Goal: Information Seeking & Learning: Understand process/instructions

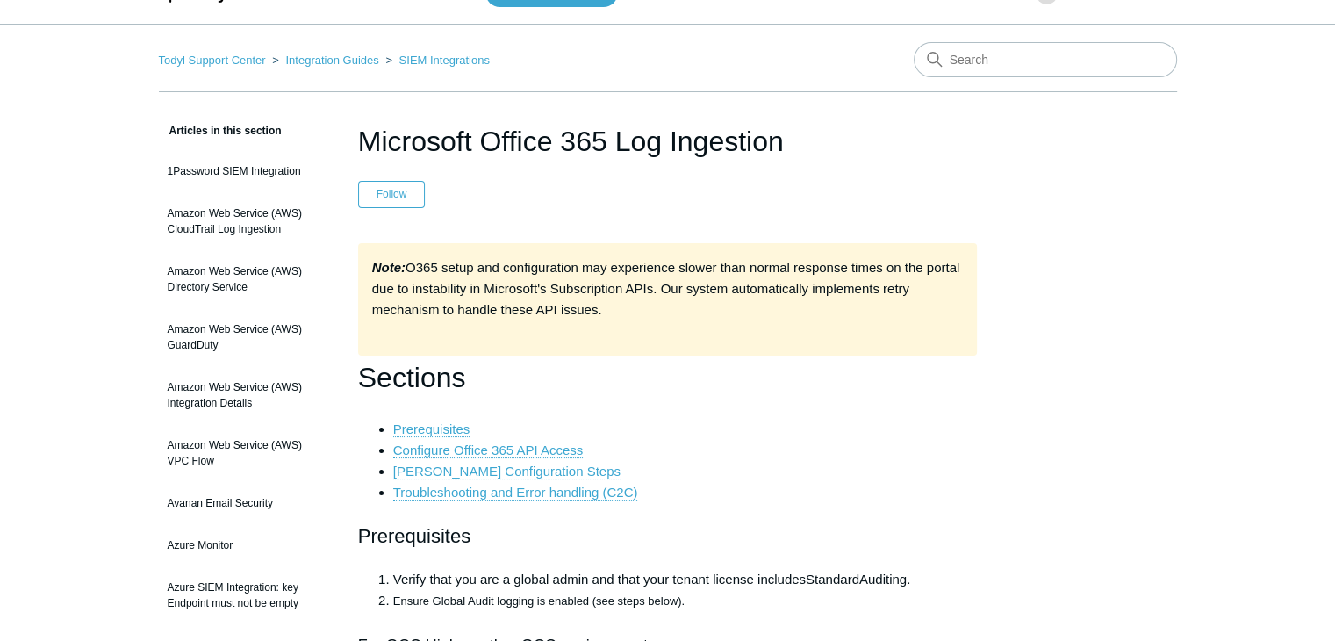
scroll to position [39, 0]
drag, startPoint x: 795, startPoint y: 150, endPoint x: 358, endPoint y: 152, distance: 437.0
click at [358, 152] on h1 "Microsoft Office 365 Log Ingestion" at bounding box center [668, 141] width 620 height 42
copy h1 "Microsoft Office 365 Log Ingestion"
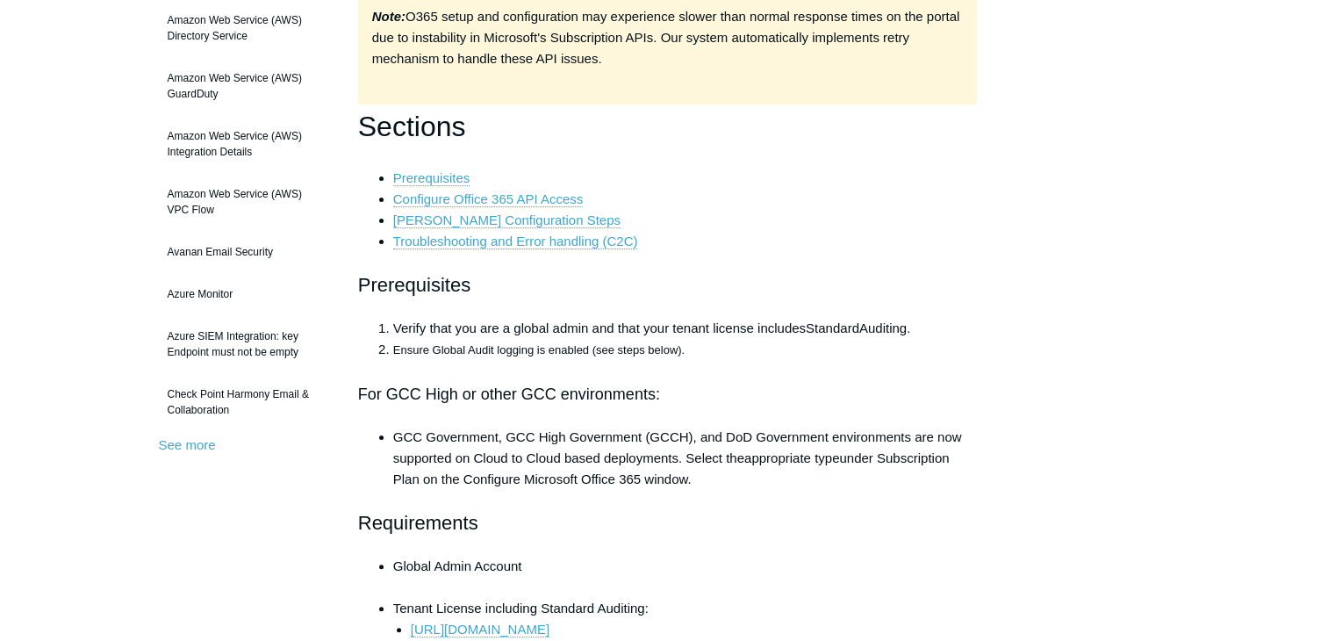
scroll to position [288, 0]
click at [406, 177] on link "Prerequisites" at bounding box center [431, 180] width 77 height 16
click at [460, 176] on link "Prerequisites" at bounding box center [431, 180] width 77 height 16
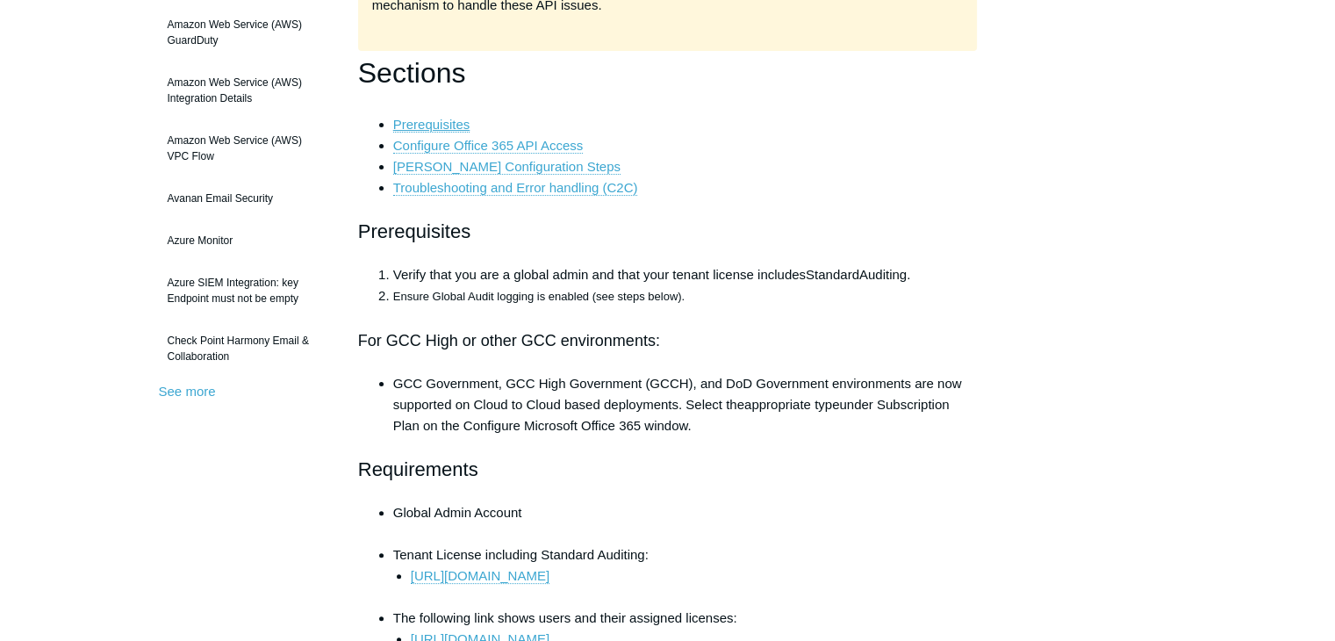
scroll to position [341, 0]
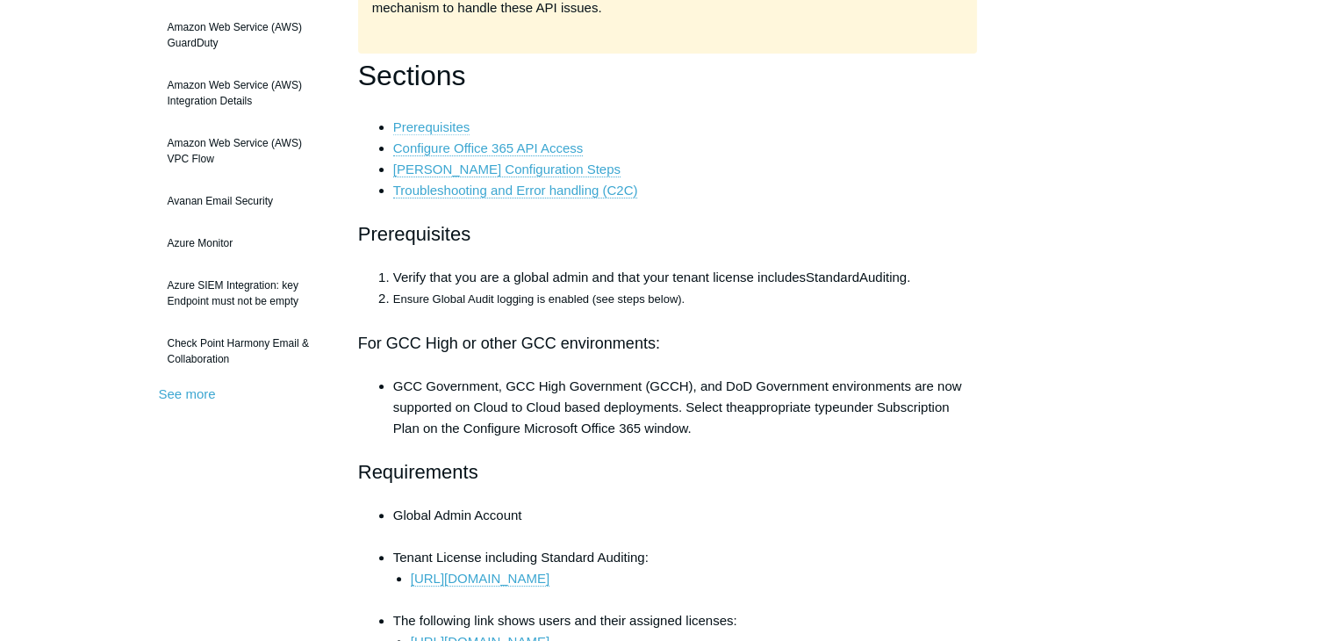
click at [447, 129] on link "Prerequisites" at bounding box center [431, 127] width 77 height 16
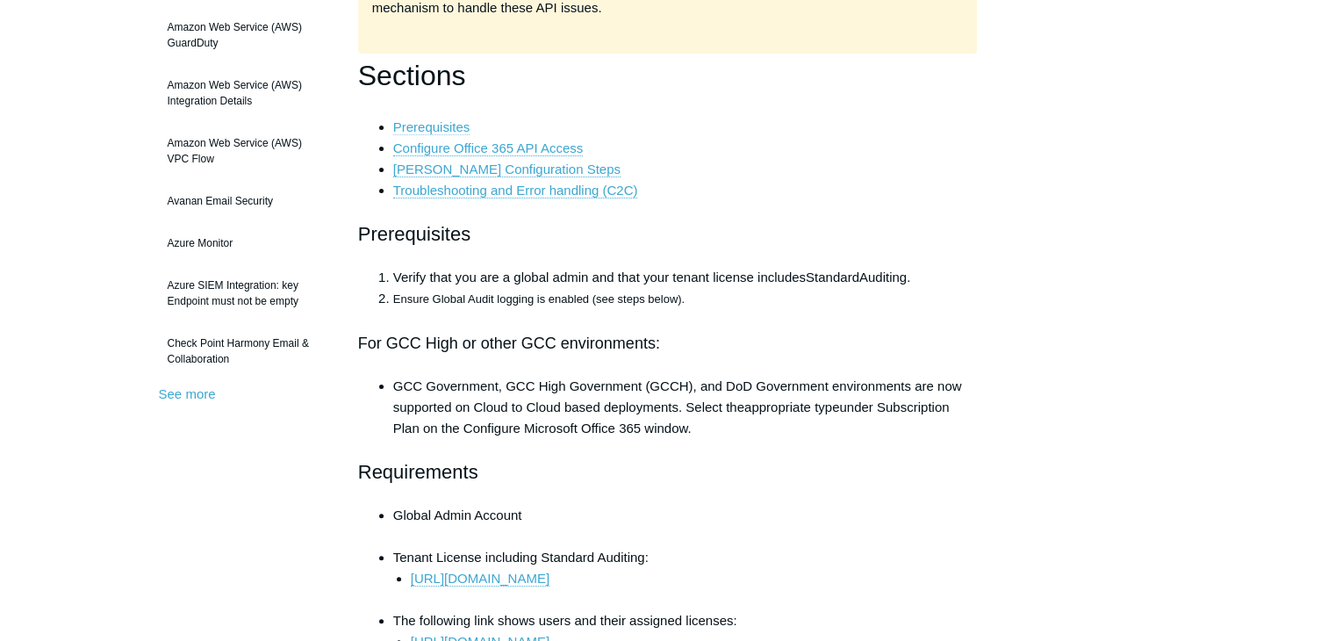
click at [447, 129] on link "Prerequisites" at bounding box center [431, 127] width 77 height 16
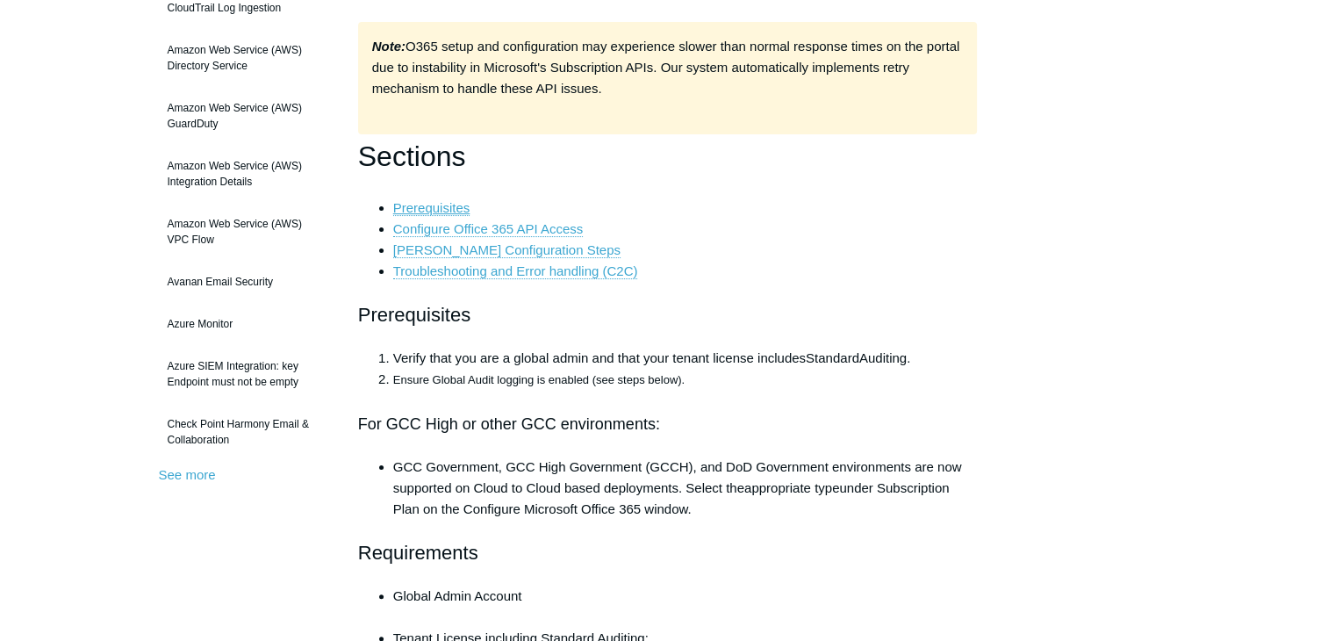
scroll to position [266, 0]
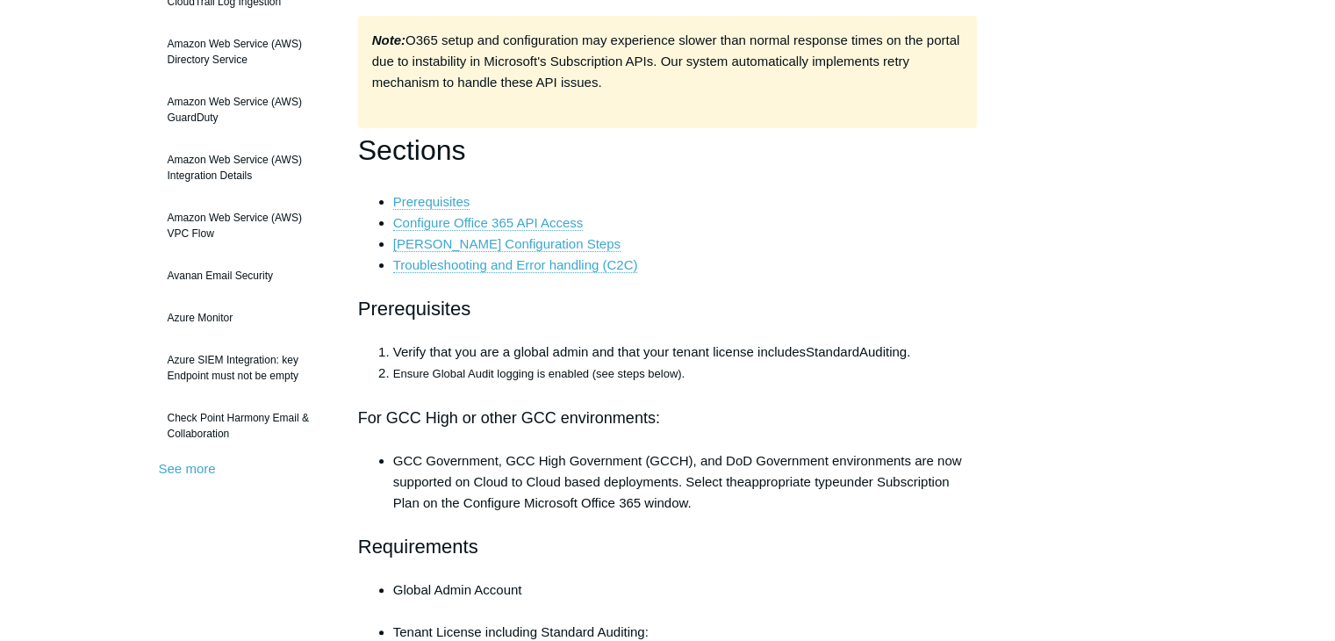
click at [453, 312] on h2 "Prerequisites" at bounding box center [668, 308] width 620 height 31
copy h2 "Prerequisites"
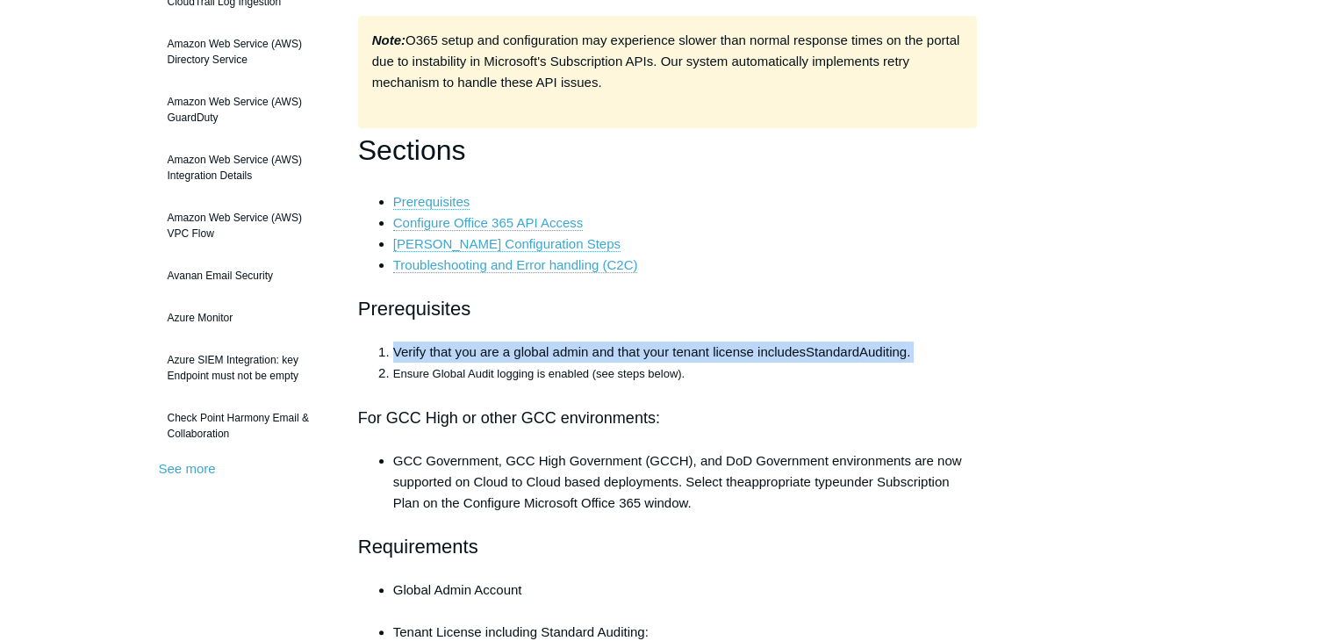
drag, startPoint x: 925, startPoint y: 350, endPoint x: 397, endPoint y: 348, distance: 528.3
click at [397, 348] on li "Verify that you are a global admin and that your tenant license includes Standa…" at bounding box center [685, 351] width 584 height 21
copy li "Verify that you are a global admin and that your tenant license includes Standa…"
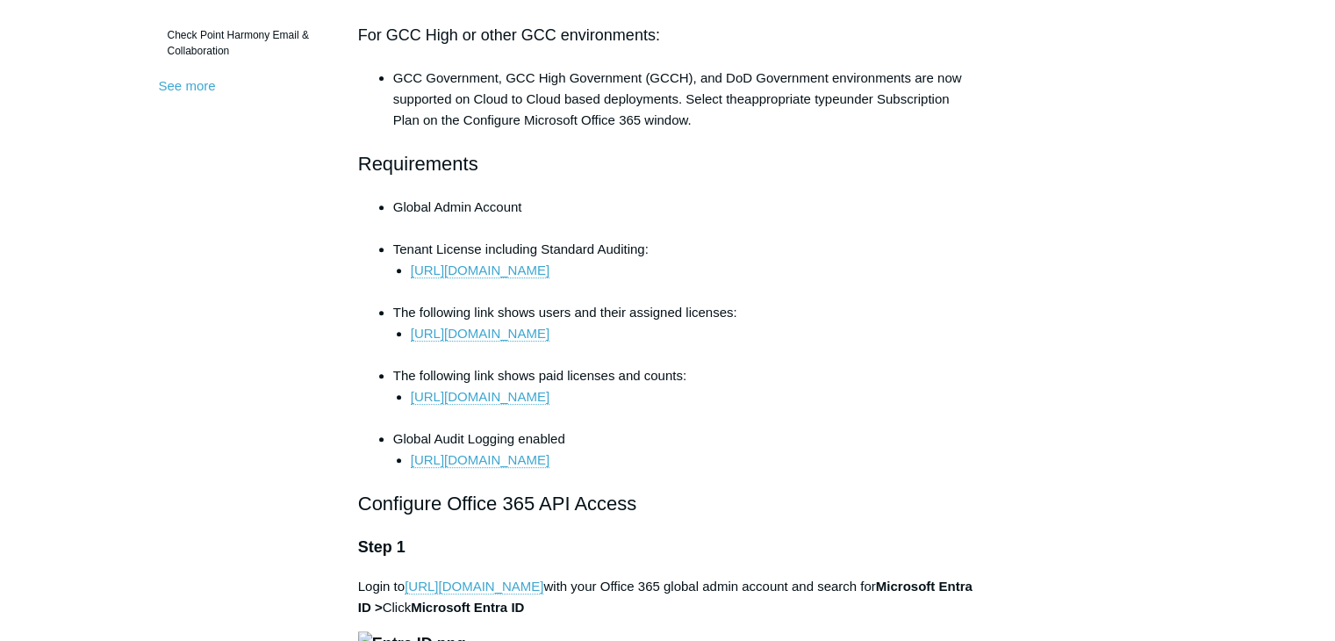
scroll to position [646, 0]
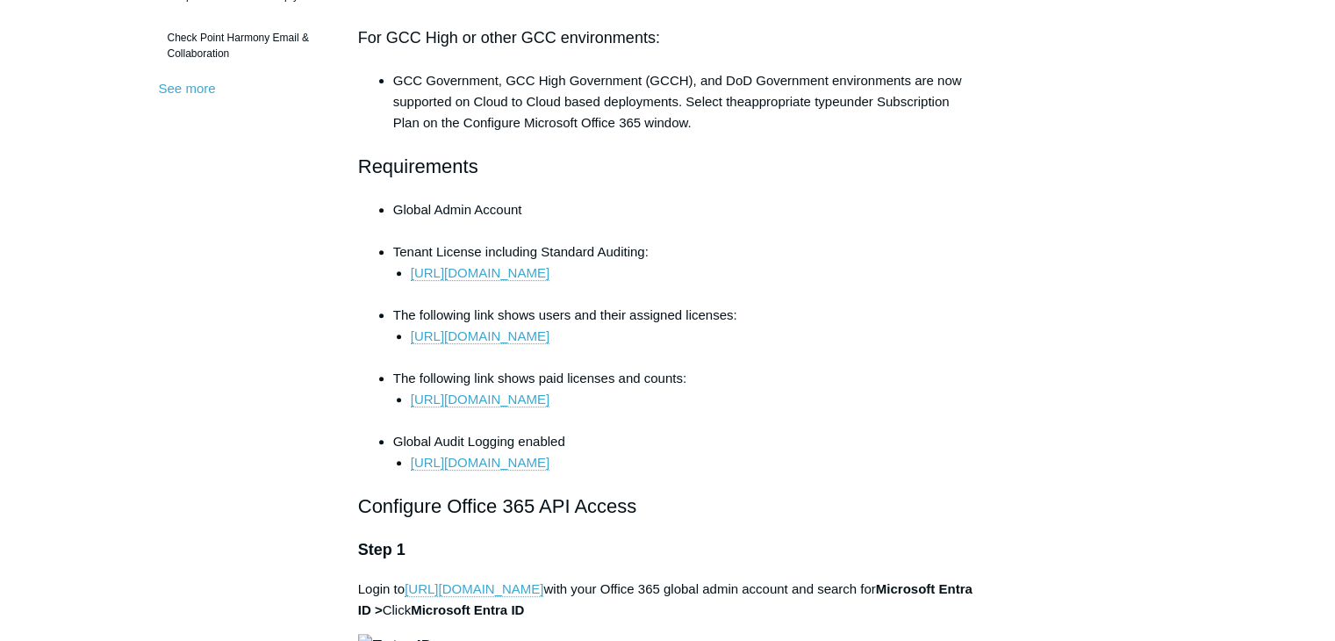
click at [423, 161] on h2 "Requirements" at bounding box center [668, 166] width 620 height 31
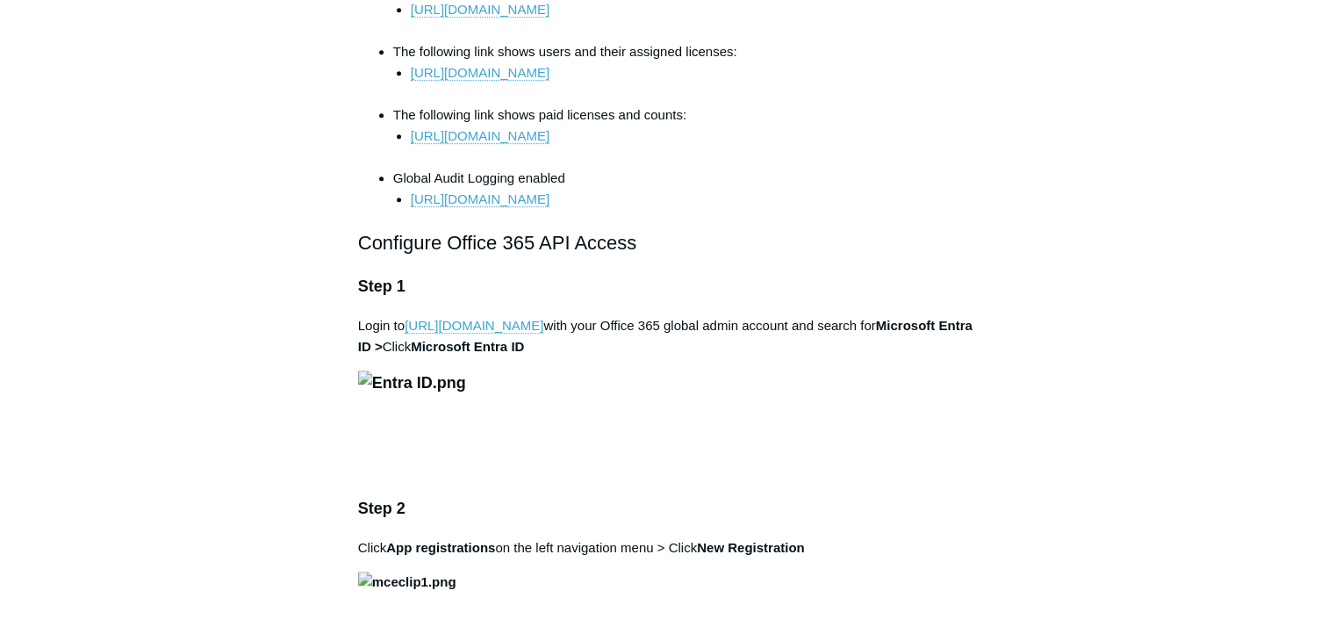
scroll to position [911, 0]
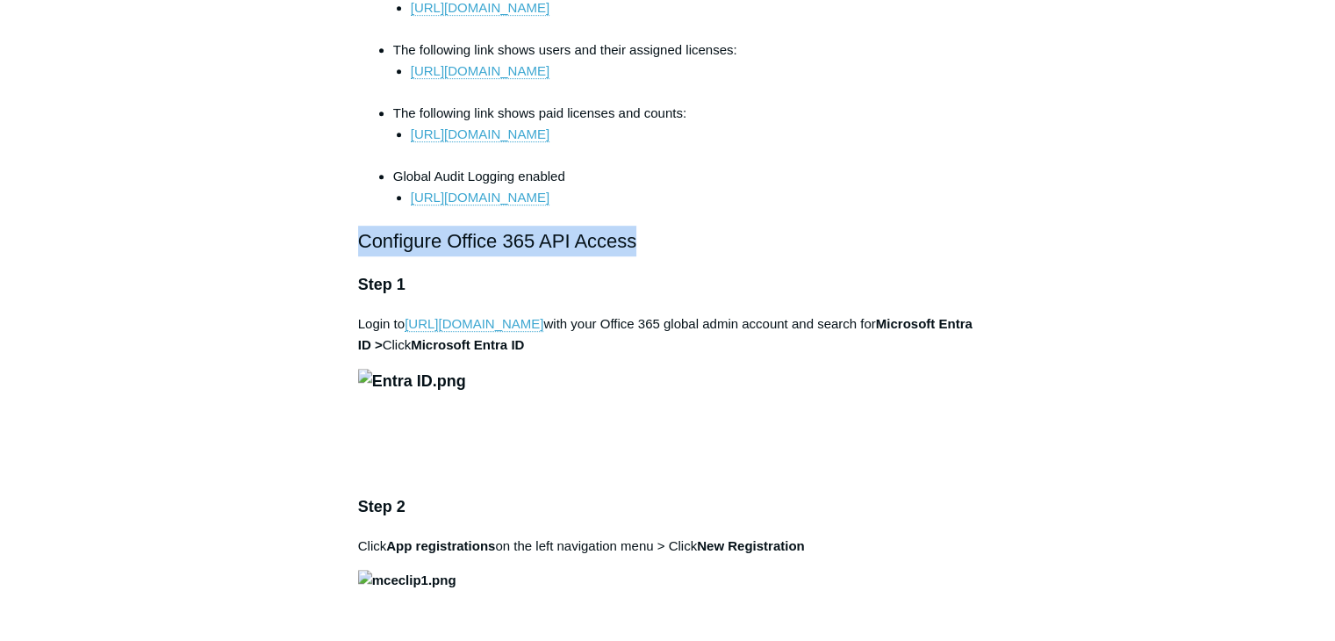
drag, startPoint x: 635, startPoint y: 255, endPoint x: 362, endPoint y: 266, distance: 273.2
click at [362, 256] on h2 "Configure Office 365 API Access" at bounding box center [668, 241] width 620 height 31
copy h2 "Configure Office 365 API Access"
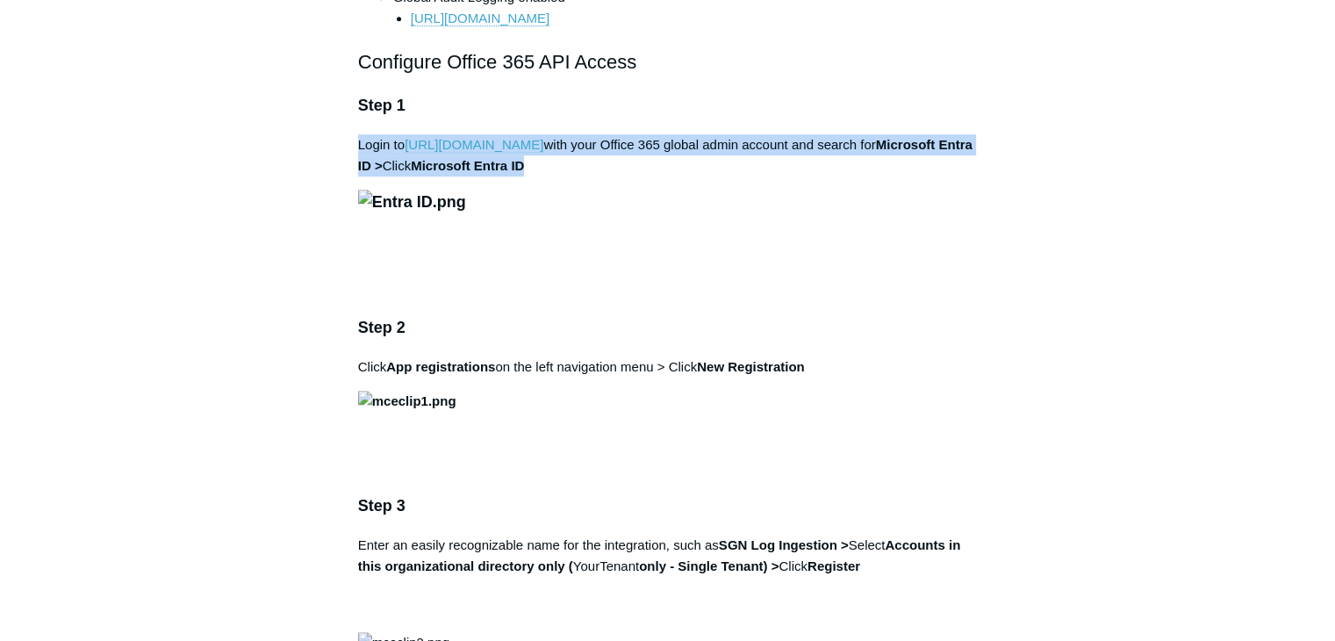
drag, startPoint x: 578, startPoint y: 190, endPoint x: 356, endPoint y: 155, distance: 224.7
copy p "Login to https://portal.azure.com with your Office 365 global admin account and…"
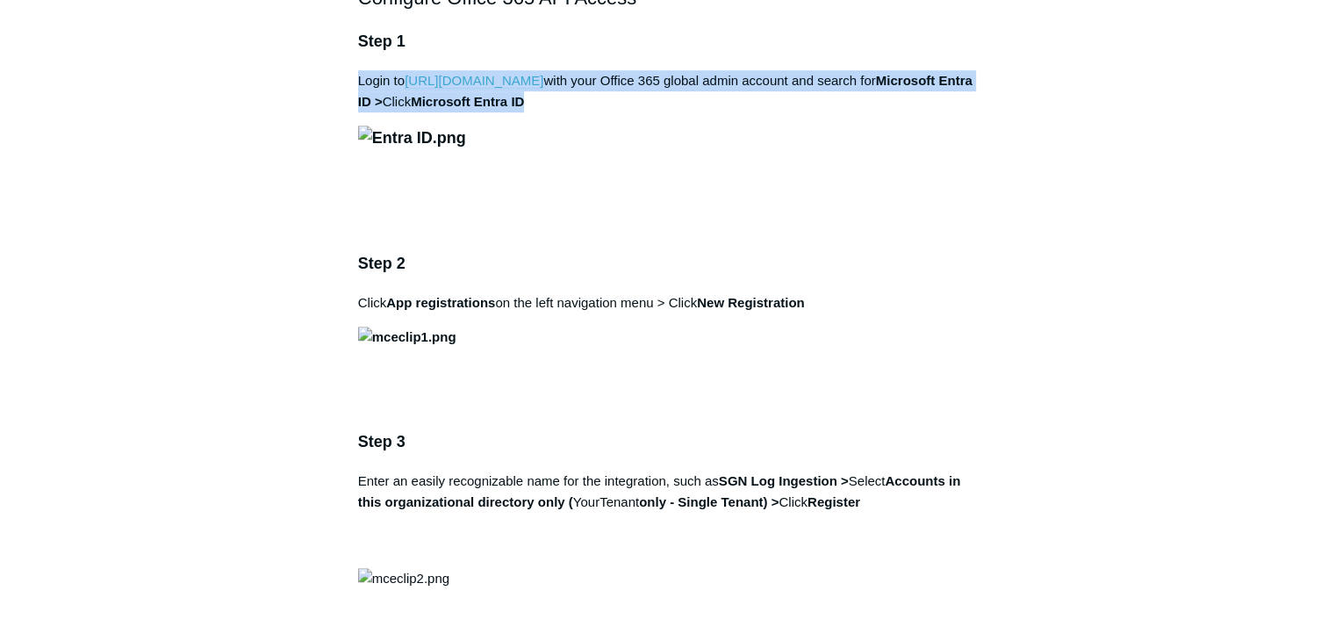
scroll to position [1153, 0]
click at [466, 152] on img at bounding box center [412, 138] width 108 height 25
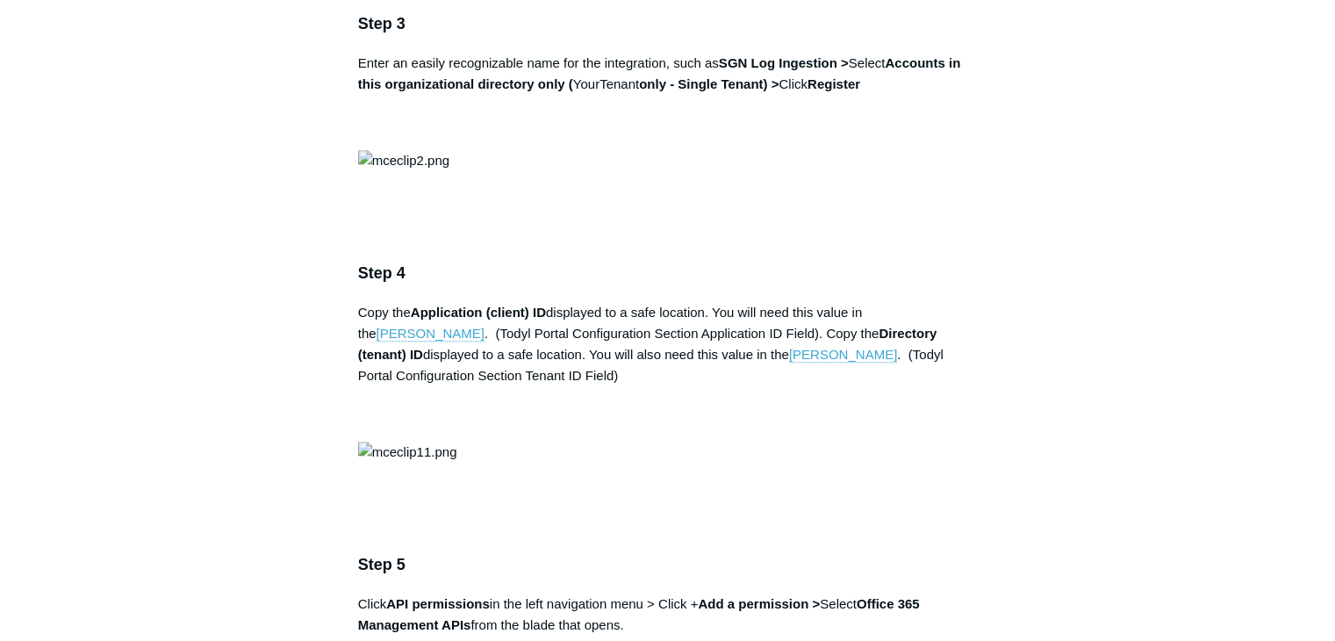
scroll to position [1569, 0]
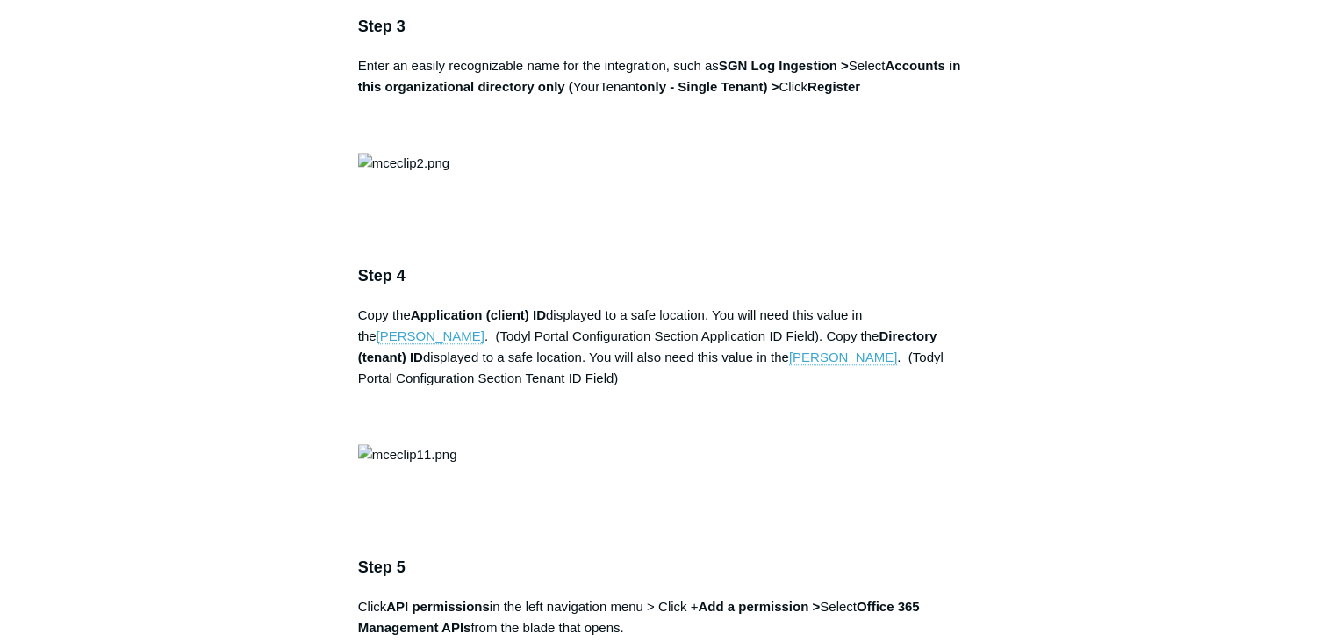
drag, startPoint x: 816, startPoint y: 191, endPoint x: 360, endPoint y: 183, distance: 456.4
copy p "Click App registrations on the left navigation menu > Click New Registration"
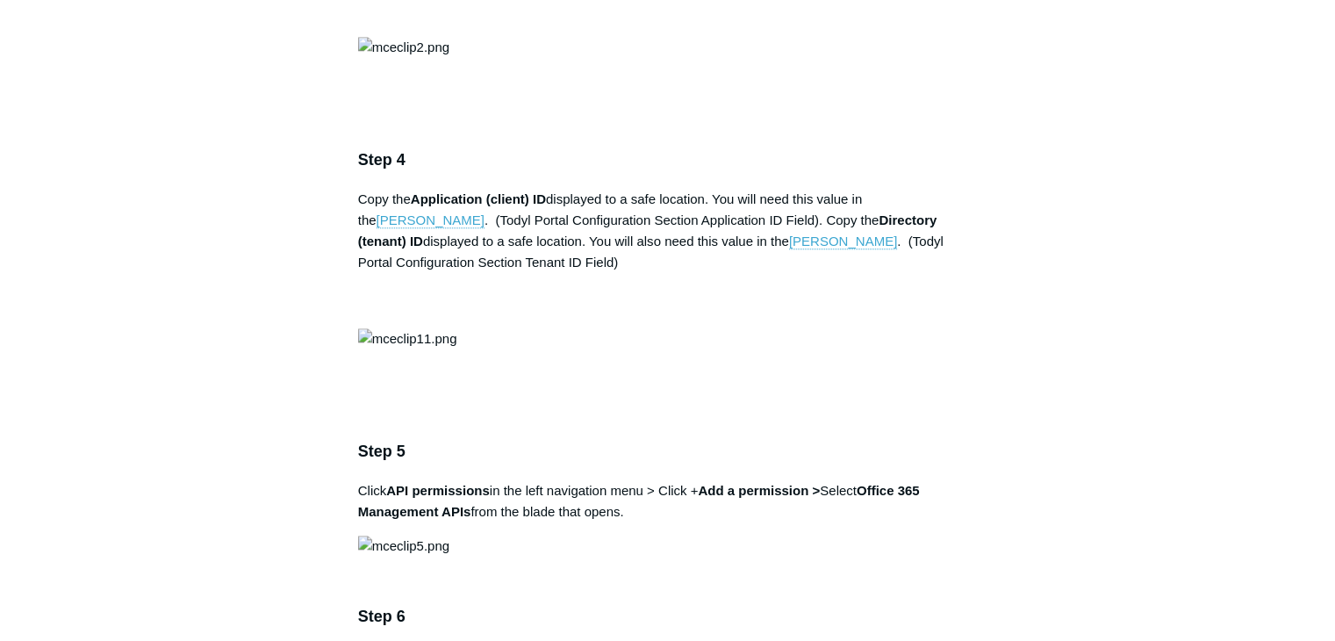
scroll to position [1687, 0]
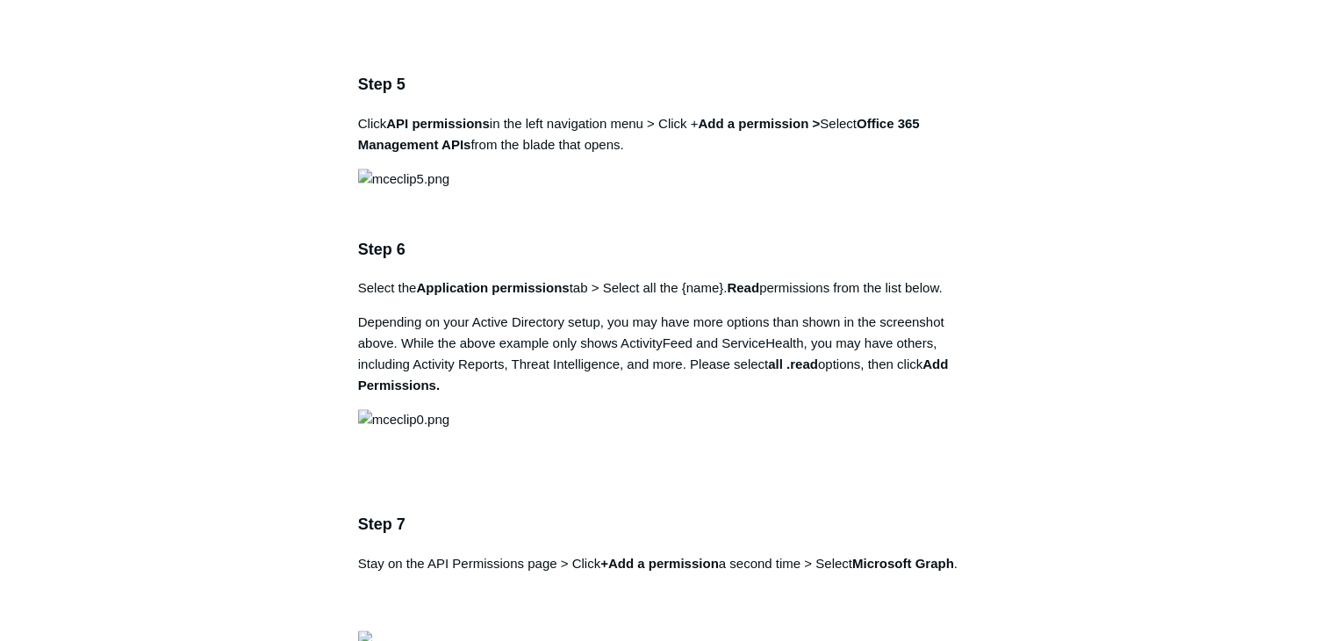
scroll to position [2060, 0]
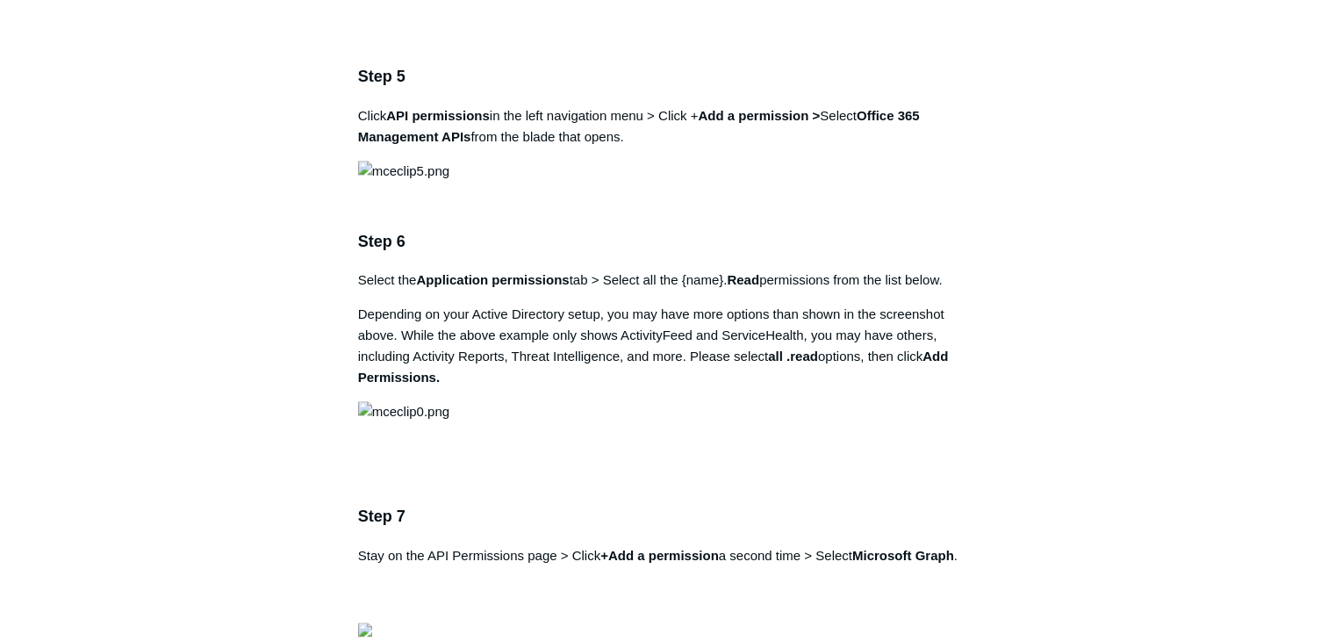
drag, startPoint x: 878, startPoint y: 229, endPoint x: 358, endPoint y: 216, distance: 520.6
copy p "Enter an easily recognizable name for the integration, such as SGN Log Ingestio…"
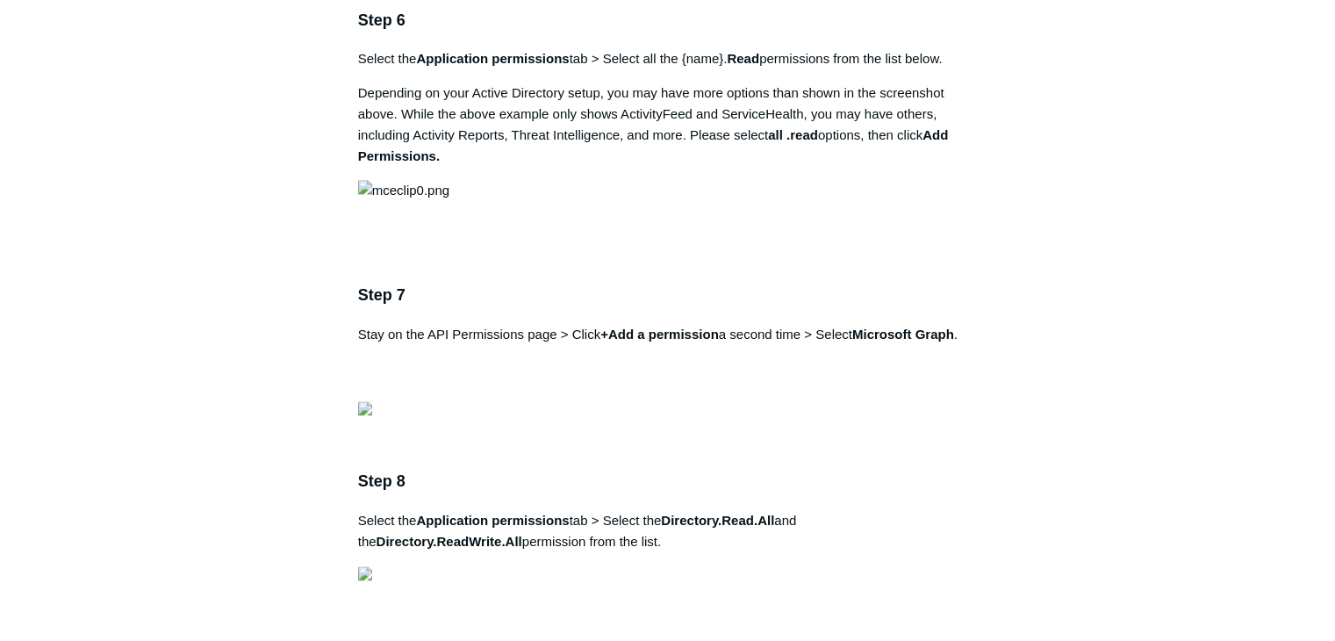
scroll to position [2278, 0]
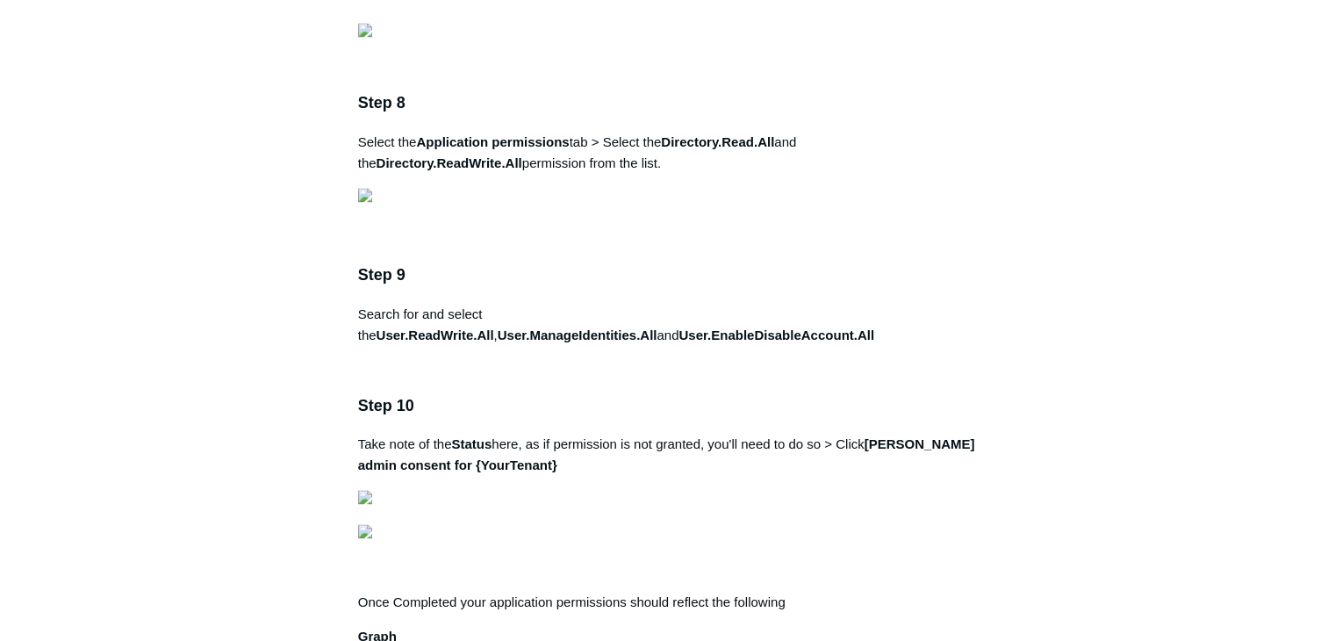
scroll to position [2727, 0]
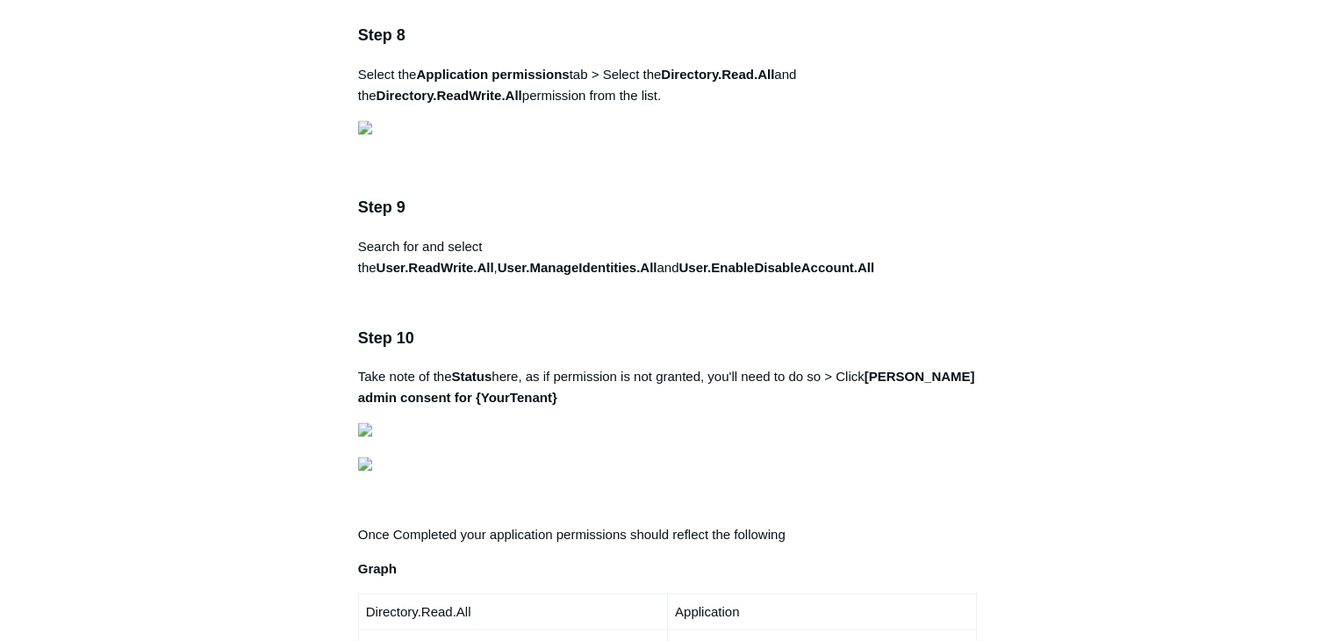
drag, startPoint x: 418, startPoint y: 341, endPoint x: 343, endPoint y: 282, distance: 95.5
click at [343, 282] on article "Microsoft Office 365 Log Ingestion Follow Not yet followed by anyone Note: O365…" at bounding box center [668, 484] width 672 height 6104
copy p "Copy the Application (client) ID displayed to a safe location. You will need th…"
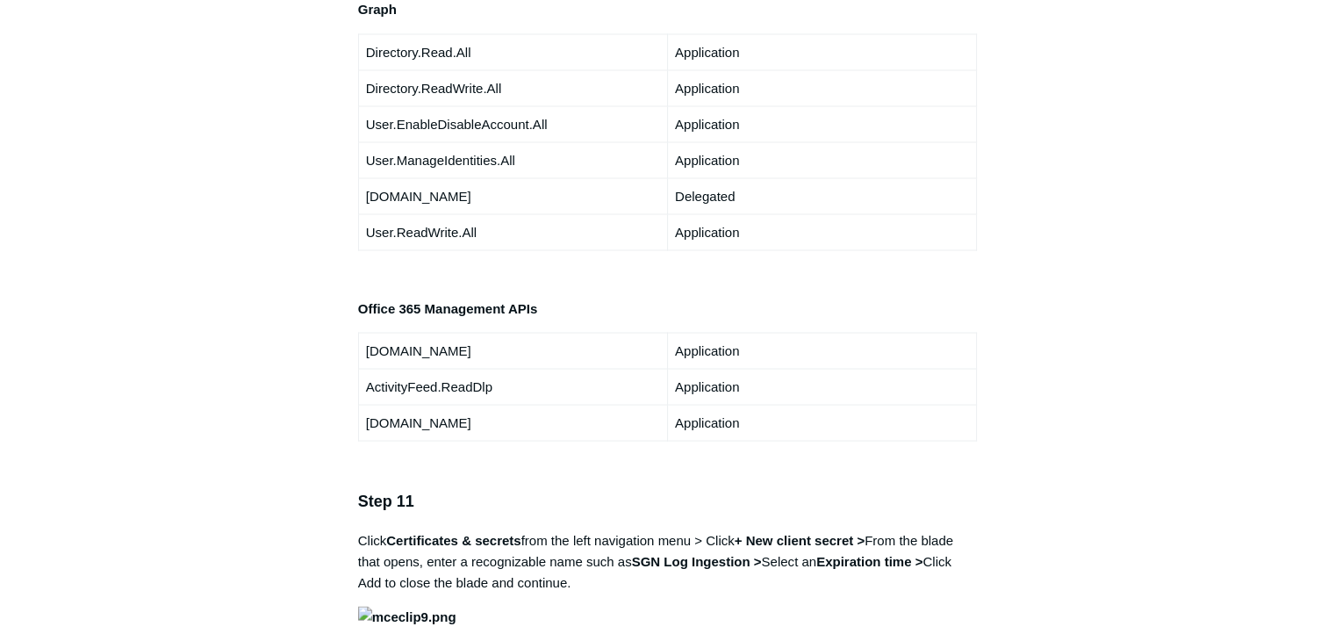
scroll to position [3281, 0]
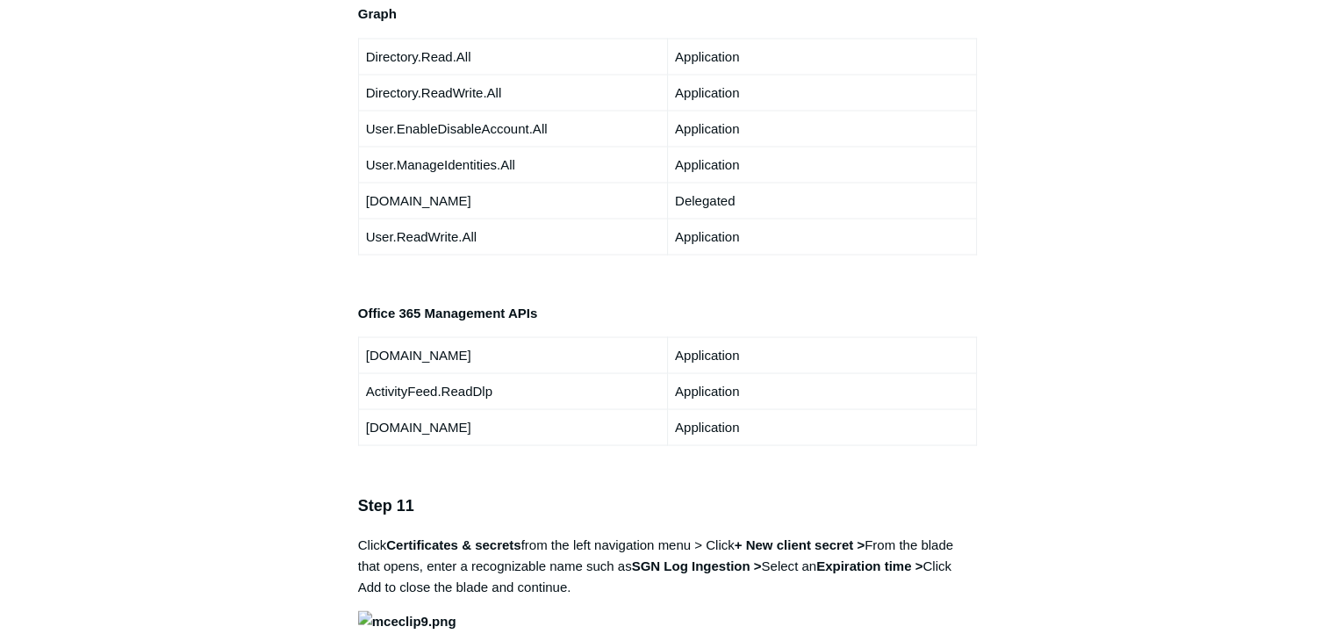
drag, startPoint x: 627, startPoint y: 245, endPoint x: 348, endPoint y: 226, distance: 279.7
copy p "Click API permissions in the left navigation menu > Click + Add a permission > …"
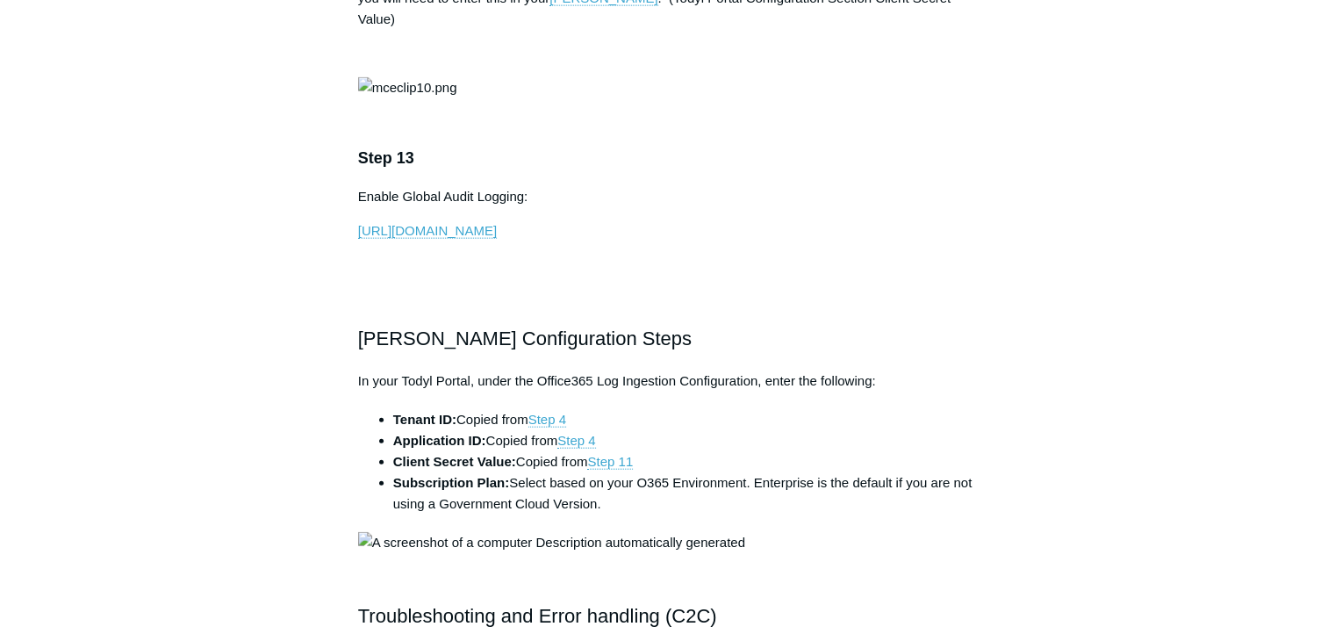
scroll to position [4111, 0]
drag, startPoint x: 448, startPoint y: 243, endPoint x: 358, endPoint y: 138, distance: 138.2
copy div "Select the Application permissions tab > Select all the {name}. Read permission…"
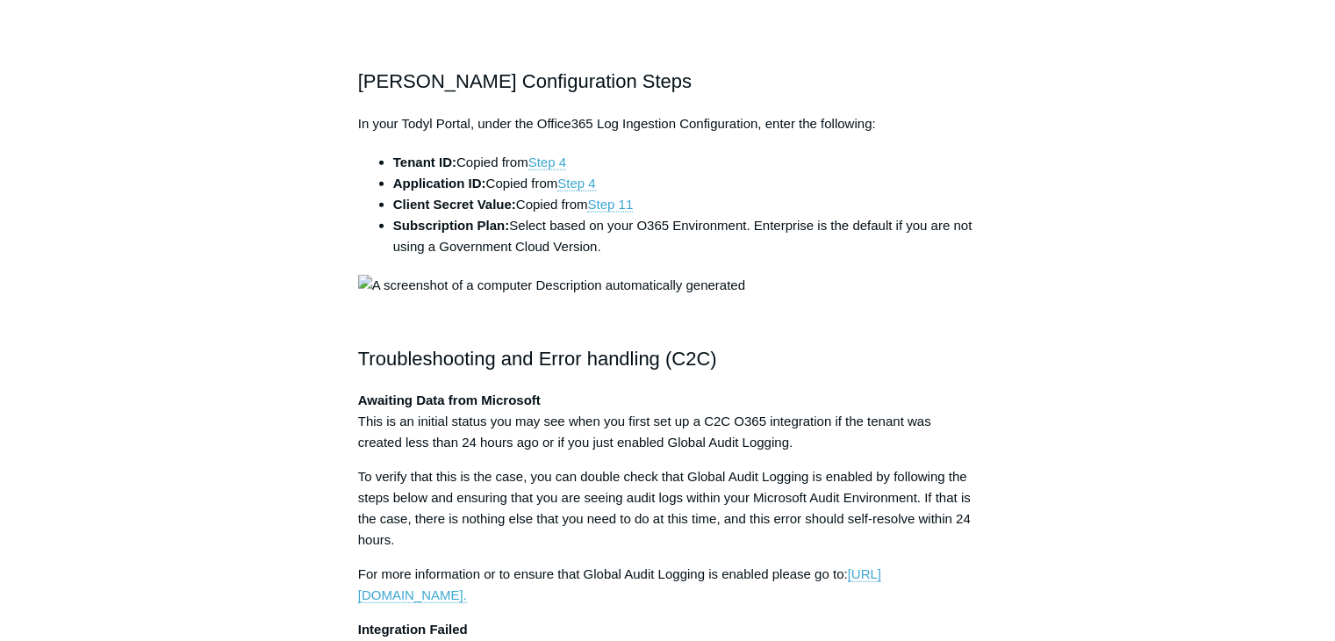
scroll to position [4367, 0]
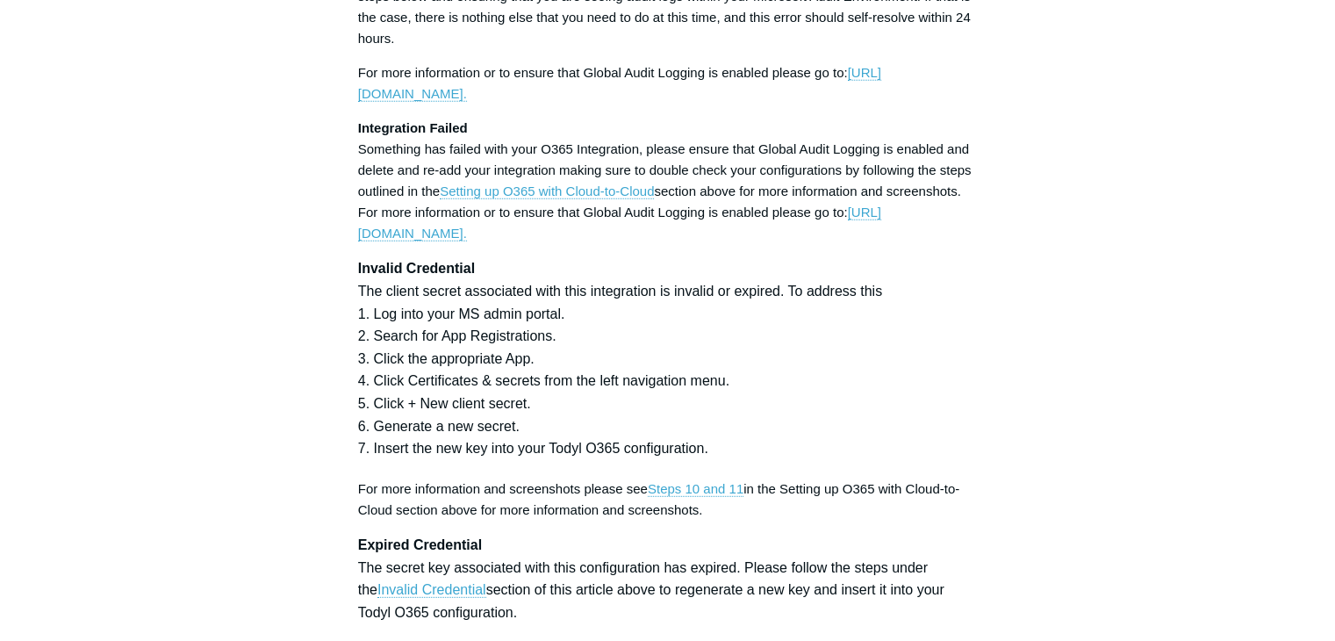
scroll to position [4869, 0]
drag, startPoint x: 980, startPoint y: 246, endPoint x: 342, endPoint y: 247, distance: 638.0
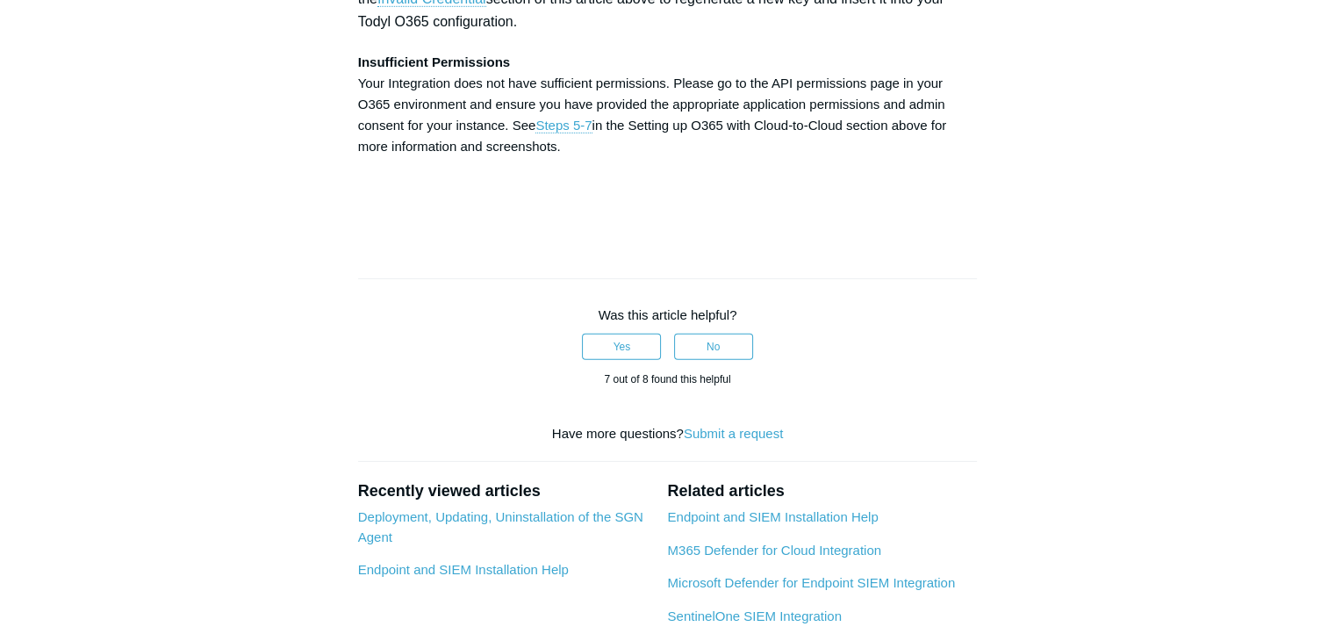
scroll to position [5459, 0]
drag, startPoint x: 418, startPoint y: 190, endPoint x: 356, endPoint y: 189, distance: 61.5
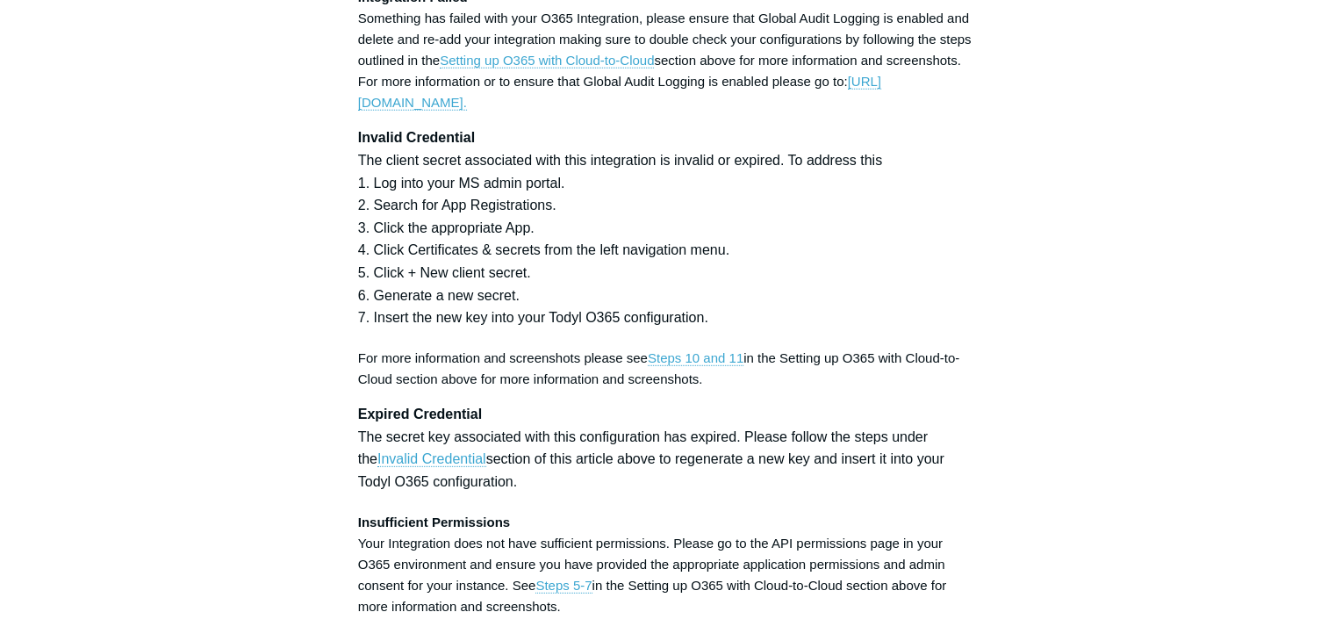
scroll to position [4988, 0]
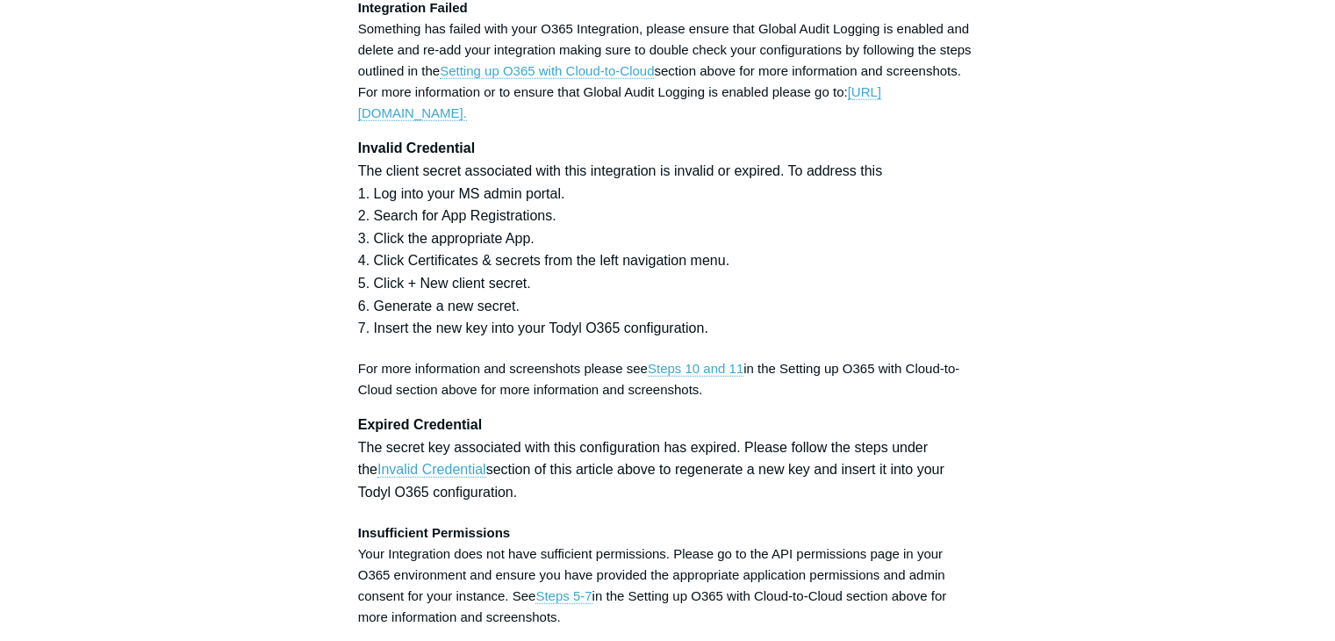
drag, startPoint x: 963, startPoint y: 120, endPoint x: 768, endPoint y: 103, distance: 195.6
drag, startPoint x: 978, startPoint y: 121, endPoint x: 358, endPoint y: 124, distance: 619.6
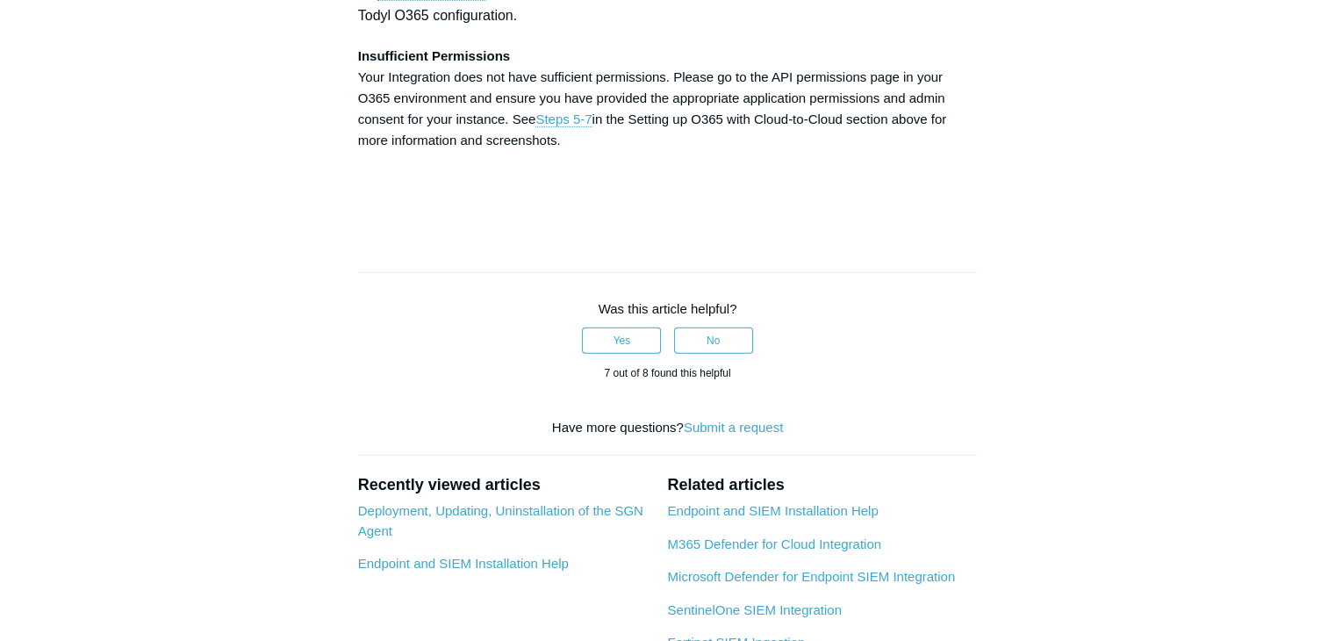
scroll to position [5466, 0]
drag, startPoint x: 667, startPoint y: 248, endPoint x: 343, endPoint y: 223, distance: 324.8
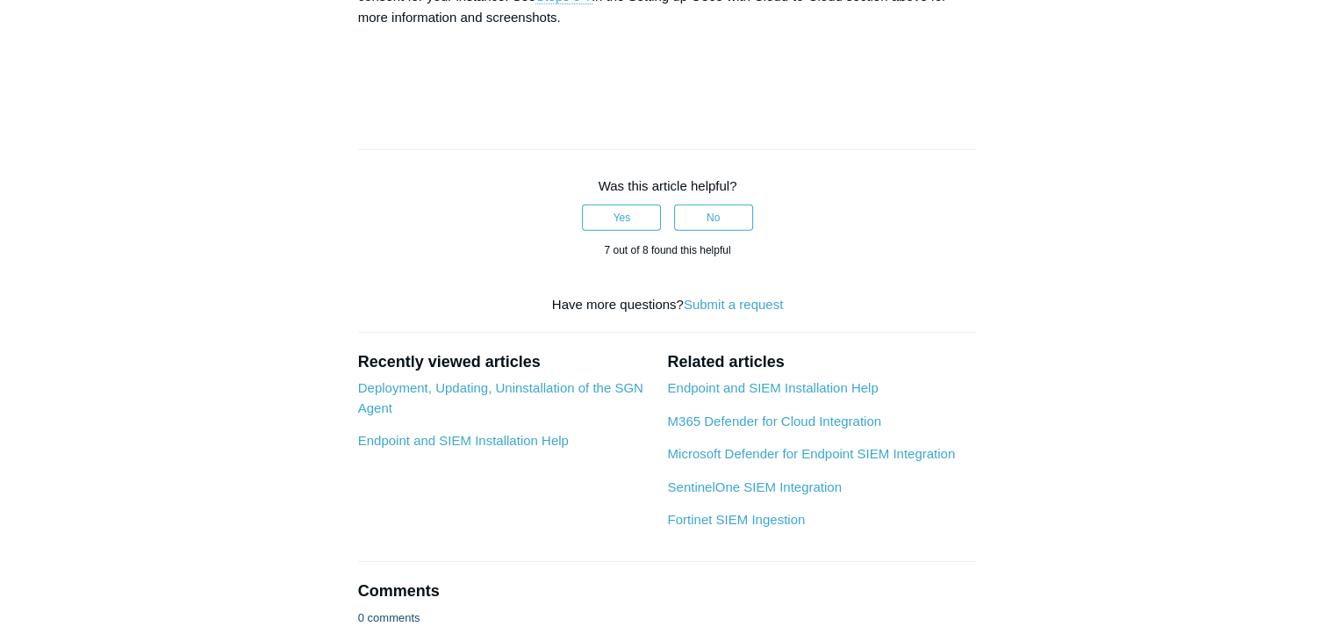
scroll to position [5587, 0]
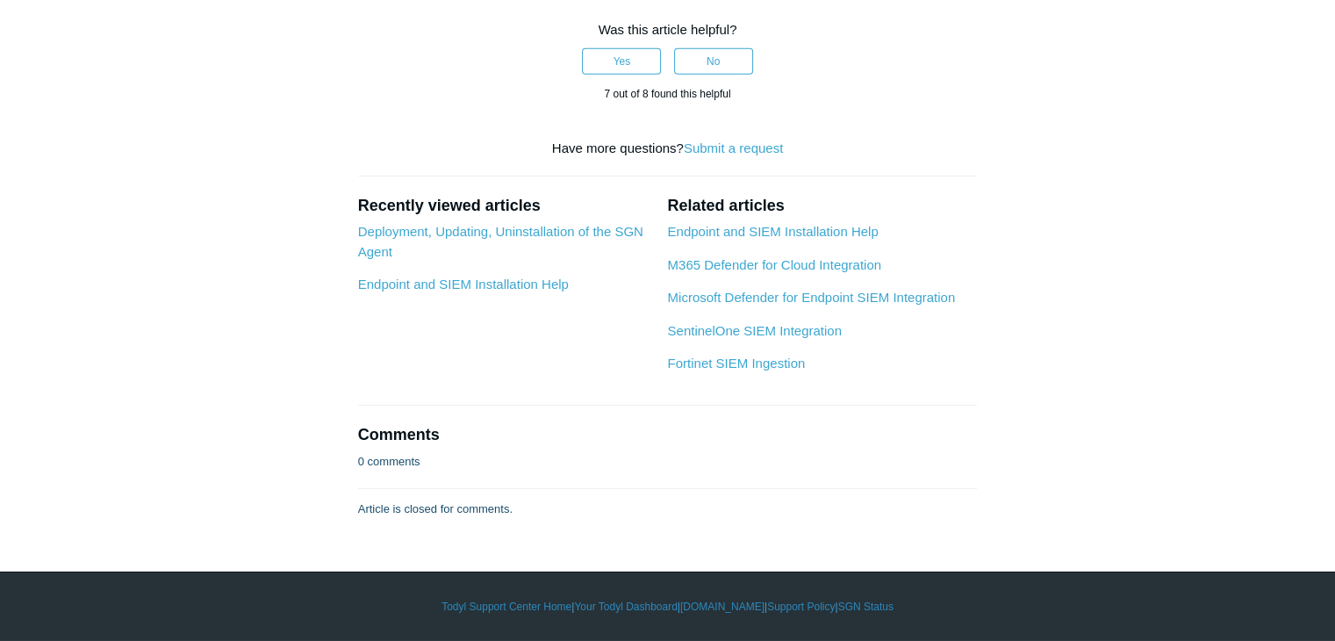
scroll to position [6048, 0]
drag, startPoint x: 405, startPoint y: 86, endPoint x: 349, endPoint y: 87, distance: 55.3
drag, startPoint x: 520, startPoint y: 278, endPoint x: 358, endPoint y: 269, distance: 162.6
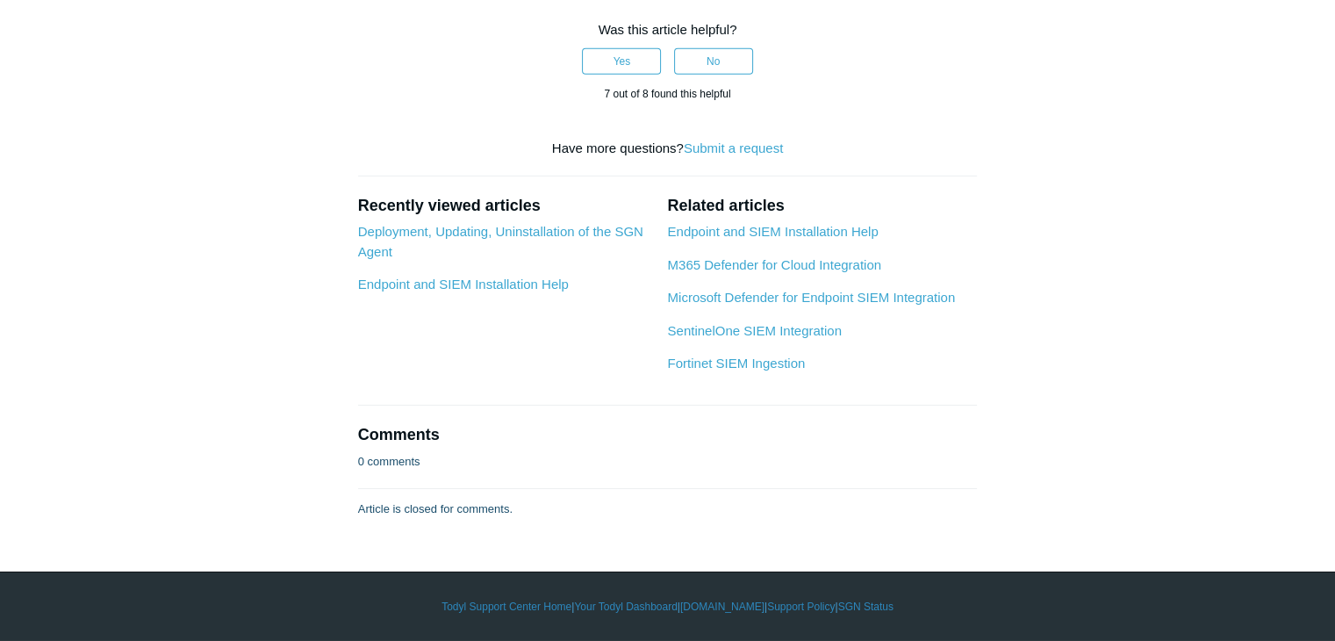
scroll to position [6727, 0]
drag, startPoint x: 770, startPoint y: 365, endPoint x: 346, endPoint y: 54, distance: 526.1
drag, startPoint x: 577, startPoint y: 312, endPoint x: 351, endPoint y: 273, distance: 229.0
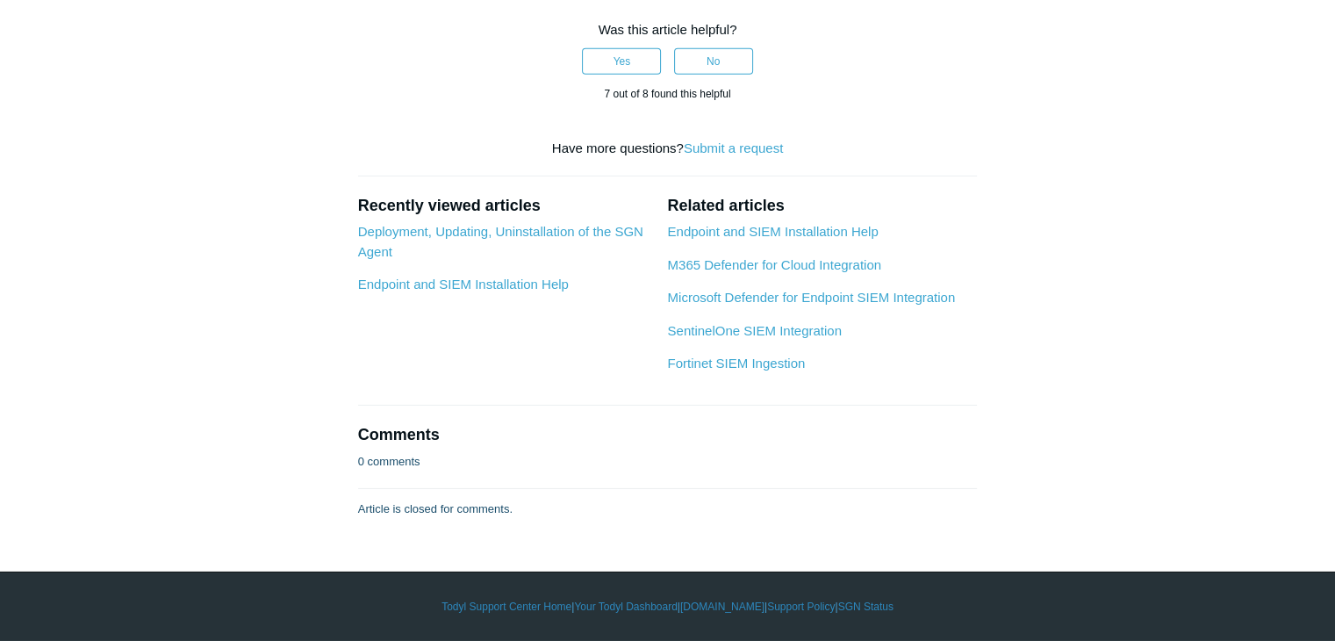
drag, startPoint x: 981, startPoint y: 245, endPoint x: 355, endPoint y: 226, distance: 626.9
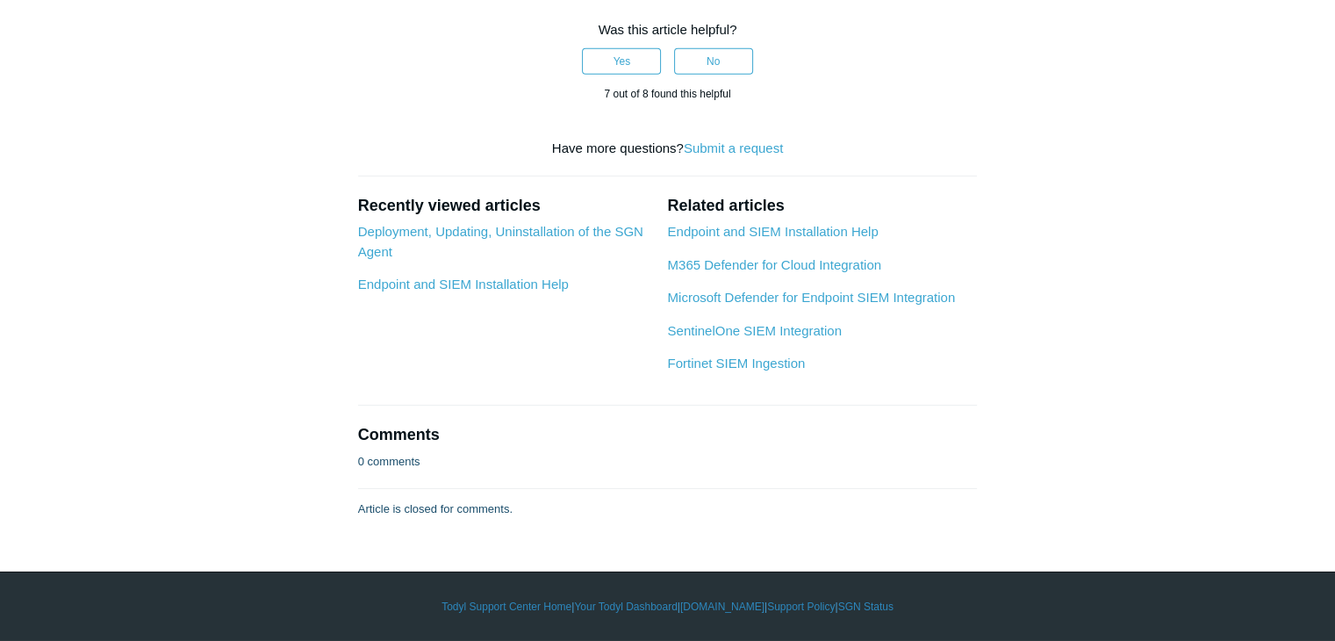
drag, startPoint x: 543, startPoint y: 204, endPoint x: 325, endPoint y: 149, distance: 225.2
drag, startPoint x: 533, startPoint y: 208, endPoint x: 357, endPoint y: 194, distance: 176.1
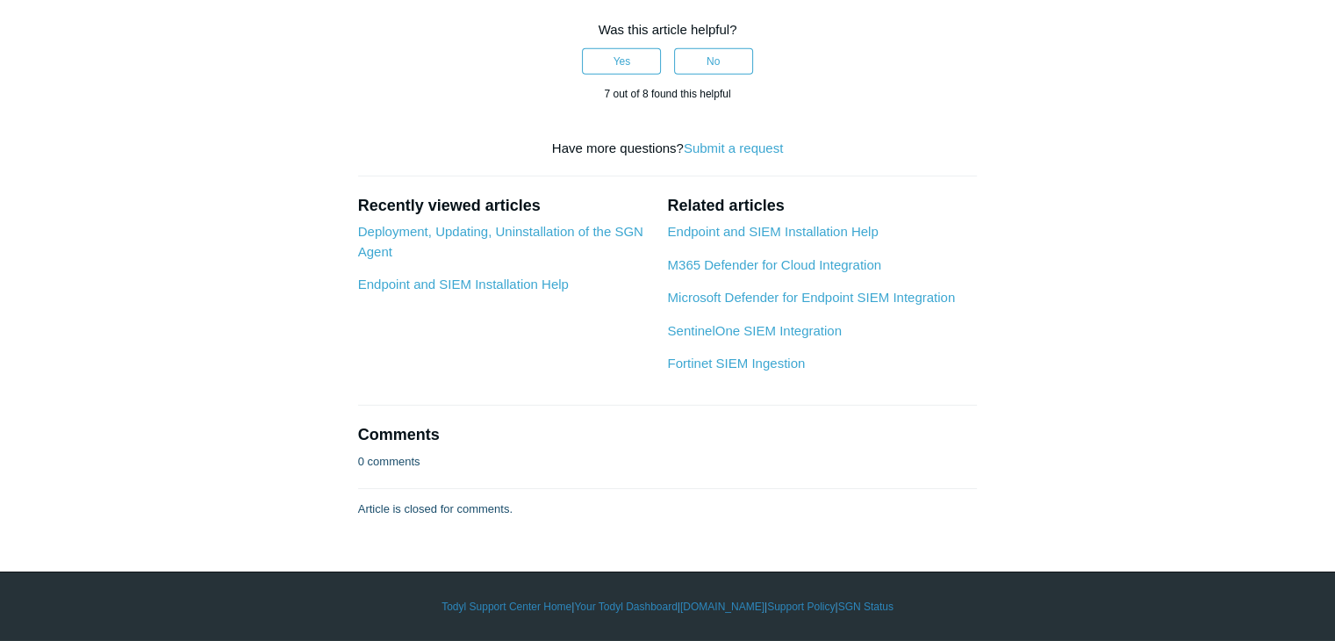
drag, startPoint x: 426, startPoint y: 257, endPoint x: 358, endPoint y: 243, distance: 69.0
drag, startPoint x: 359, startPoint y: 246, endPoint x: 646, endPoint y: 415, distance: 333.2
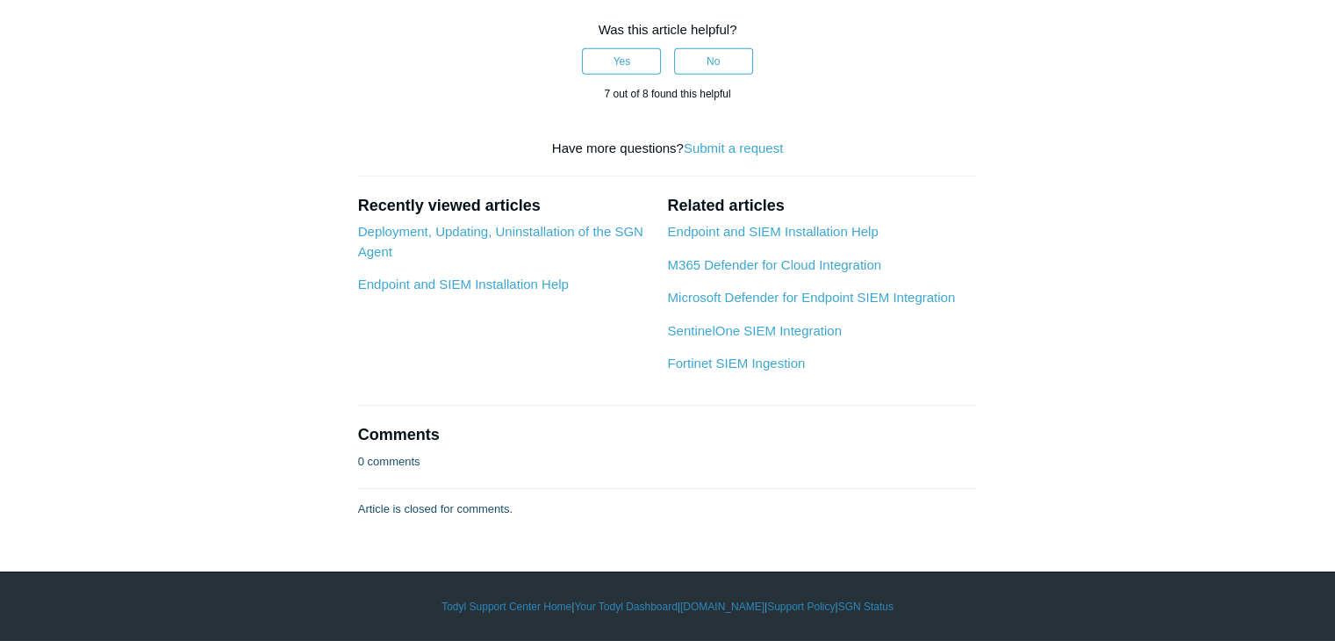
scroll to position [9947, 0]
drag, startPoint x: 359, startPoint y: 256, endPoint x: 726, endPoint y: 155, distance: 380.5
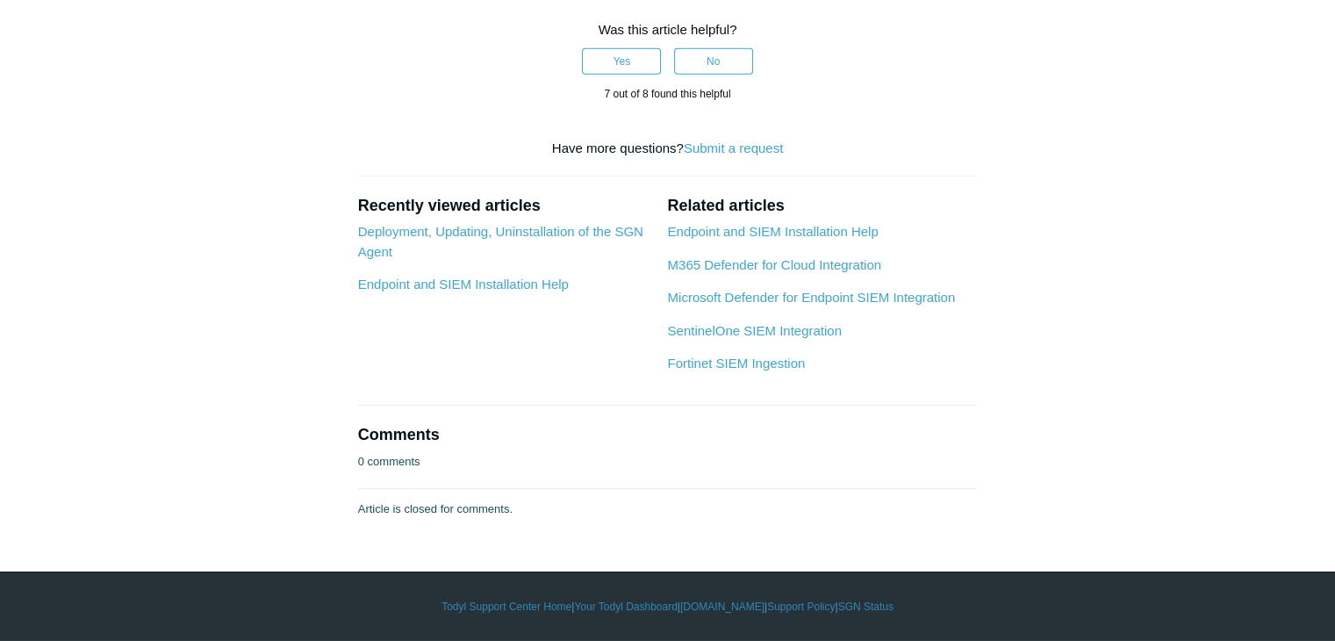
drag, startPoint x: 722, startPoint y: 148, endPoint x: 355, endPoint y: 152, distance: 367.7
drag, startPoint x: 441, startPoint y: 285, endPoint x: 355, endPoint y: 74, distance: 228.0
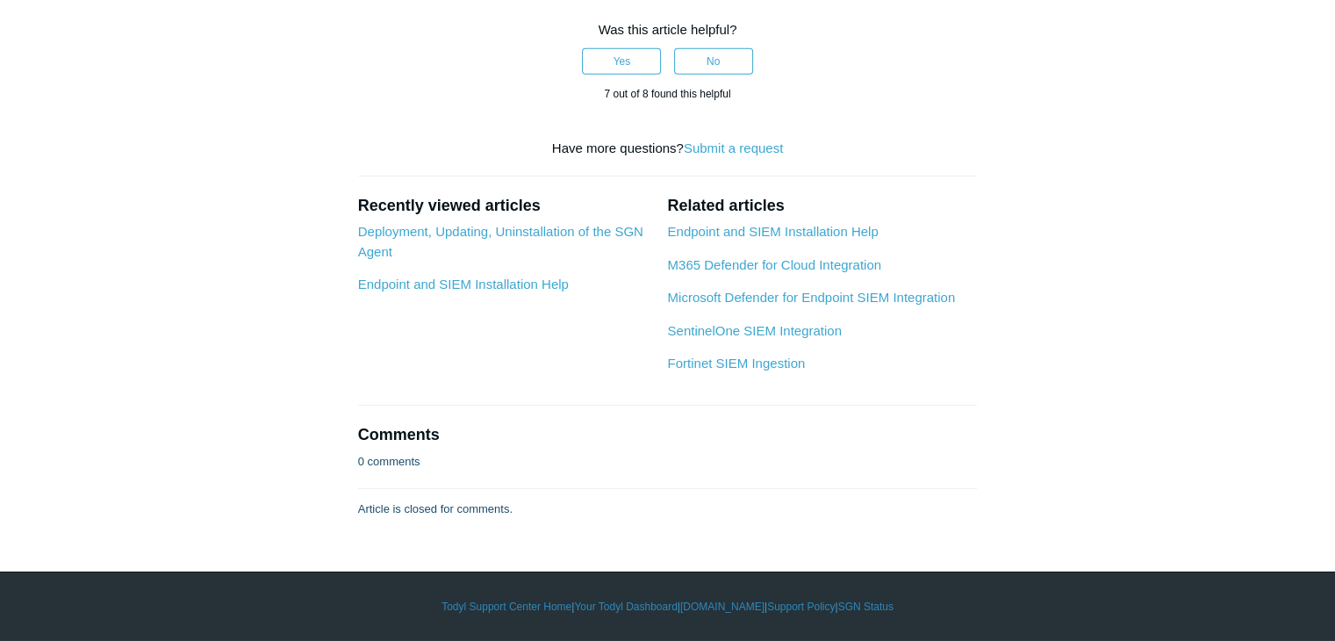
scroll to position [9263, 0]
drag, startPoint x: 435, startPoint y: 324, endPoint x: 352, endPoint y: 209, distance: 142.0
drag, startPoint x: 712, startPoint y: 355, endPoint x: 354, endPoint y: 117, distance: 429.8
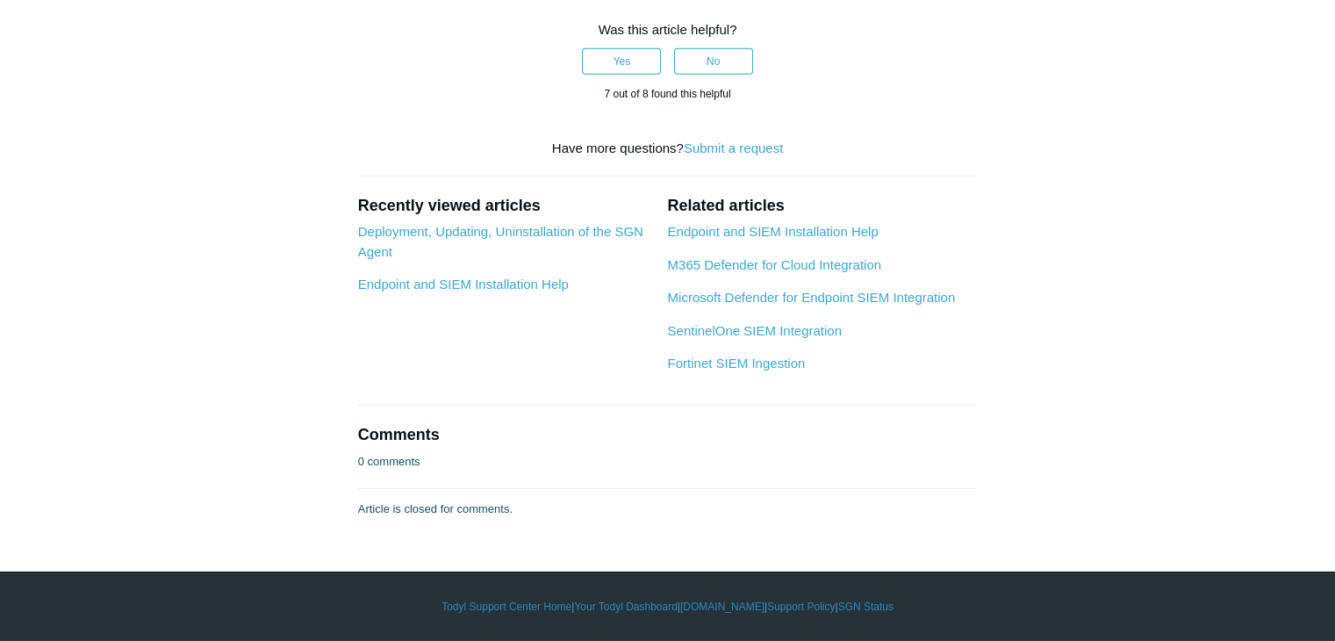
drag, startPoint x: 560, startPoint y: 328, endPoint x: 355, endPoint y: 140, distance: 278.9
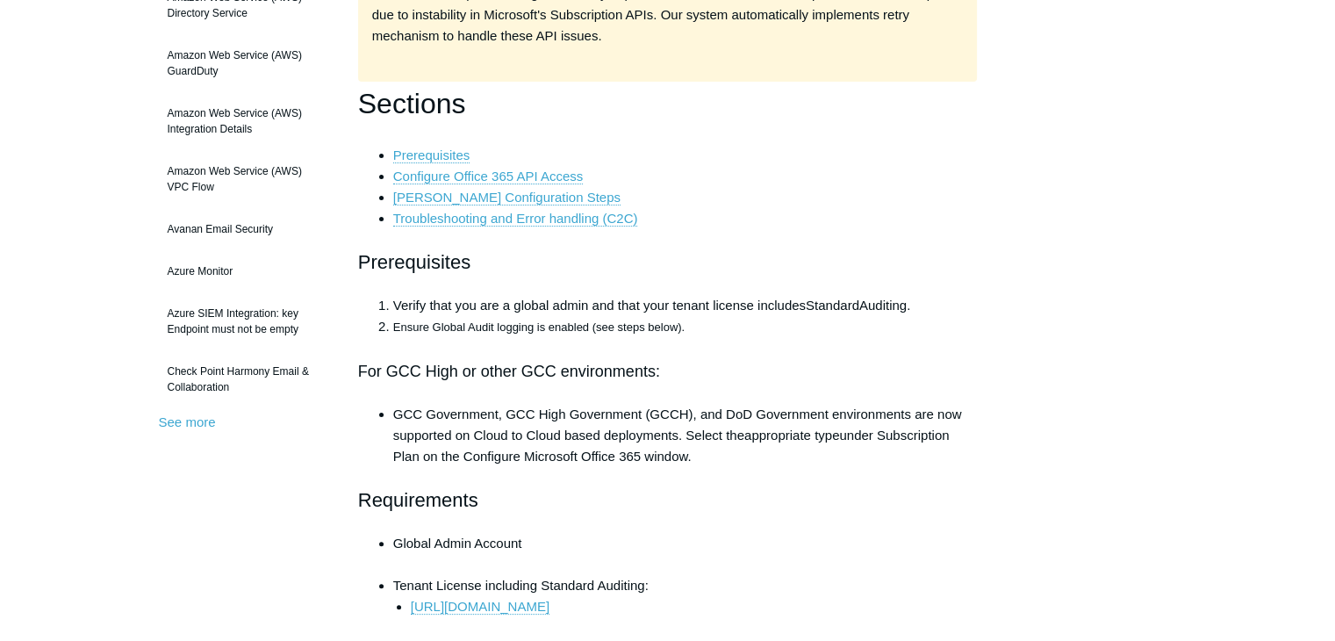
scroll to position [0, 0]
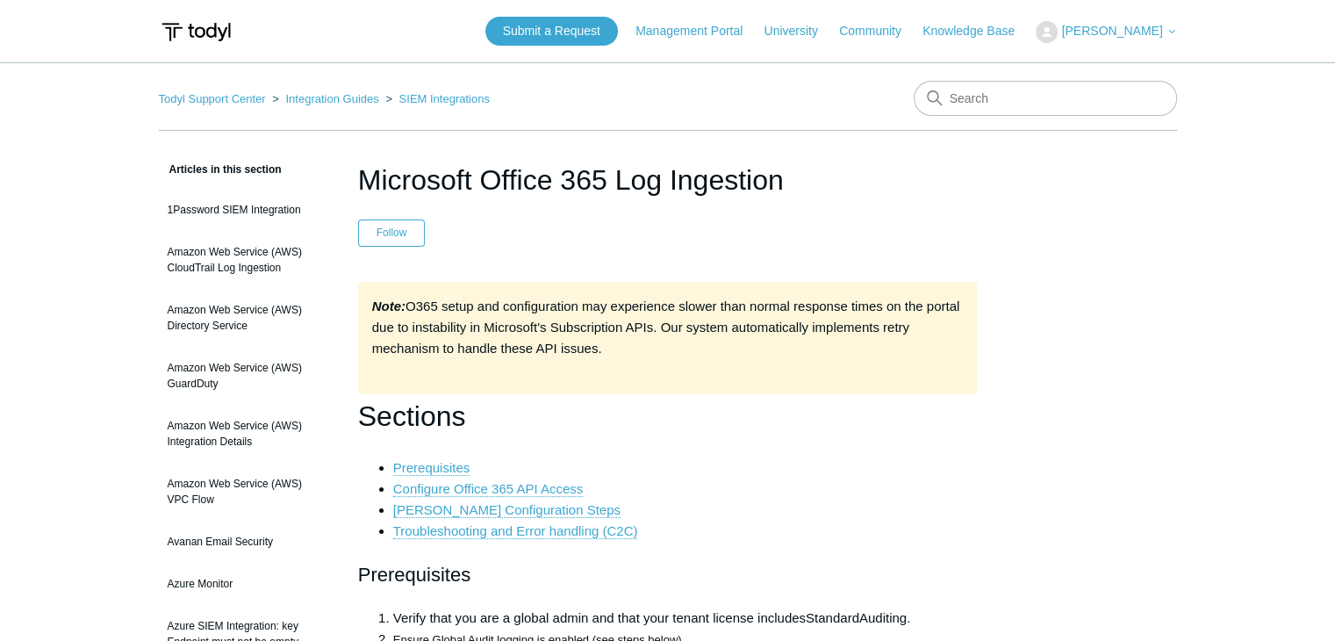
drag, startPoint x: 545, startPoint y: 463, endPoint x: 361, endPoint y: 580, distance: 218.1
click at [239, 99] on link "Todyl Support Center" at bounding box center [212, 98] width 107 height 13
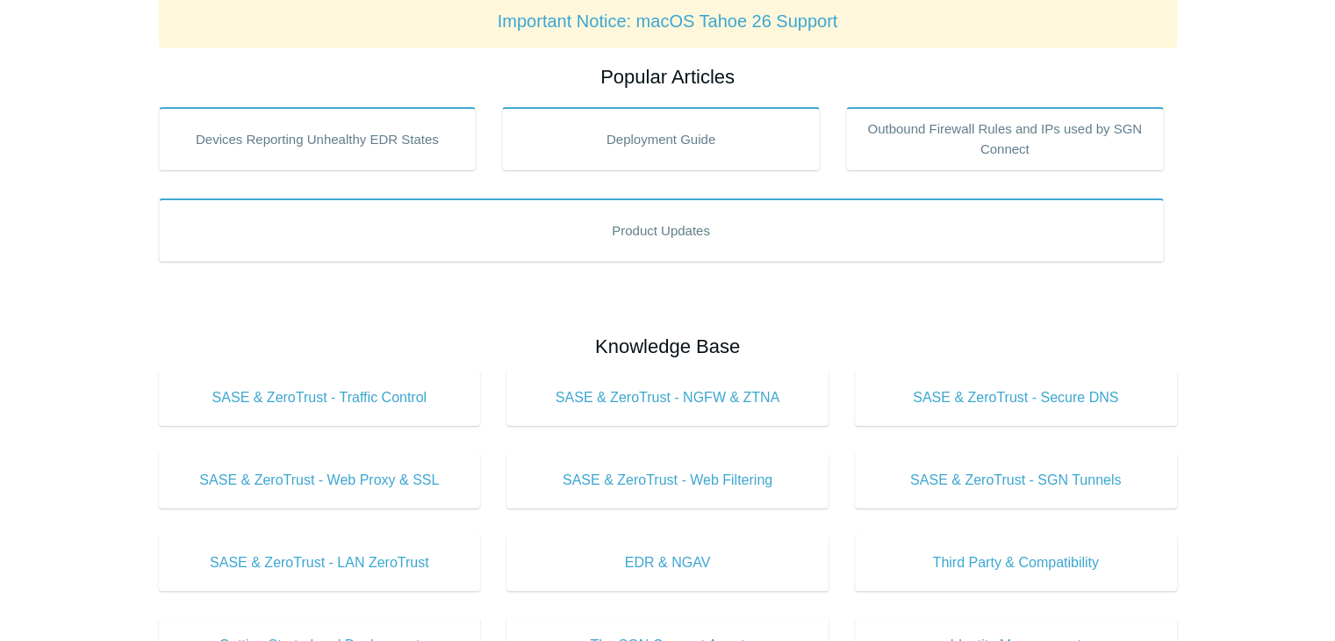
scroll to position [280, 0]
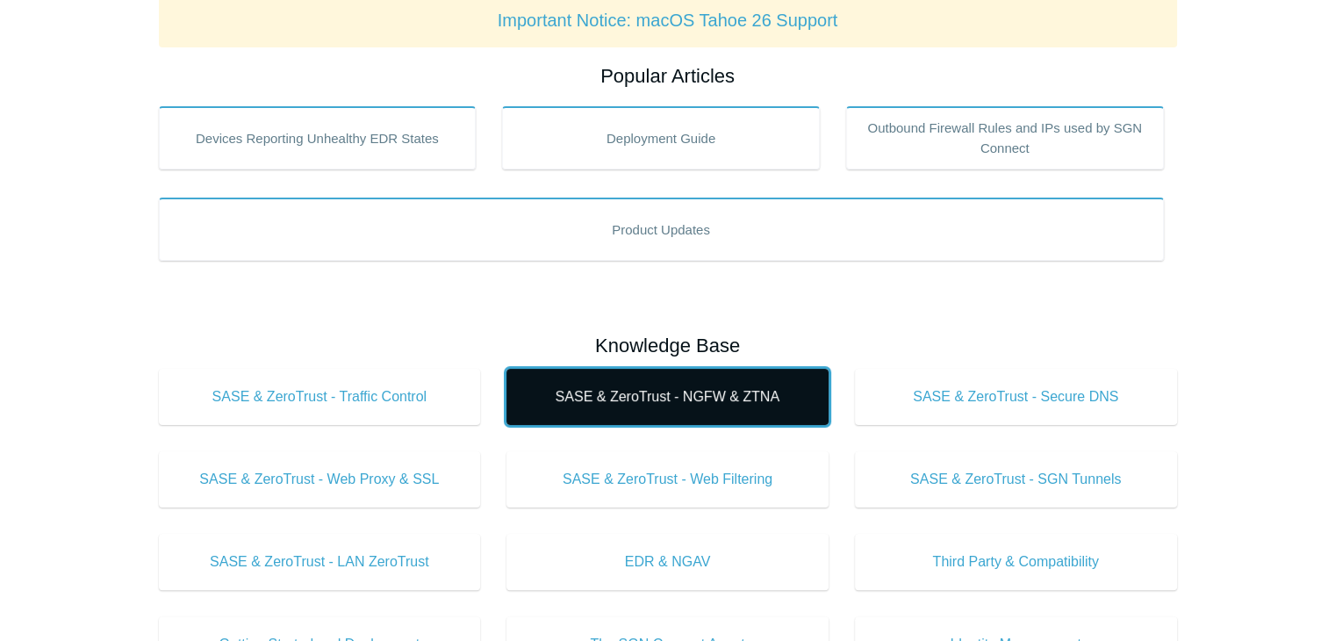
click at [720, 394] on span "SASE & ZeroTrust - NGFW & ZTNA" at bounding box center [667, 396] width 269 height 21
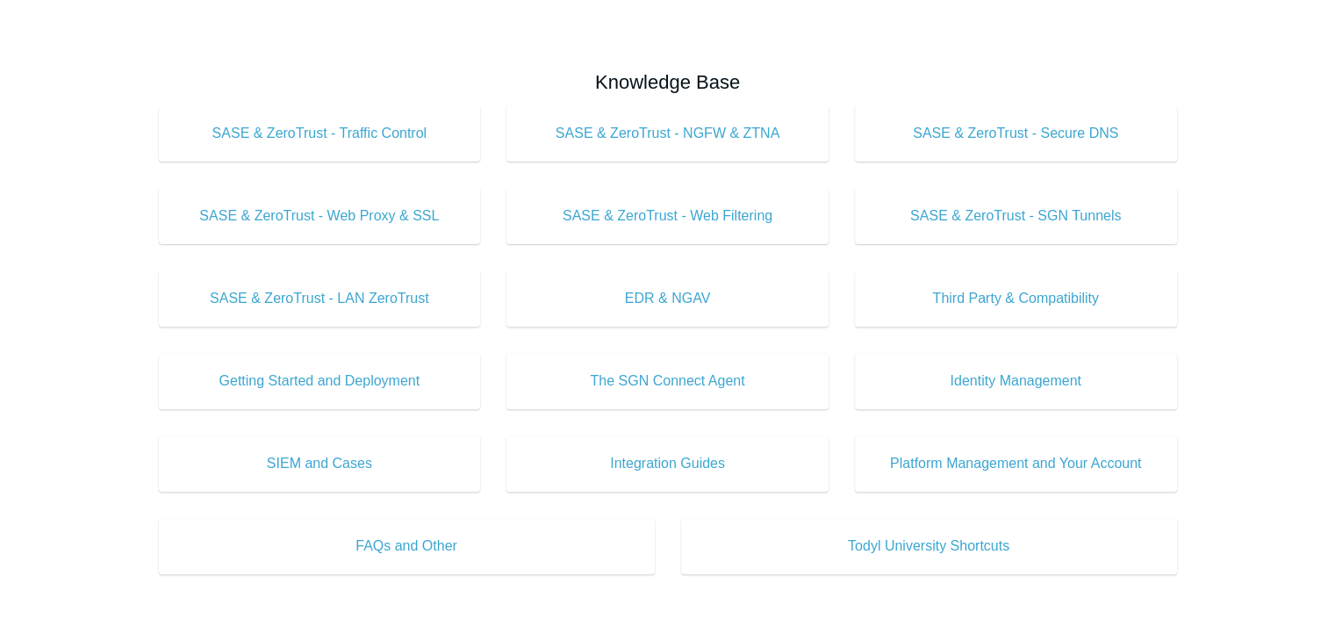
scroll to position [544, 0]
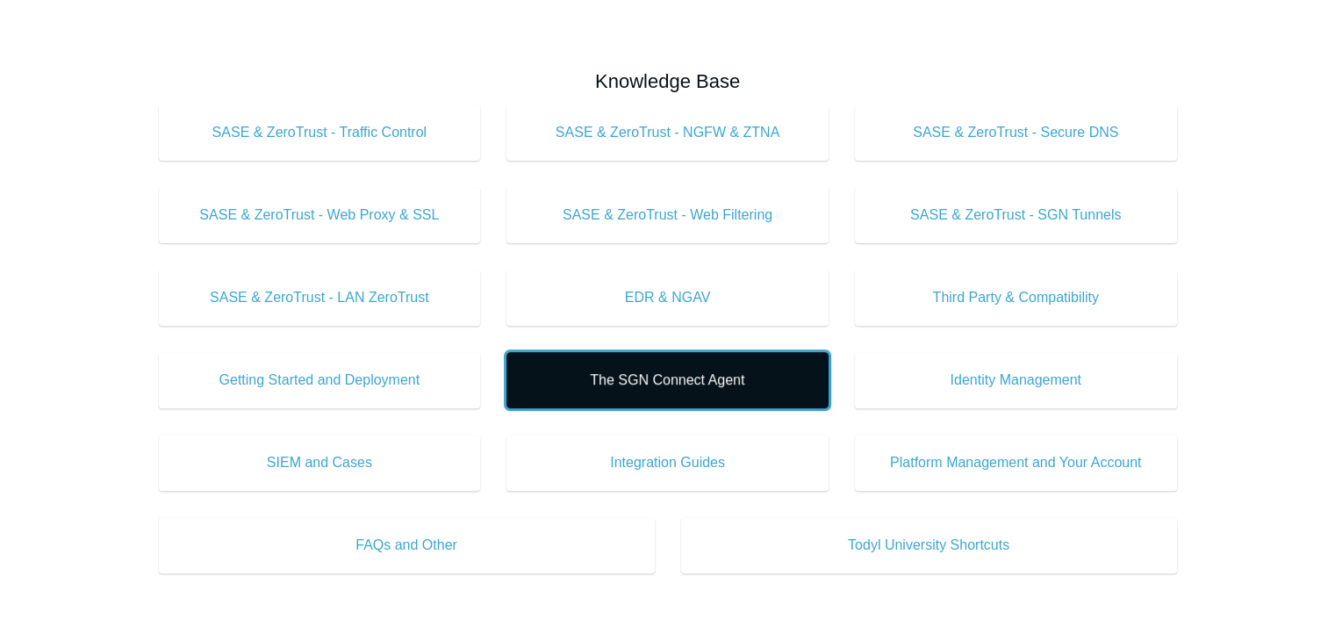
click at [667, 374] on span "The SGN Connect Agent" at bounding box center [667, 379] width 269 height 21
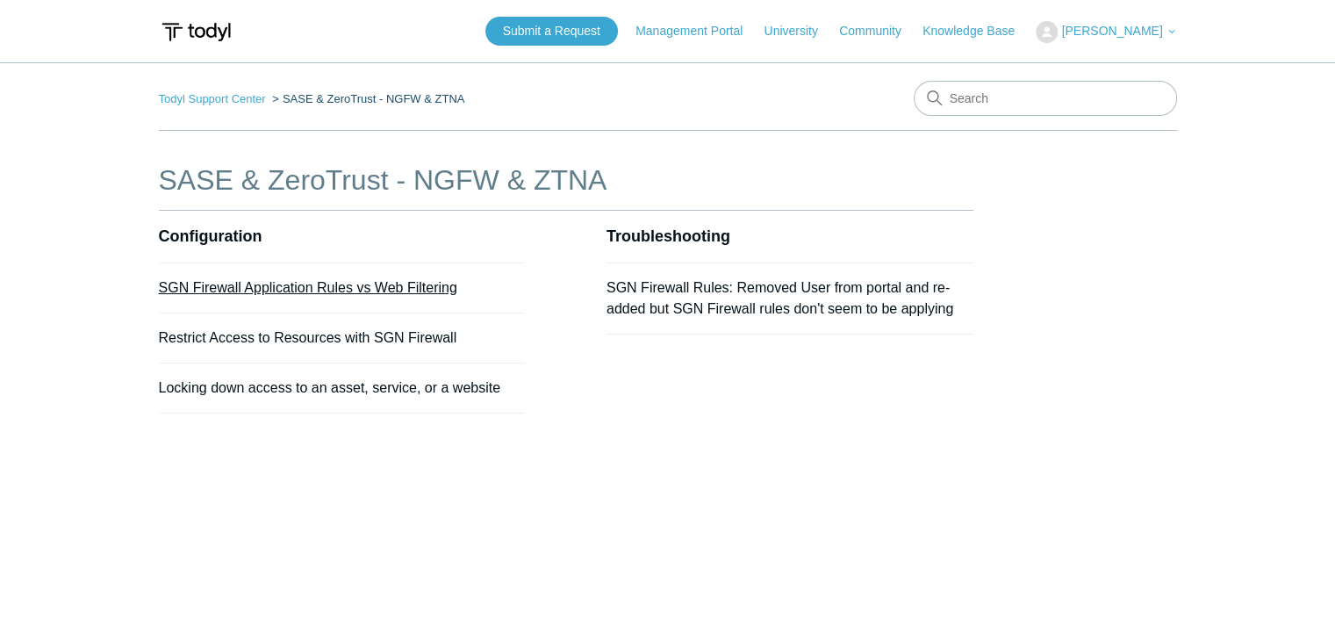
click at [411, 286] on link "SGN Firewall Application Rules vs Web Filtering" at bounding box center [308, 287] width 298 height 15
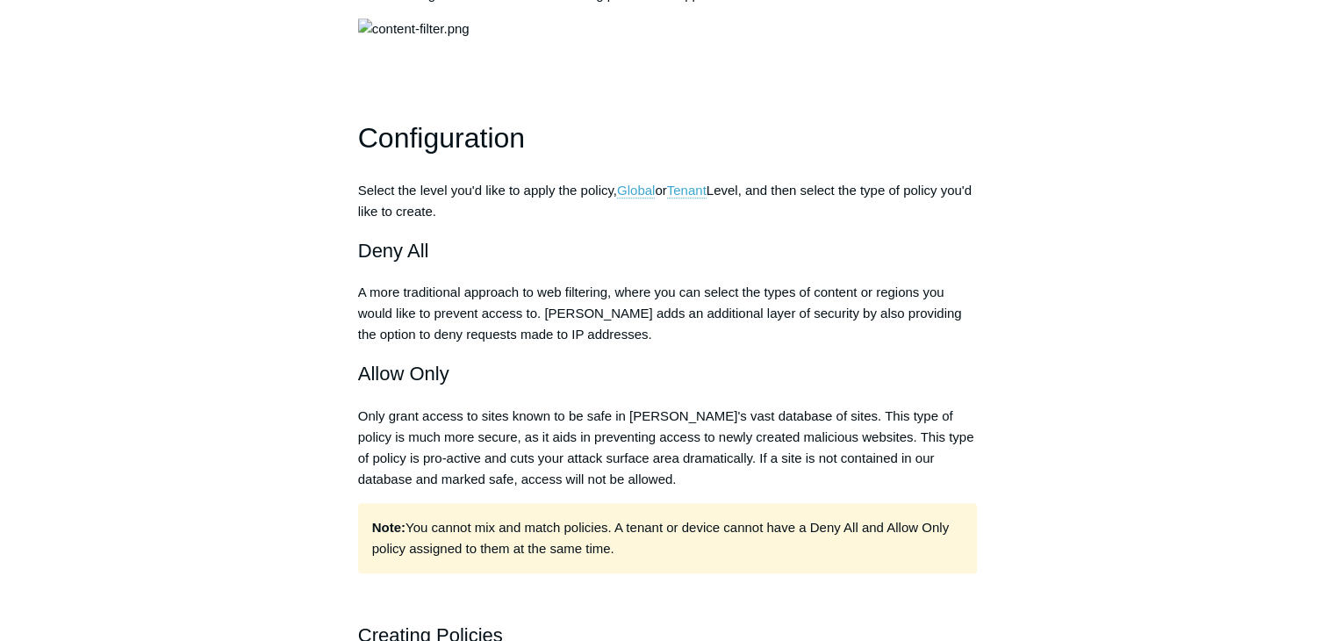
scroll to position [1339, 0]
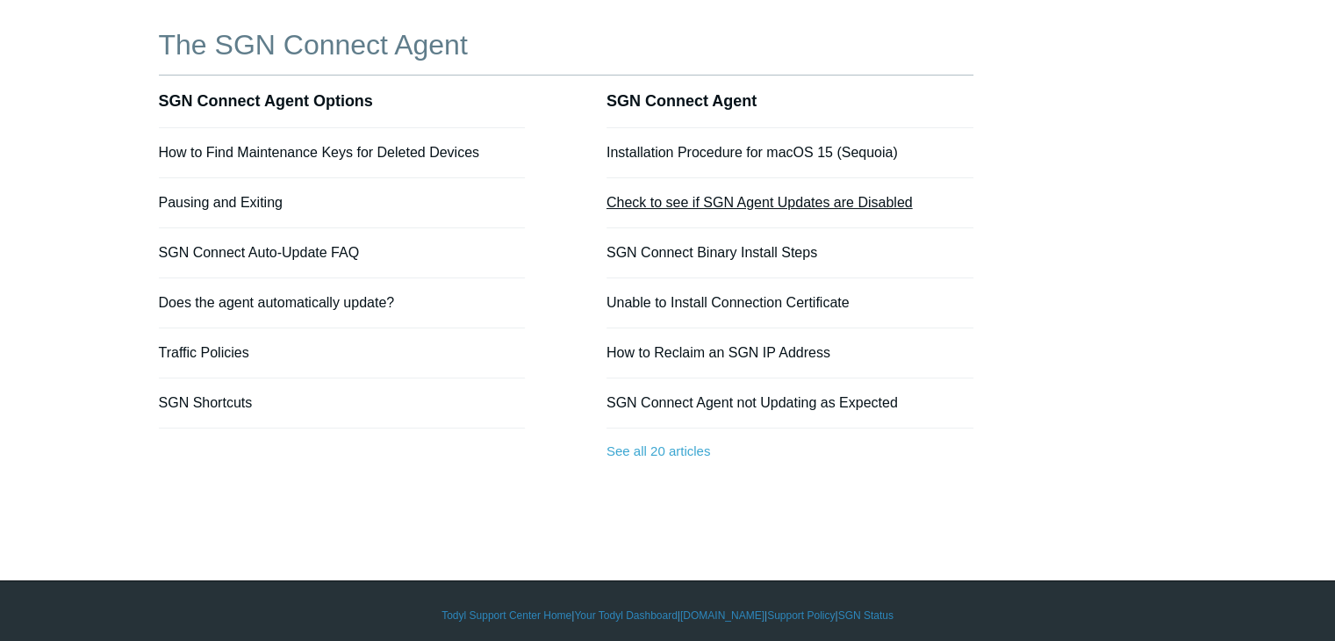
scroll to position [136, 0]
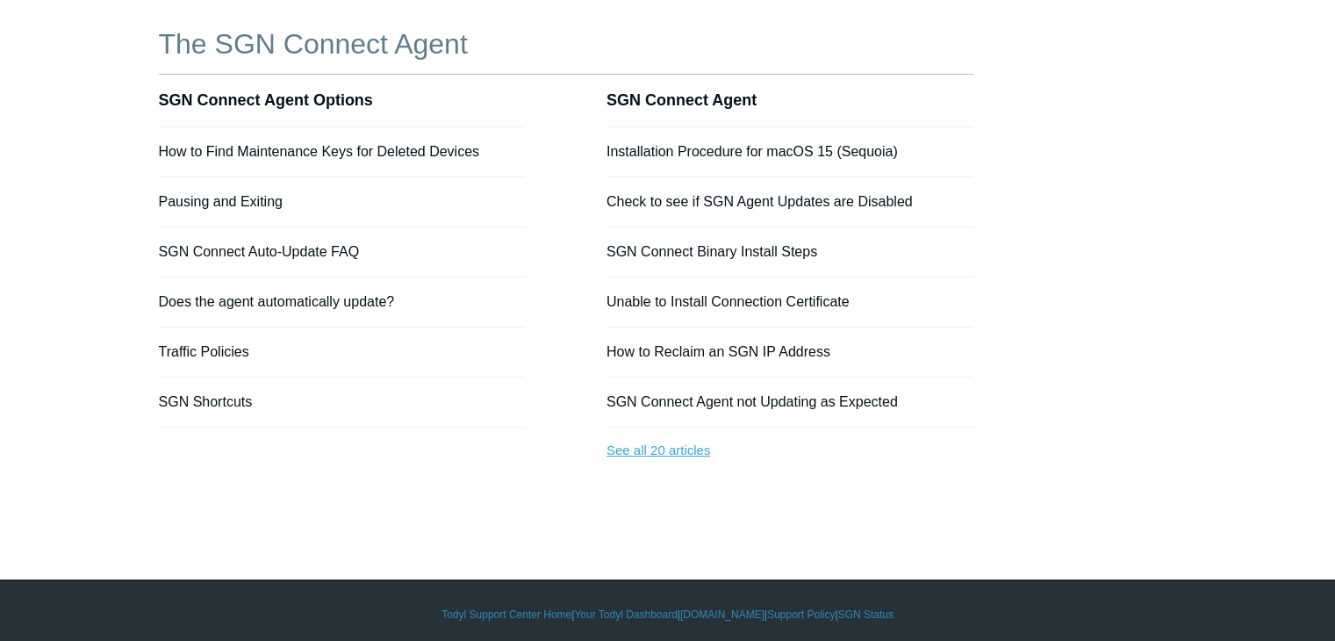
click at [665, 443] on link "See all 20 articles" at bounding box center [789, 450] width 367 height 47
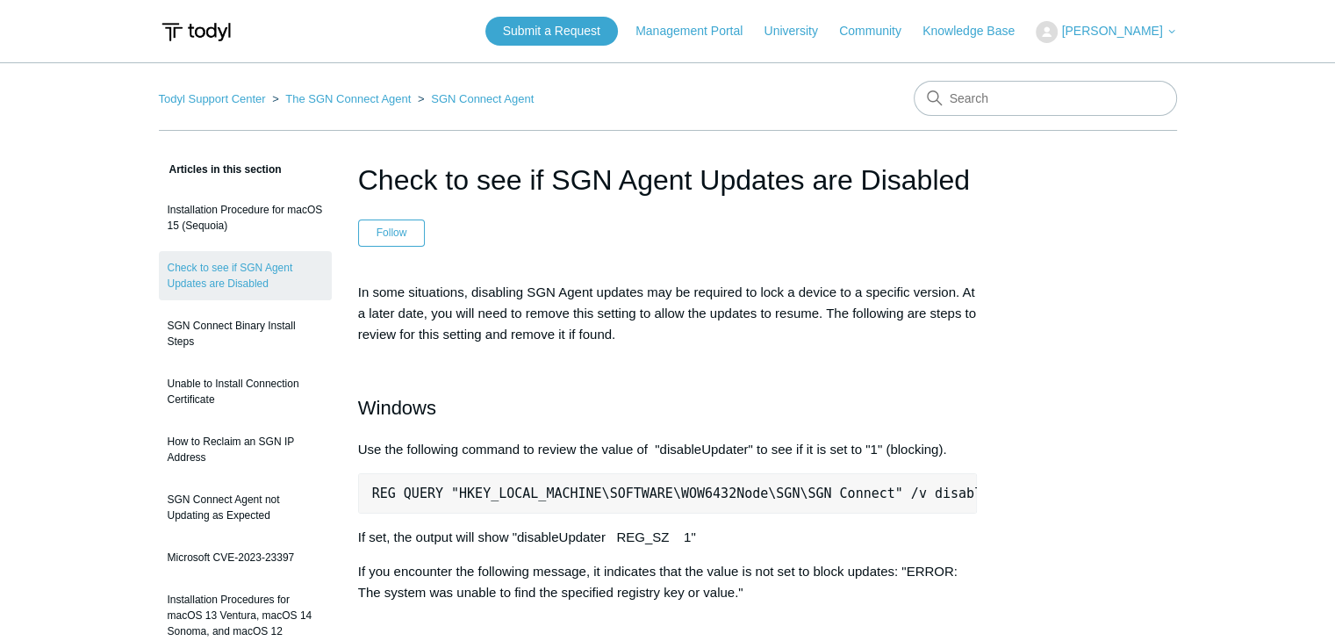
drag, startPoint x: 969, startPoint y: 184, endPoint x: 363, endPoint y: 203, distance: 605.8
click at [363, 203] on header "Check to see if SGN Agent Updates are Disabled Follow Not yet followed by anyone" at bounding box center [668, 203] width 620 height 88
copy h1 "Check to see if SGN Agent Updates are Disabled"
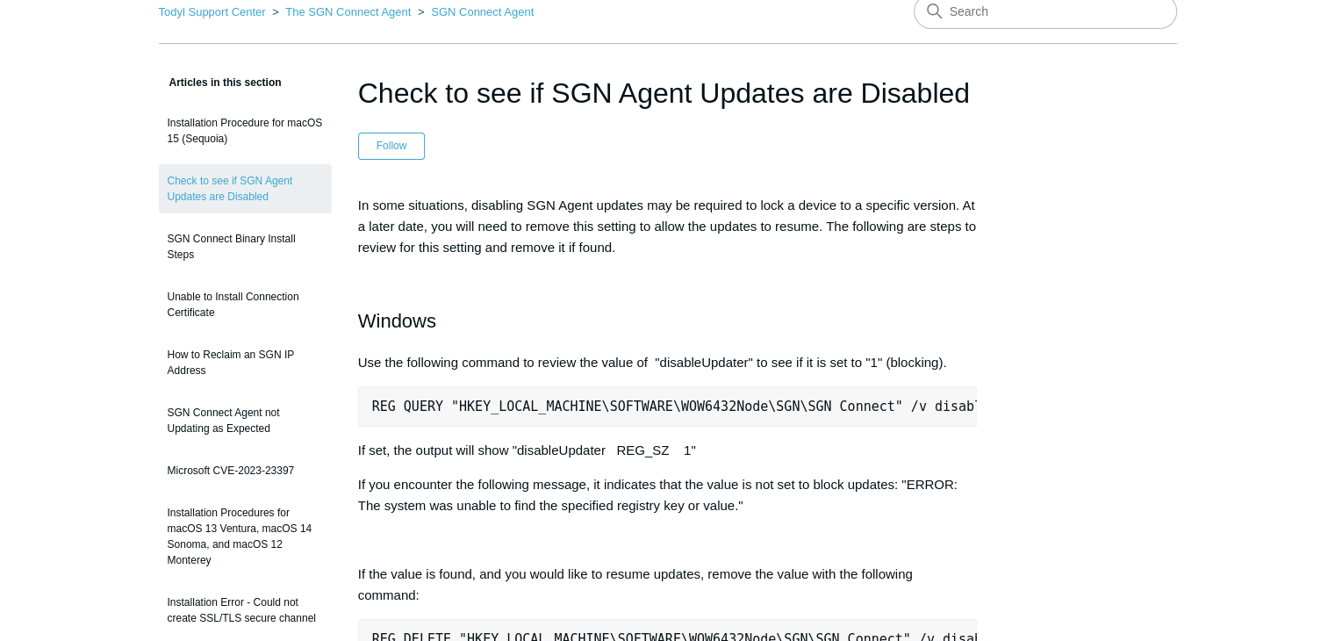
scroll to position [88, 0]
drag, startPoint x: 625, startPoint y: 246, endPoint x: 348, endPoint y: 210, distance: 279.6
copy p "In some situations, disabling SGN Agent updates may be required to lock a devic…"
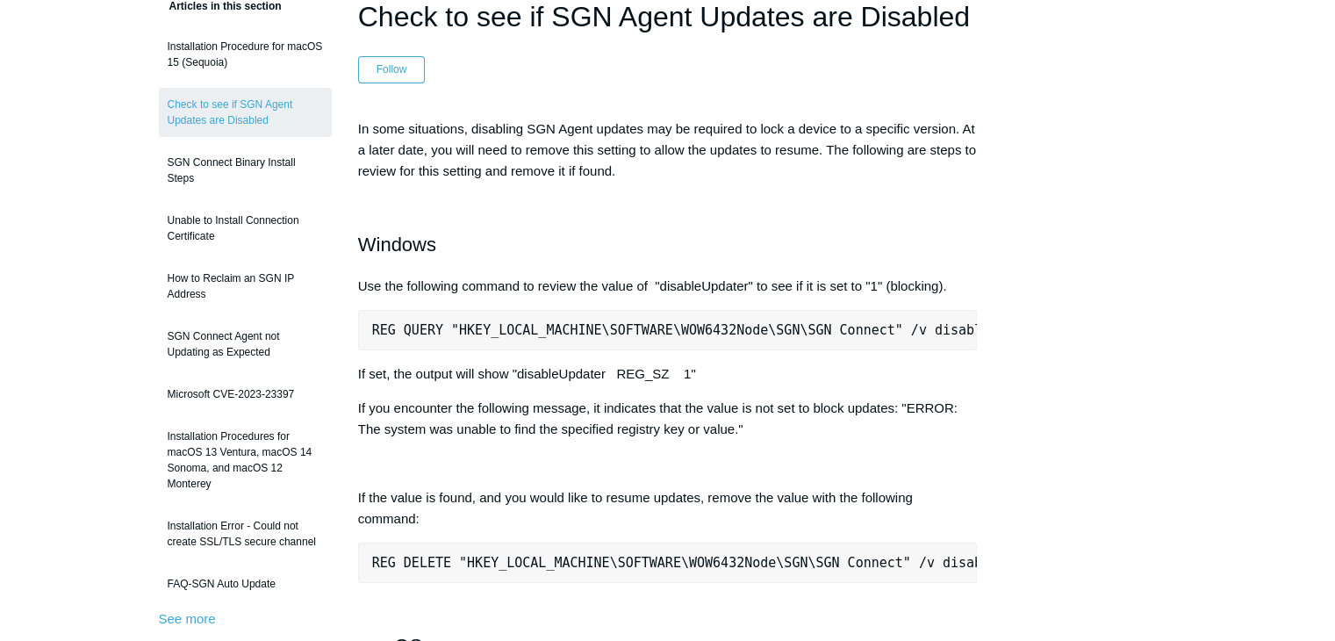
click at [406, 241] on h2 "Windows" at bounding box center [668, 244] width 620 height 31
copy h2 "Windows"
drag, startPoint x: 949, startPoint y: 290, endPoint x: 357, endPoint y: 278, distance: 591.6
click at [358, 278] on p "Use the following command to review the value of "disableUpdater" to see if it …" at bounding box center [668, 286] width 620 height 21
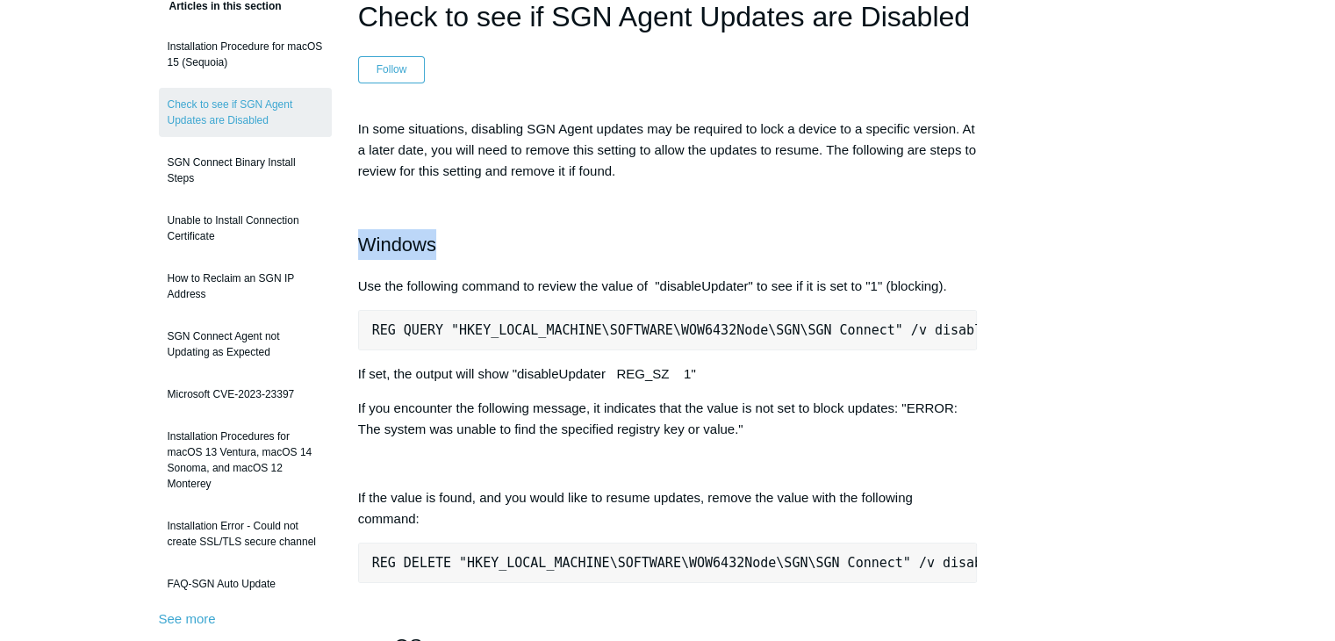
copy p "Use the following command to review the value of "disableUpdater" to see if it …"
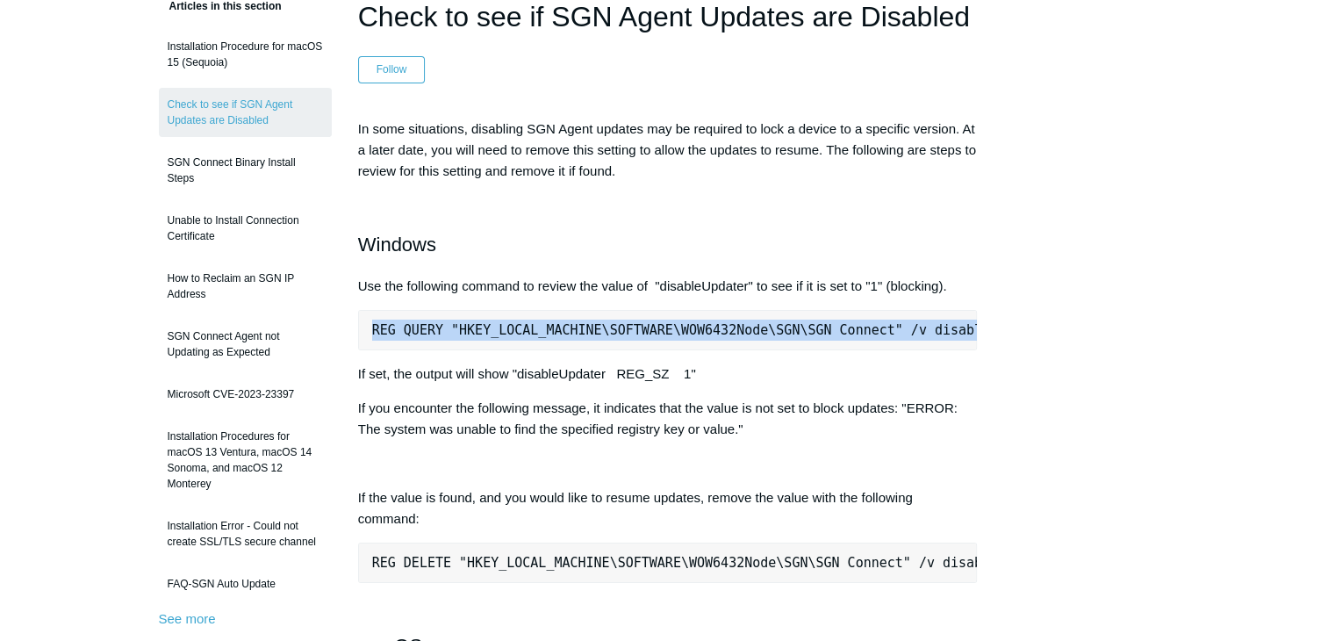
scroll to position [0, 24]
drag, startPoint x: 362, startPoint y: 333, endPoint x: 1015, endPoint y: 316, distance: 654.0
copy pre "REG QUERY "HKEY_LOCAL_MACHINE\SOFTWARE\WOW6432Node\SGN\SGN Connect" /v disableU…"
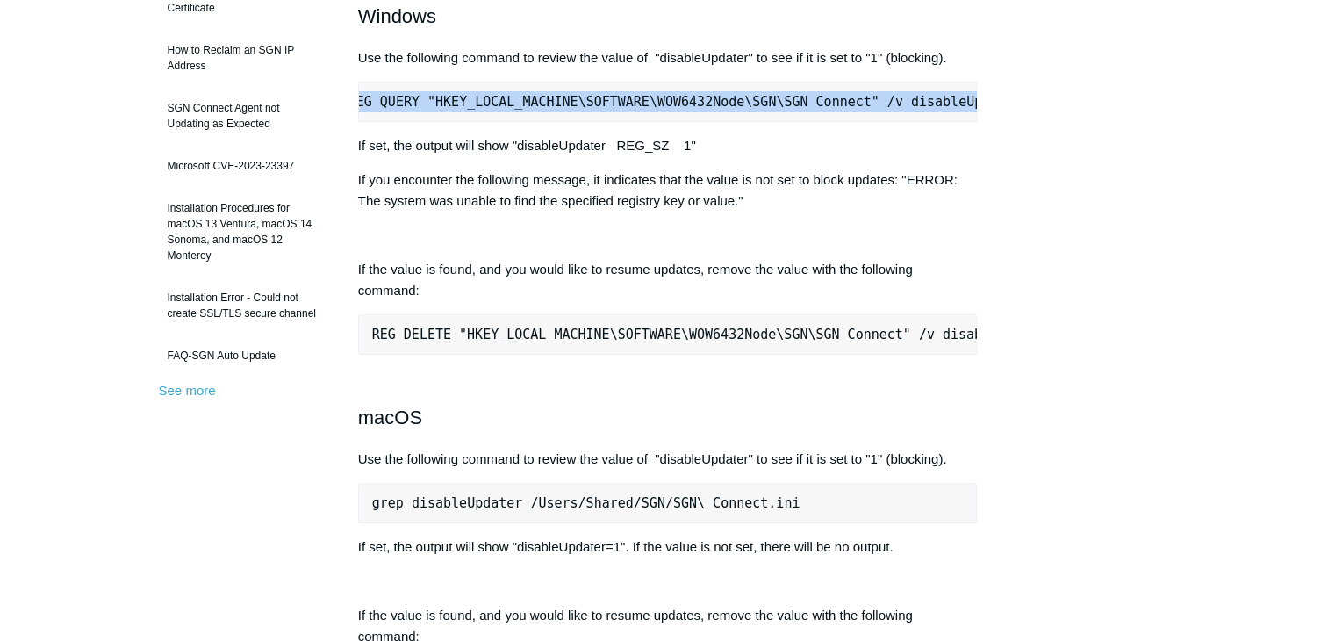
scroll to position [392, 0]
drag, startPoint x: 698, startPoint y: 161, endPoint x: 357, endPoint y: 155, distance: 340.6
click at [358, 155] on p "If set, the output will show "disableUpdater REG_SZ 1"" at bounding box center [668, 144] width 620 height 21
copy p "If set, the output will show "disableUpdater REG_SZ 1""
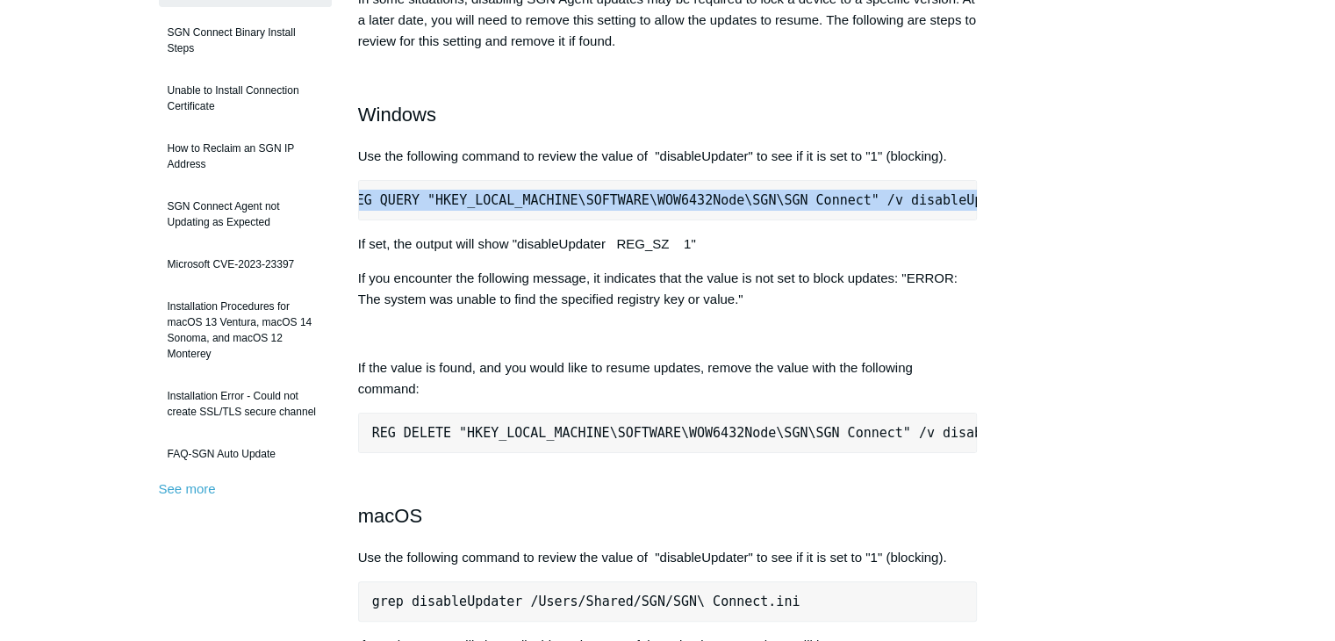
scroll to position [290, 0]
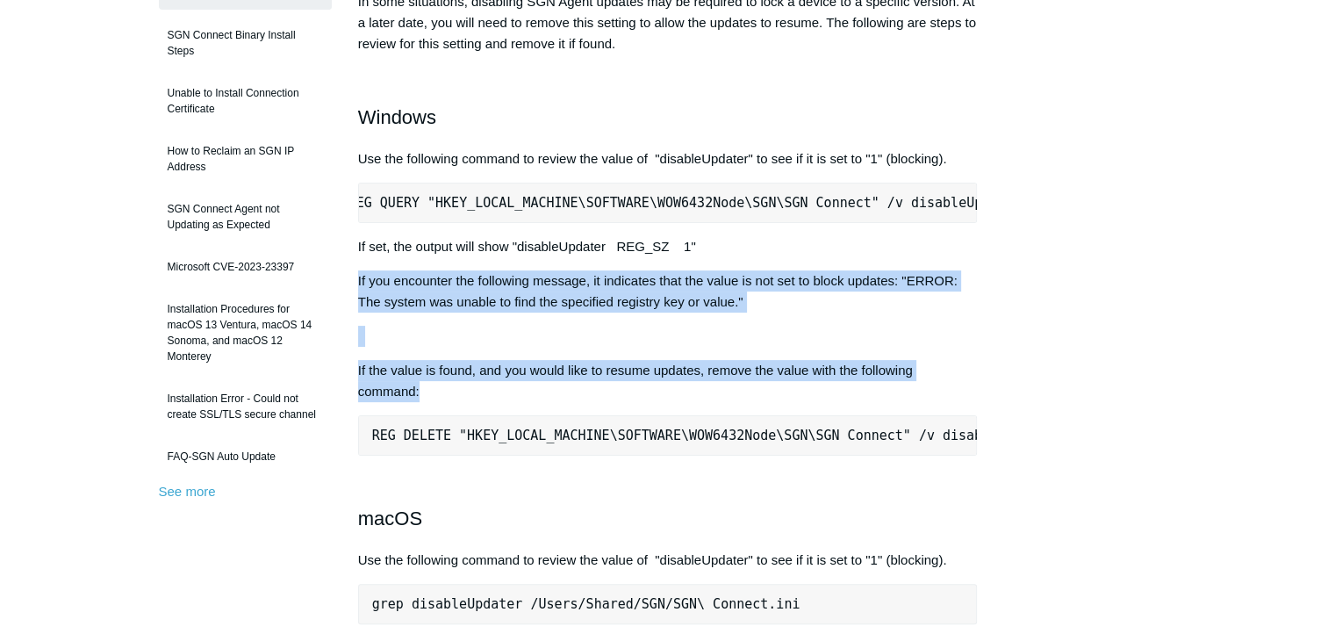
drag, startPoint x: 423, startPoint y: 403, endPoint x: 355, endPoint y: 280, distance: 140.6
copy div "If you encounter the following message, it indicates that the value is not set …"
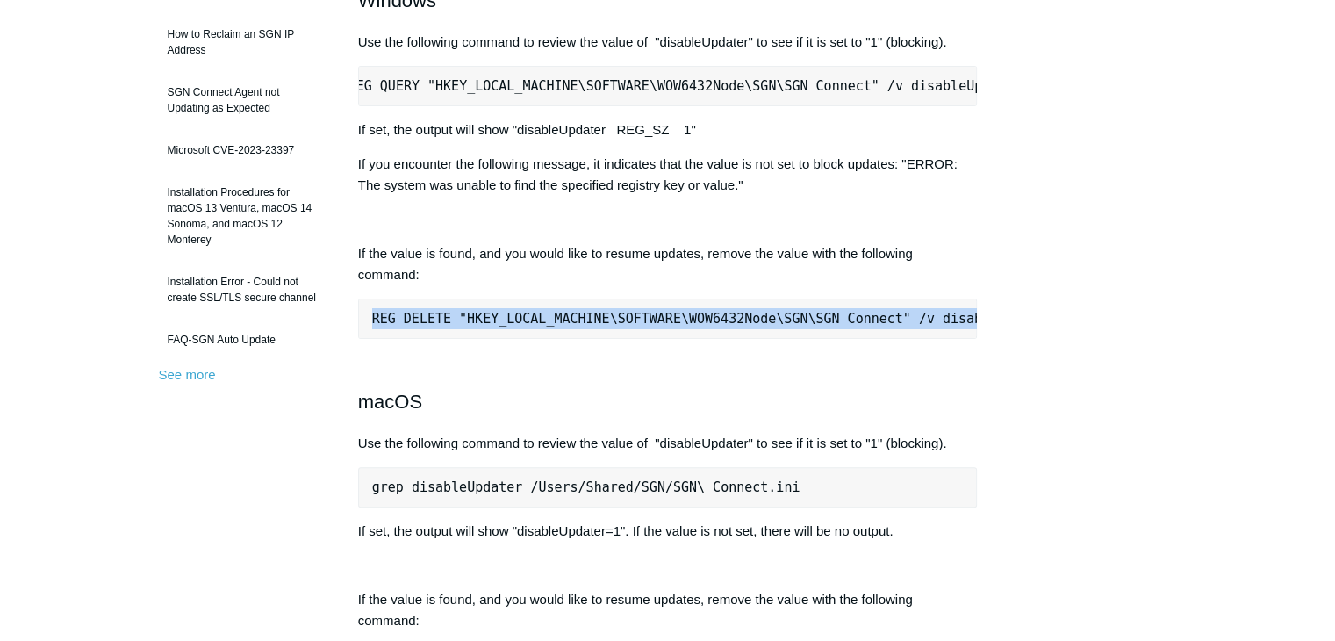
scroll to position [0, 53]
drag, startPoint x: 363, startPoint y: 330, endPoint x: 1025, endPoint y: 327, distance: 661.7
copy pre "REG DELETE "HKEY_LOCAL_MACHINE\SOFTWARE\WOW6432Node\SGN\SGN Connect" /v disable…"
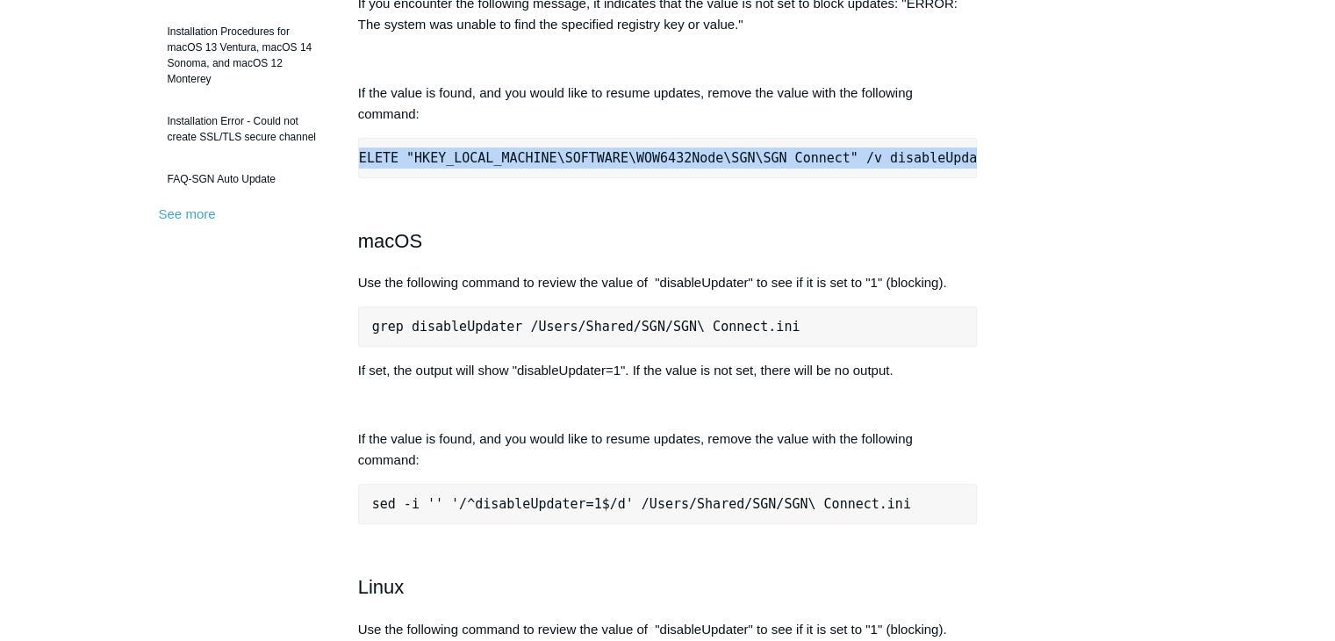
scroll to position [572, 0]
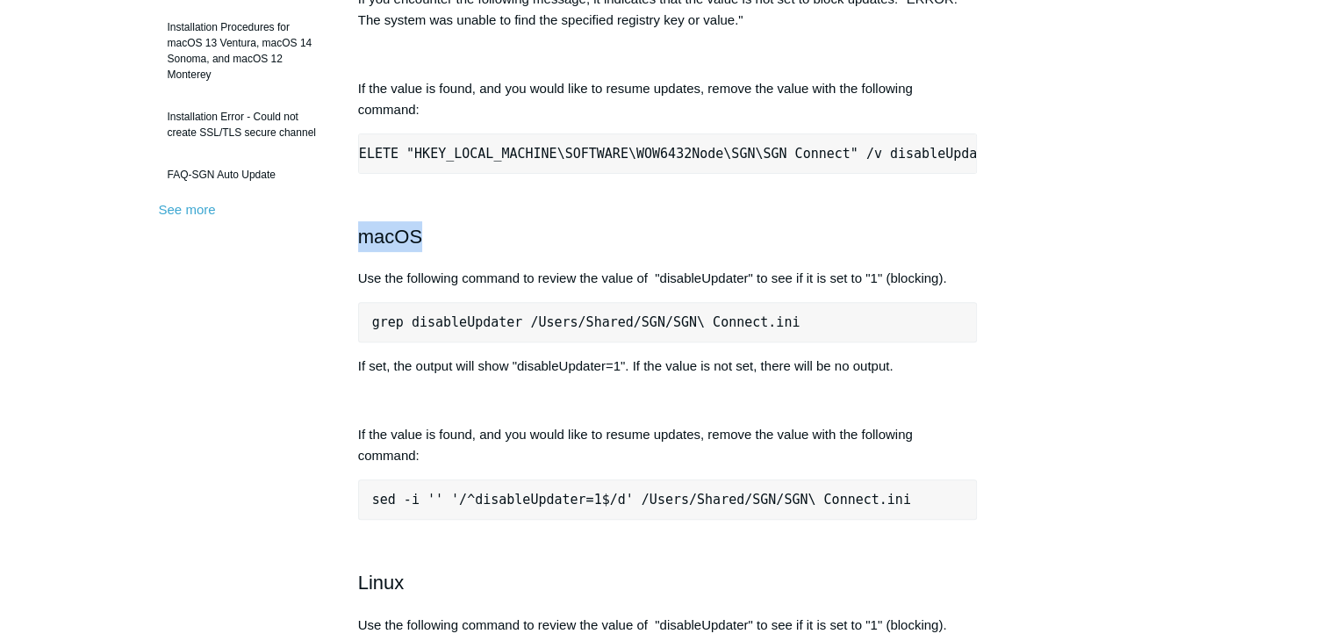
drag, startPoint x: 439, startPoint y: 273, endPoint x: 343, endPoint y: 266, distance: 95.9
click at [343, 266] on article "Check to see if SGN Agent Updates are Disabled Follow Not yet followed by anyon…" at bounding box center [668, 525] width 672 height 1877
copy h2 "macOS"
drag, startPoint x: 960, startPoint y: 309, endPoint x: 358, endPoint y: 303, distance: 602.1
click at [358, 289] on p "Use the following command to review the value of "disableUpdater" to see if it …" at bounding box center [668, 278] width 620 height 21
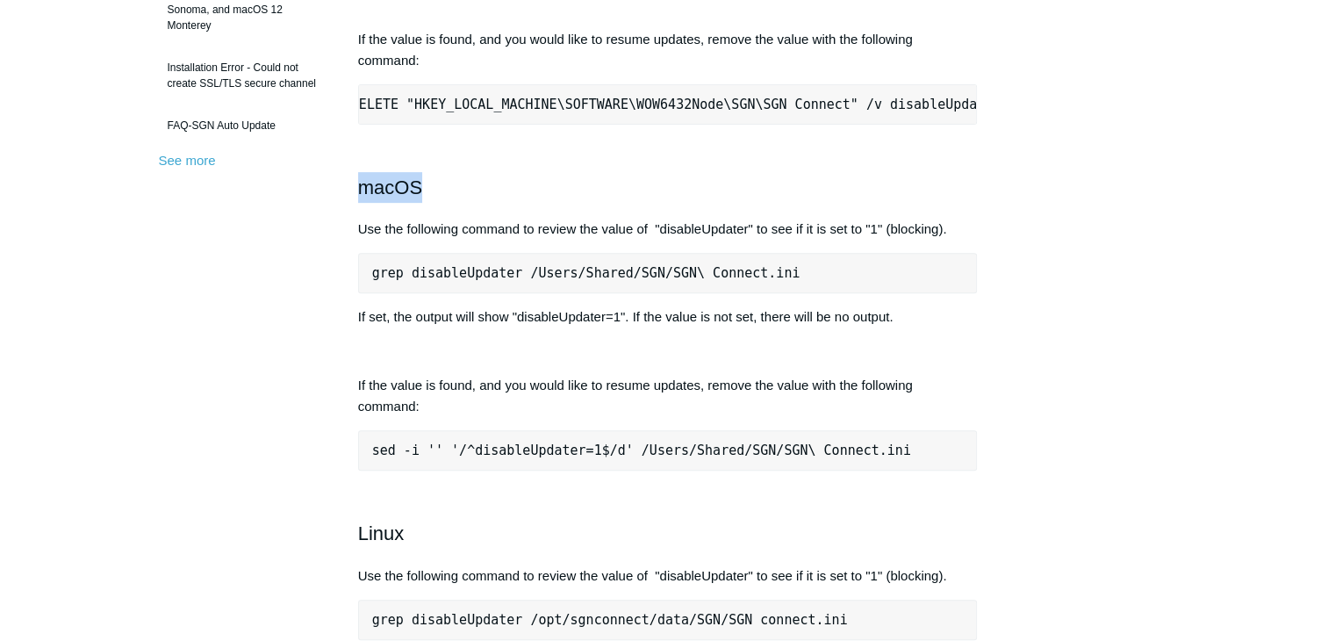
scroll to position [623, 0]
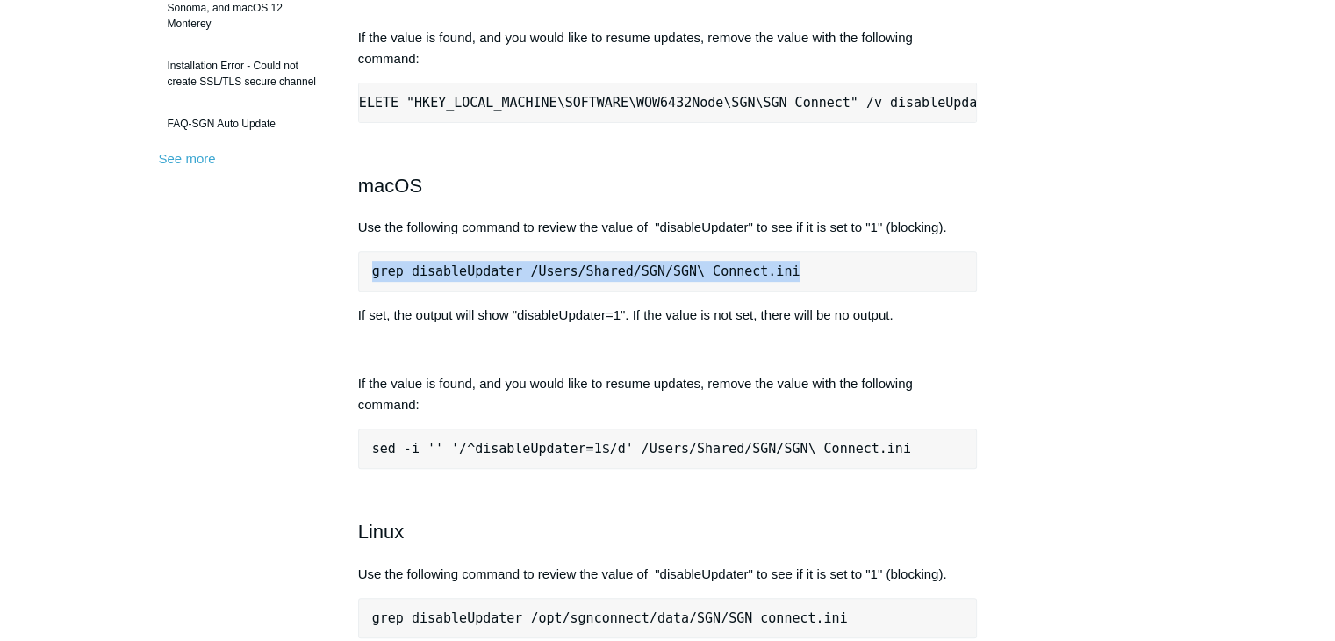
drag, startPoint x: 785, startPoint y: 289, endPoint x: 358, endPoint y: 286, distance: 427.4
click at [358, 286] on pre "grep disableUpdater /Users/Shared/SGN/SGN\ Connect.ini" at bounding box center [668, 271] width 620 height 40
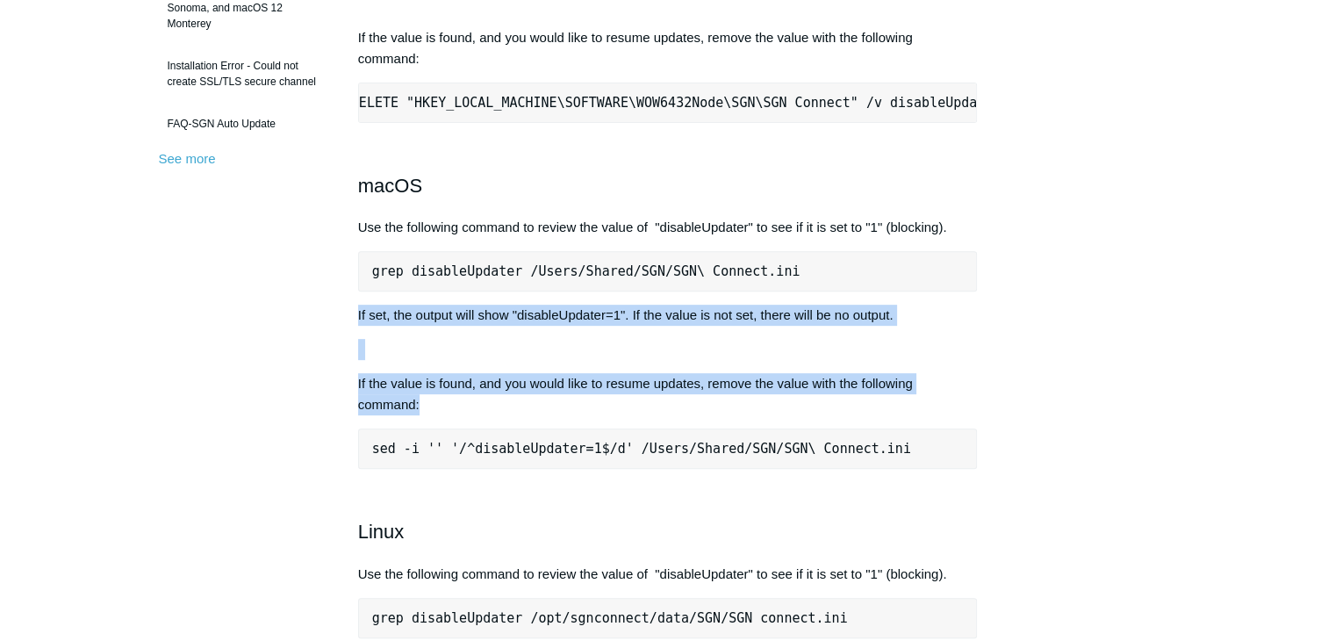
drag, startPoint x: 502, startPoint y: 433, endPoint x: 334, endPoint y: 346, distance: 188.8
click at [334, 346] on article "Check to see if SGN Agent Updates are Disabled Follow Not yet followed by anyon…" at bounding box center [668, 474] width 672 height 1877
click at [918, 391] on div "In some situations, disabling SGN Agent updates may be required to lock a devic…" at bounding box center [668, 237] width 620 height 1157
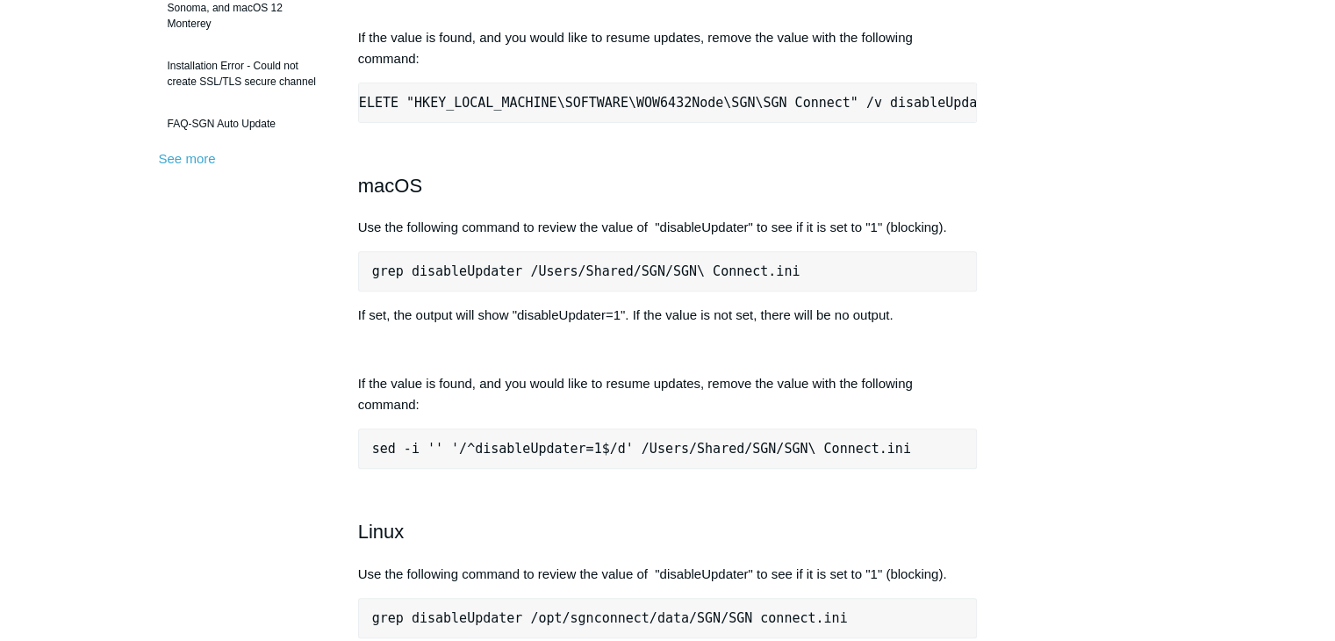
drag, startPoint x: 902, startPoint y: 335, endPoint x: 341, endPoint y: 329, distance: 561.7
click at [341, 329] on article "Check to see if SGN Agent Updates are Disabled Follow Not yet followed by anyon…" at bounding box center [668, 474] width 672 height 1877
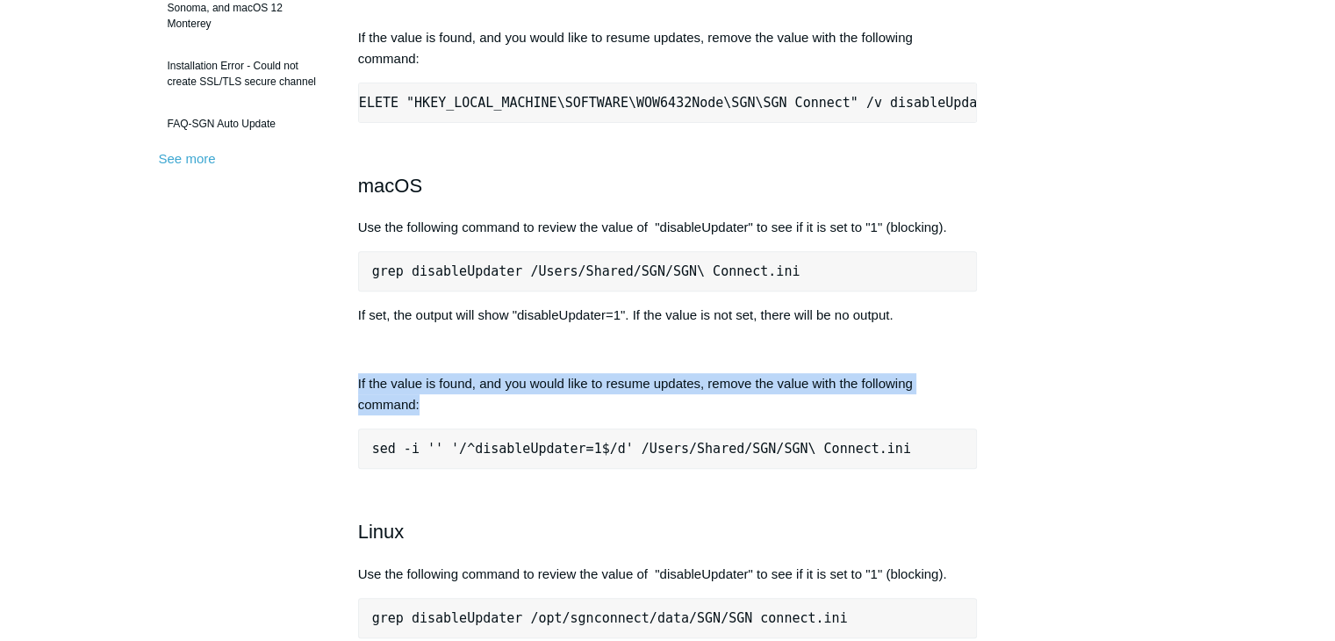
drag, startPoint x: 423, startPoint y: 434, endPoint x: 356, endPoint y: 411, distance: 70.8
click at [356, 411] on article "Check to see if SGN Agent Updates are Disabled Follow Not yet followed by anyon…" at bounding box center [668, 474] width 672 height 1877
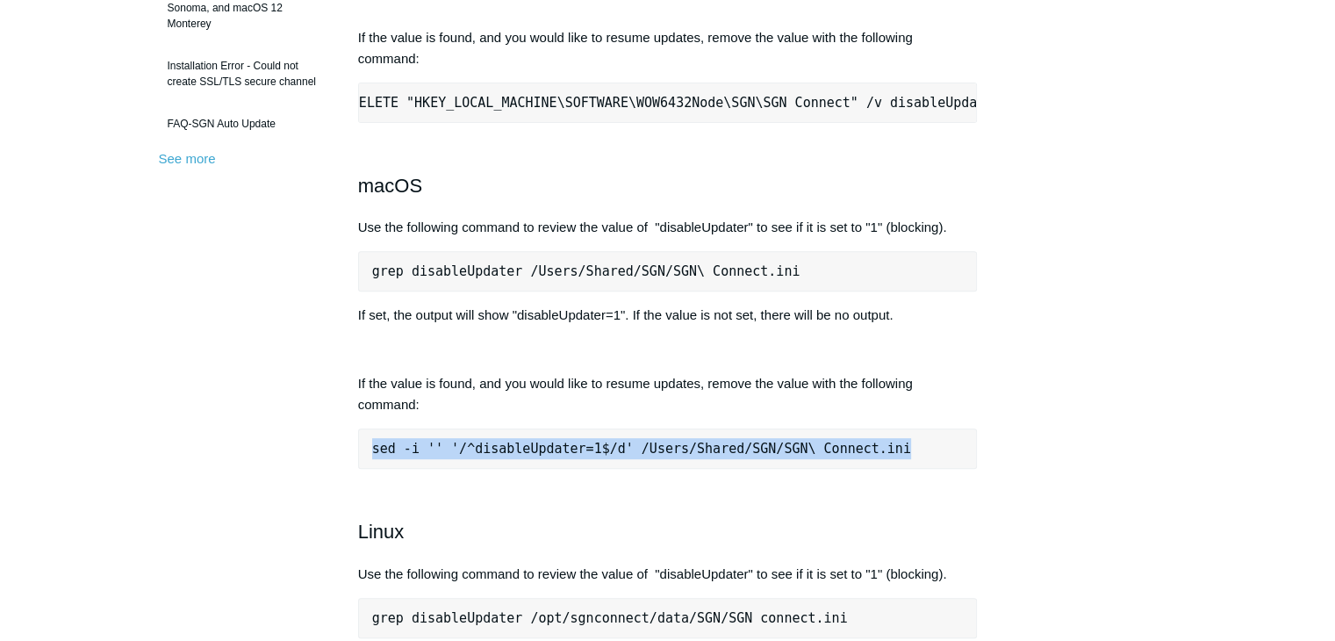
drag, startPoint x: 885, startPoint y: 474, endPoint x: 362, endPoint y: 469, distance: 524.0
click at [362, 469] on pre "sed -i '' '/^disableUpdater=1$/d' /Users/Shared/SGN/SGN\ Connect.ini" at bounding box center [668, 448] width 620 height 40
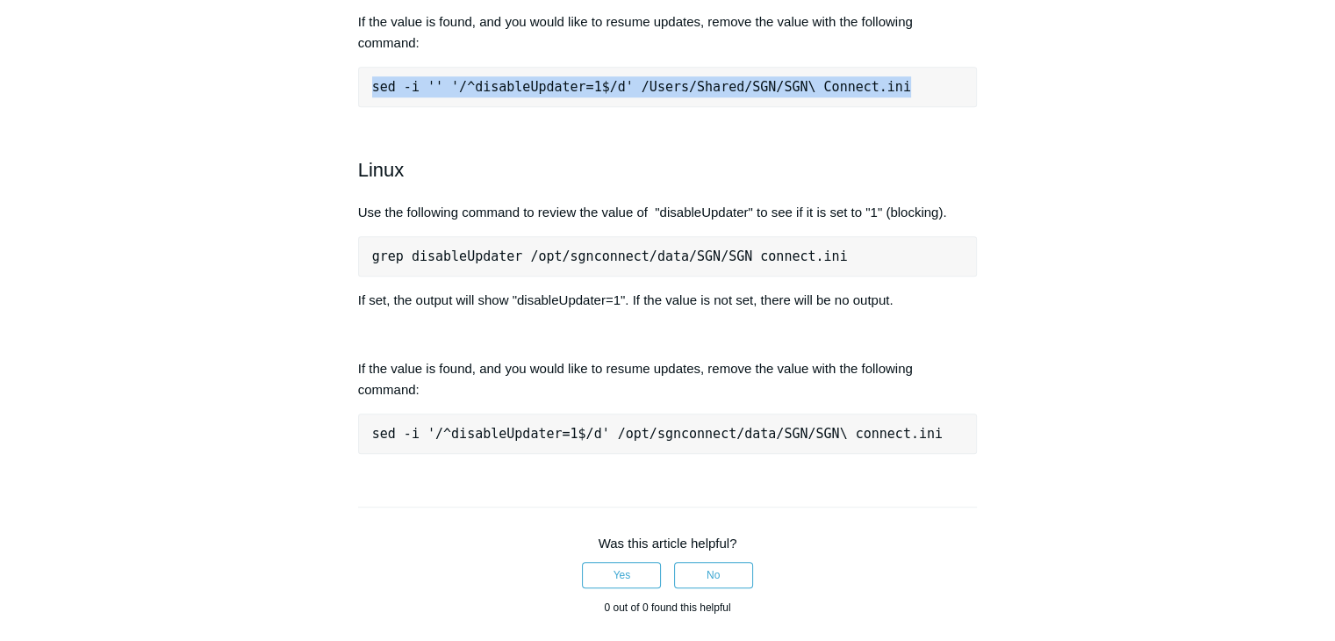
scroll to position [961, 0]
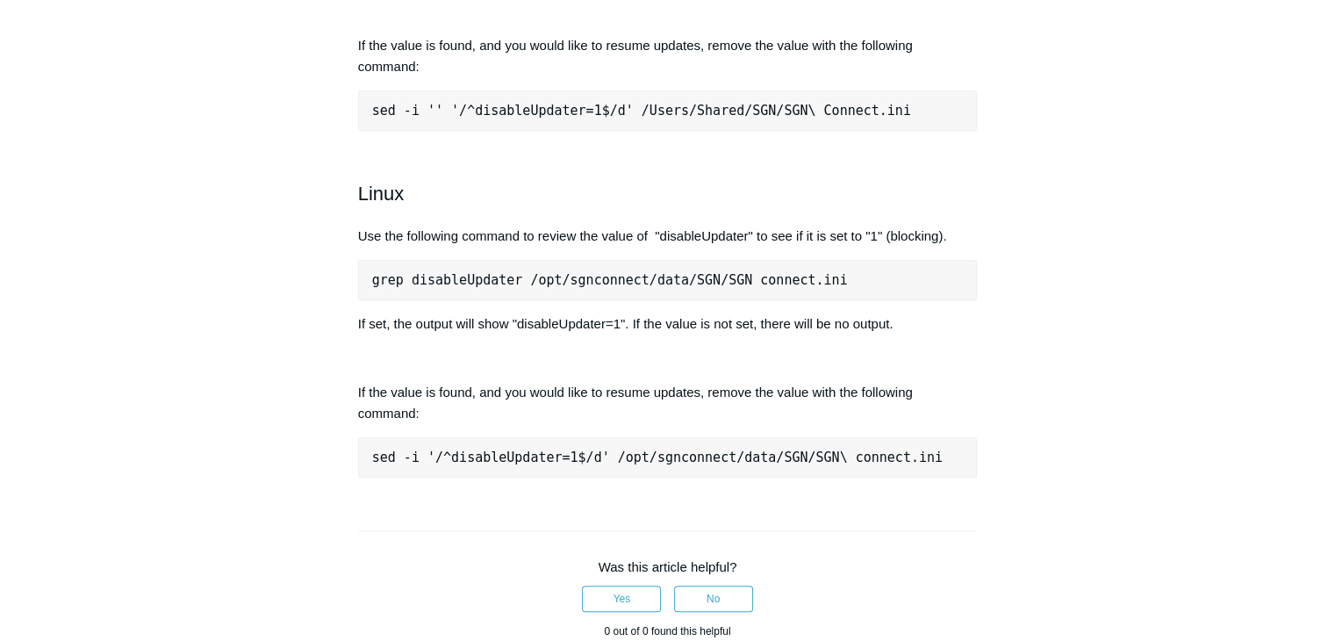
click at [391, 209] on h2 "Linux" at bounding box center [668, 193] width 620 height 31
drag, startPoint x: 961, startPoint y: 258, endPoint x: 332, endPoint y: 252, distance: 629.3
click at [332, 252] on article "Check to see if SGN Agent Updates are Disabled Follow Not yet followed by anyon…" at bounding box center [668, 136] width 672 height 1877
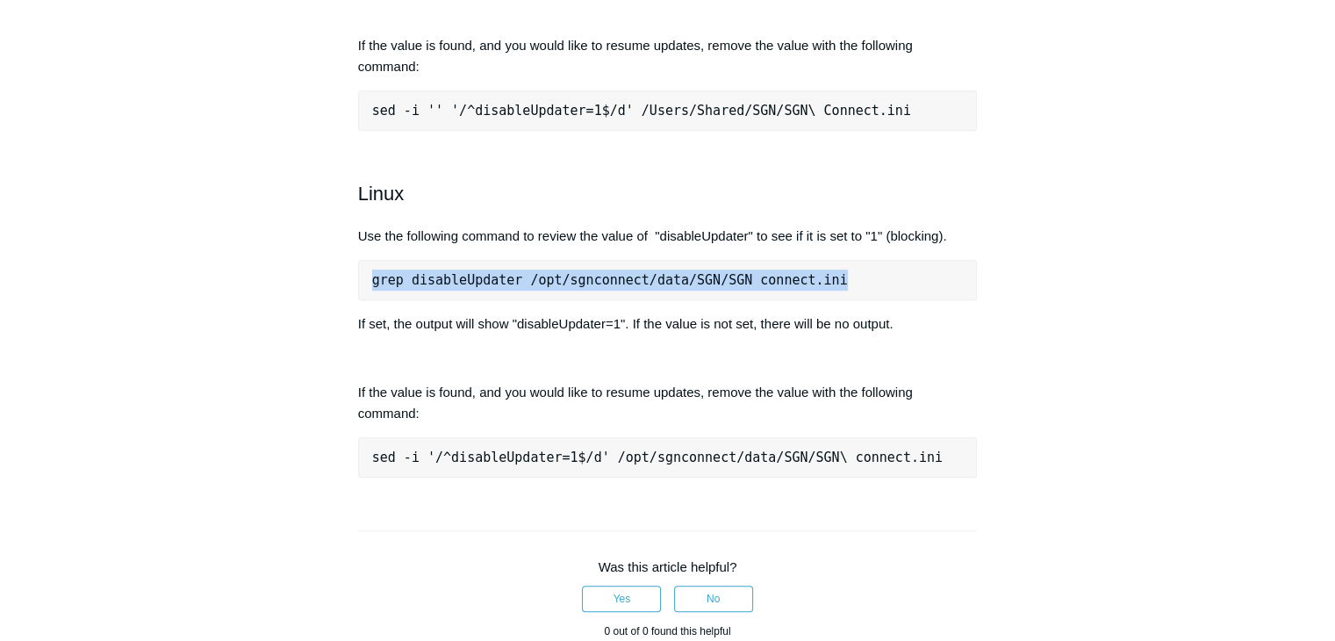
drag, startPoint x: 821, startPoint y: 305, endPoint x: 371, endPoint y: 280, distance: 450.0
drag, startPoint x: 927, startPoint y: 341, endPoint x: 439, endPoint y: 364, distance: 488.5
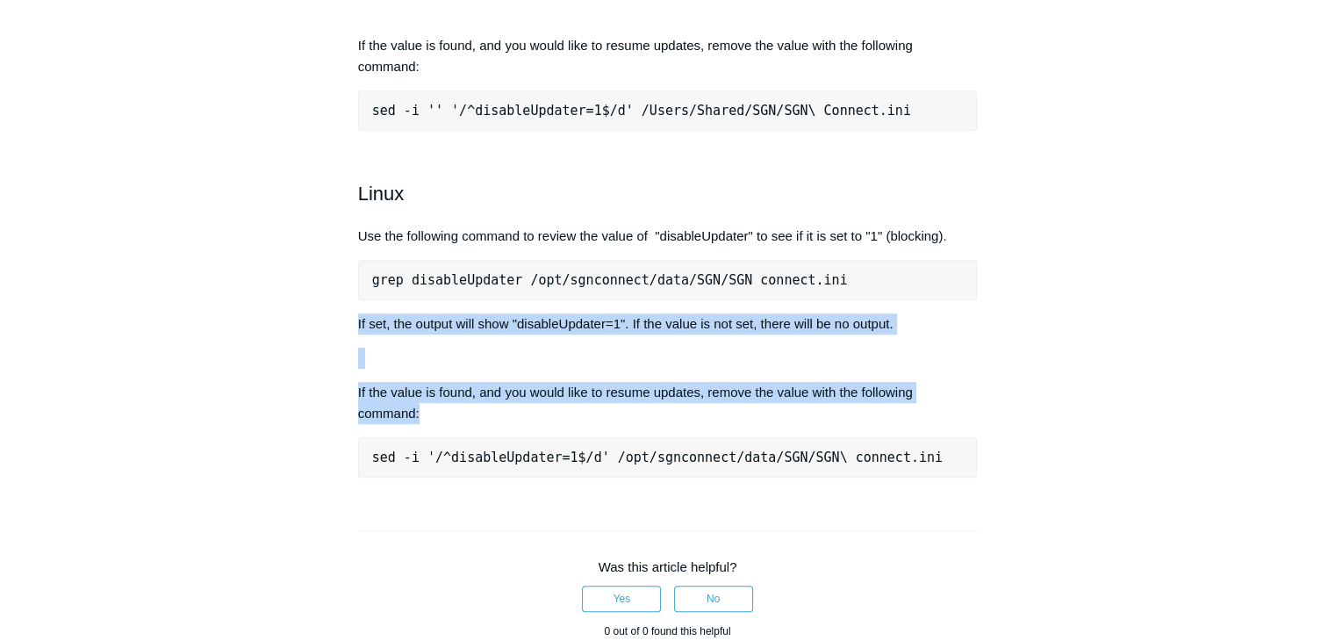
drag, startPoint x: 437, startPoint y: 430, endPoint x: 357, endPoint y: 343, distance: 118.0
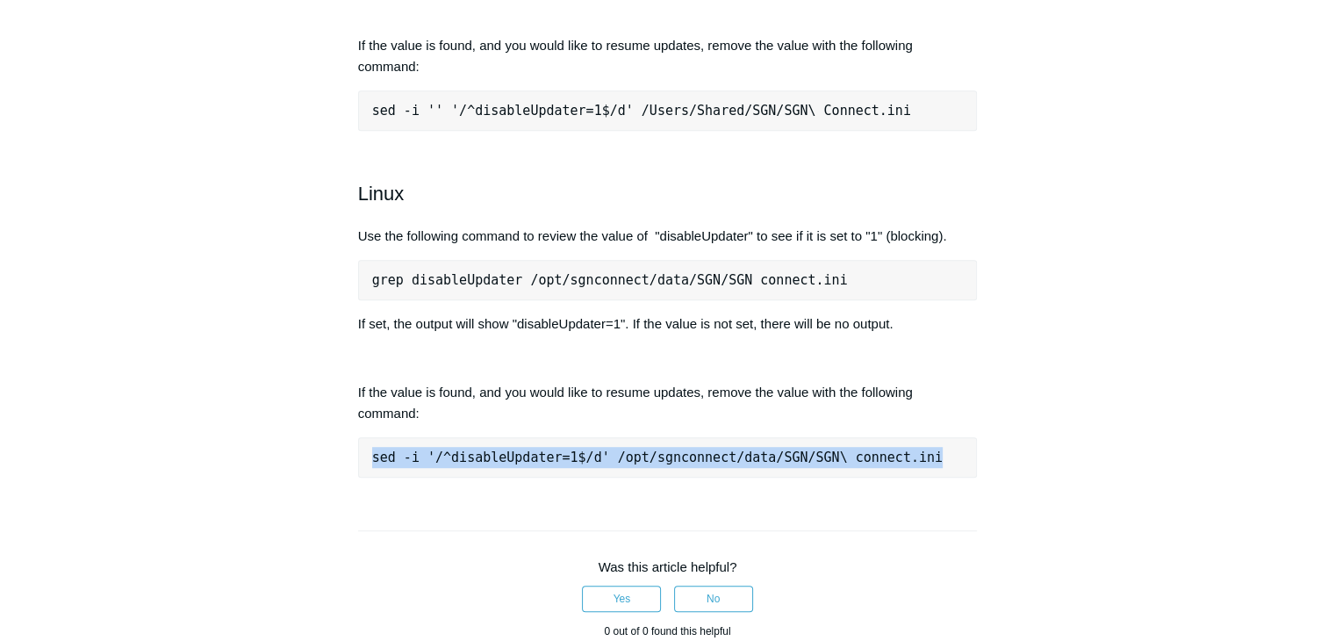
drag, startPoint x: 913, startPoint y: 491, endPoint x: 343, endPoint y: 494, distance: 569.6
click at [343, 494] on article "Check to see if SGN Agent Updates are Disabled Follow Not yet followed by anyon…" at bounding box center [668, 136] width 672 height 1877
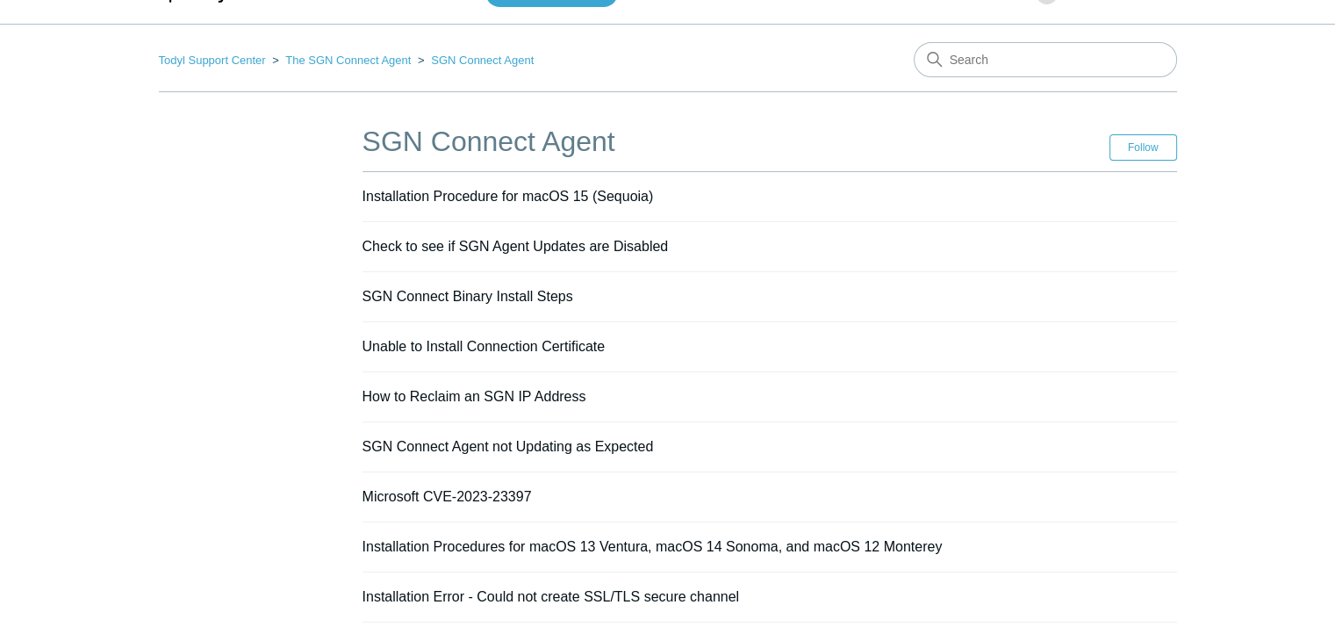
scroll to position [74, 0]
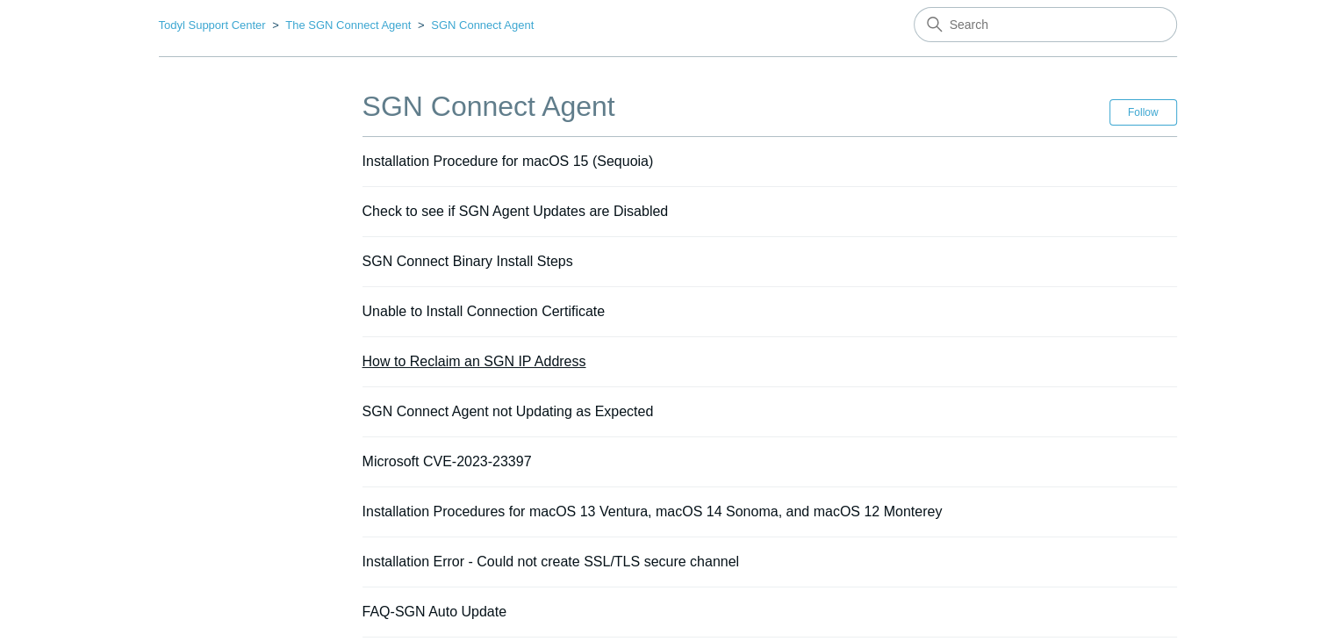
click at [460, 365] on link "How to Reclaim an SGN IP Address" at bounding box center [474, 361] width 224 height 15
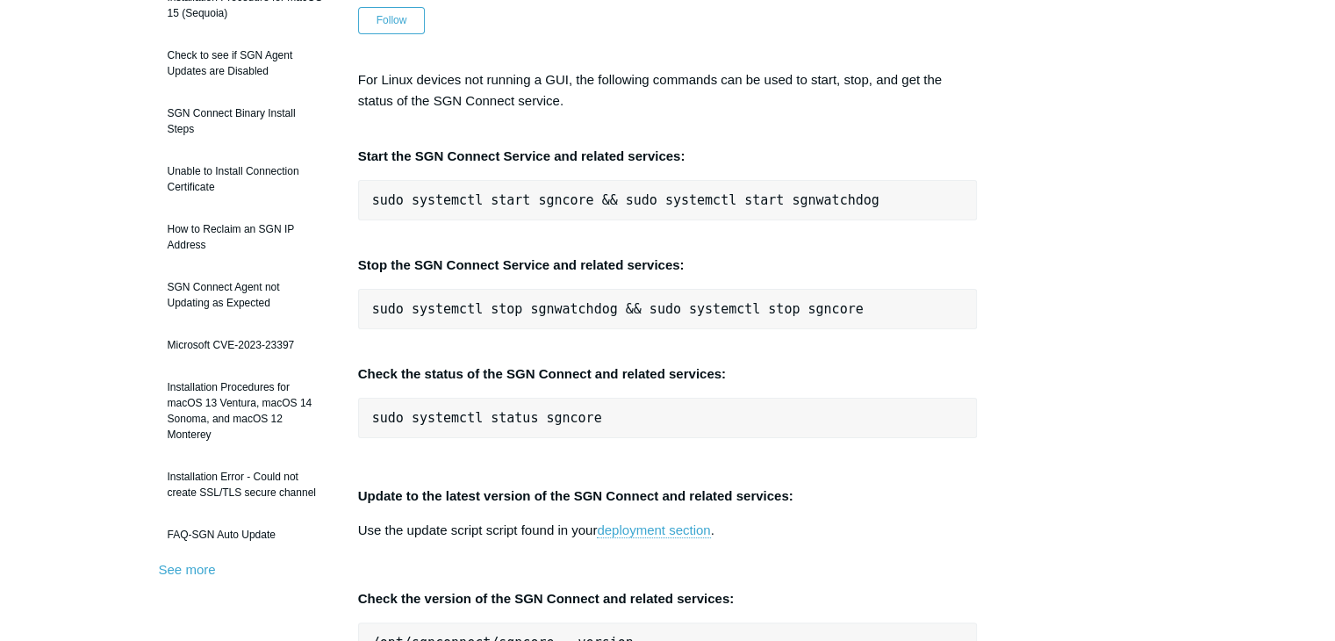
scroll to position [70, 0]
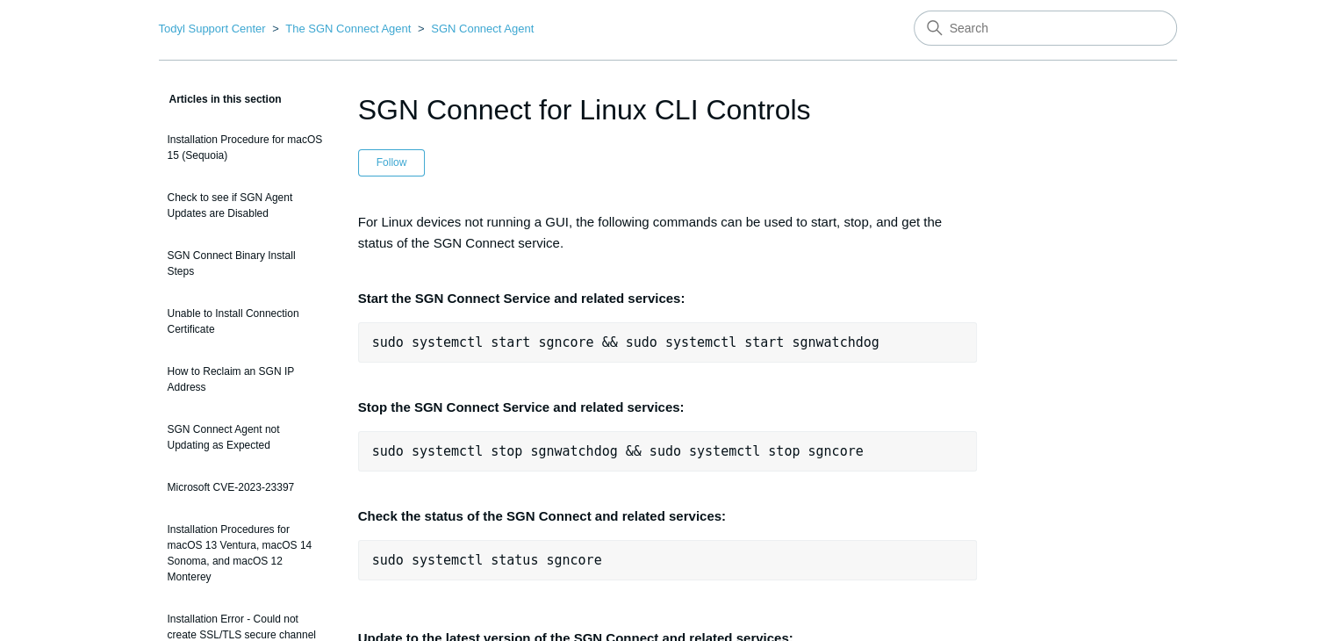
drag, startPoint x: 828, startPoint y: 102, endPoint x: 359, endPoint y: 121, distance: 469.0
click at [359, 121] on h1 "SGN Connect for Linux CLI Controls" at bounding box center [668, 110] width 620 height 42
copy h1 "SGN Connect for Linux CLI Controls"
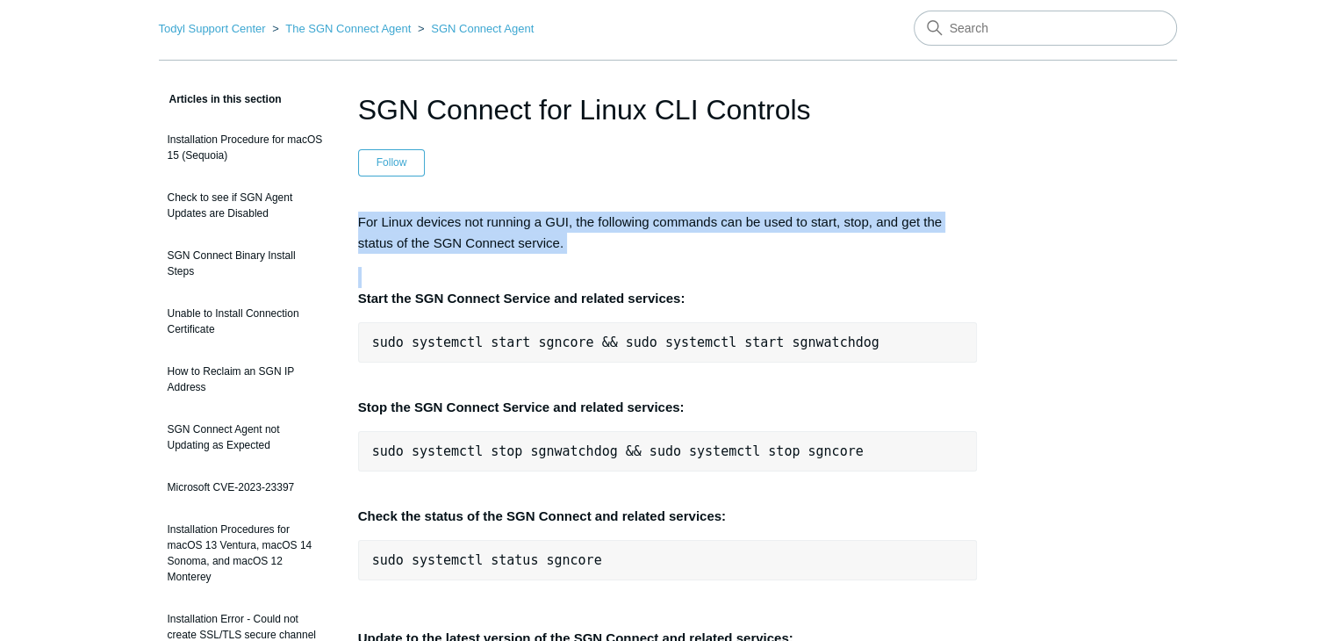
drag, startPoint x: 414, startPoint y: 223, endPoint x: 614, endPoint y: 275, distance: 206.7
copy div "For Linux devices not running a GUI, the following commands can be used to star…"
click at [740, 216] on p "For Linux devices not running a GUI, the following commands can be used to star…" at bounding box center [668, 233] width 620 height 42
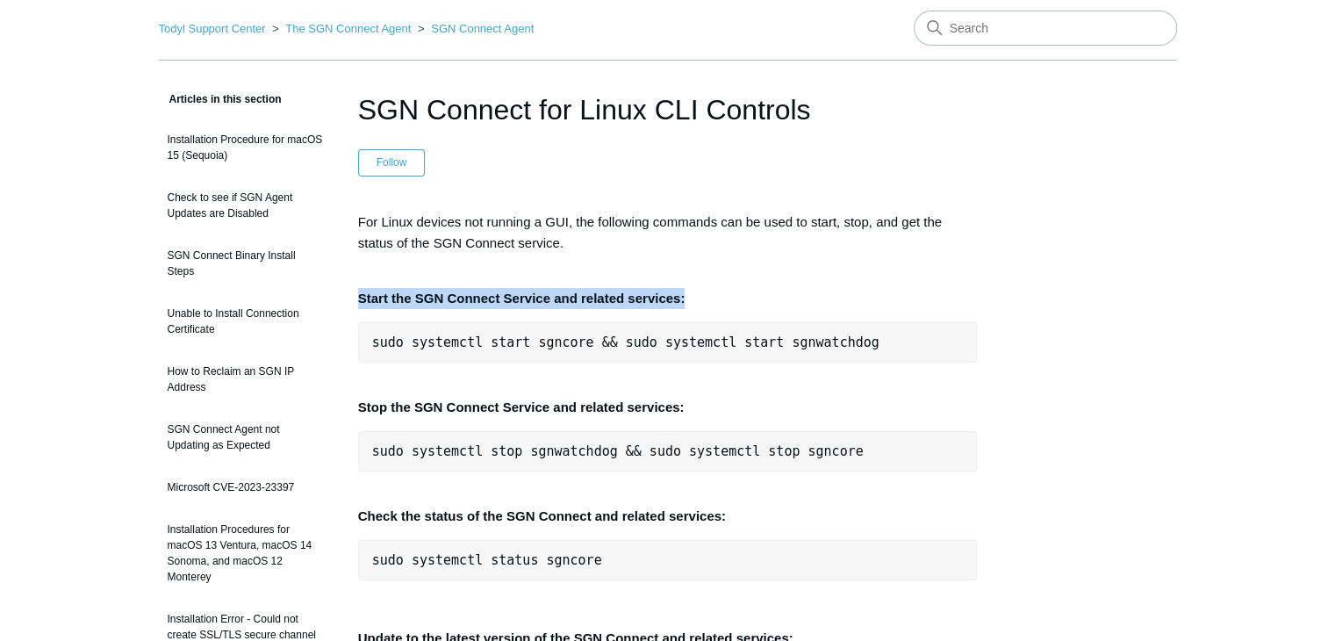
drag, startPoint x: 686, startPoint y: 289, endPoint x: 352, endPoint y: 297, distance: 334.5
copy strong "Start the SGN Connect Service and related services:"
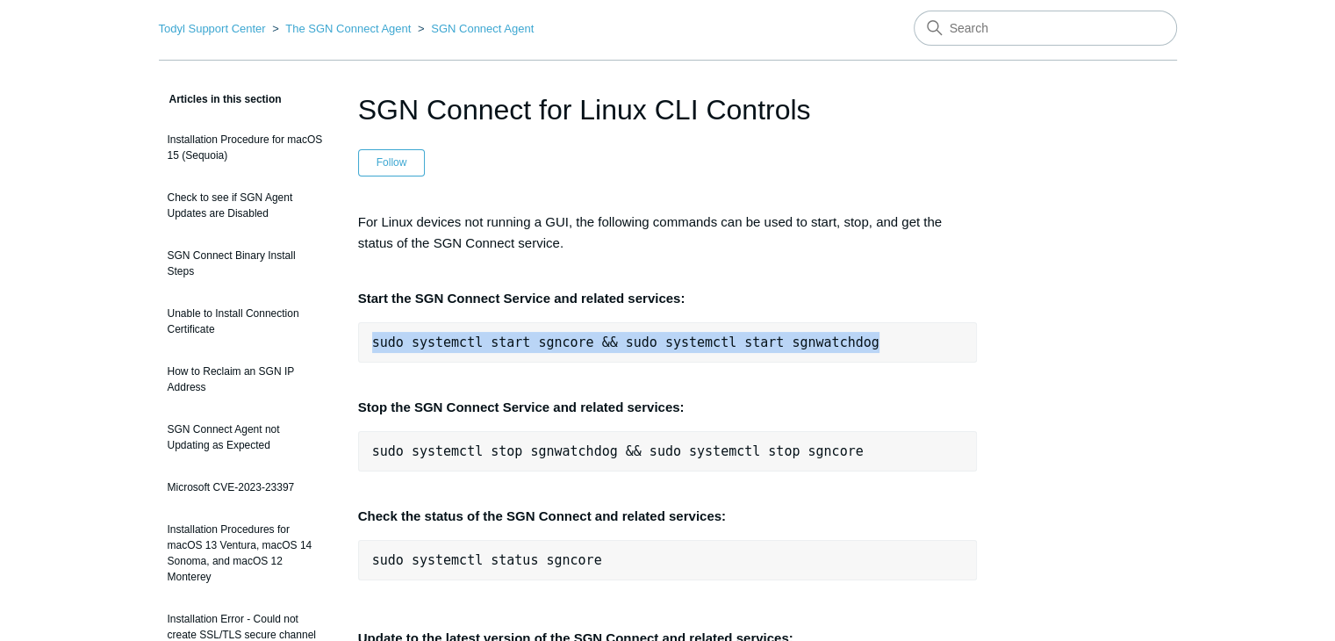
drag, startPoint x: 857, startPoint y: 345, endPoint x: 370, endPoint y: 341, distance: 486.2
click at [370, 341] on pre "sudo systemctl start sgncore && sudo systemctl start sgnwatchdog" at bounding box center [668, 342] width 620 height 40
copy pre "sudo systemctl start sgncore && sudo systemctl start sgnwatchdog"
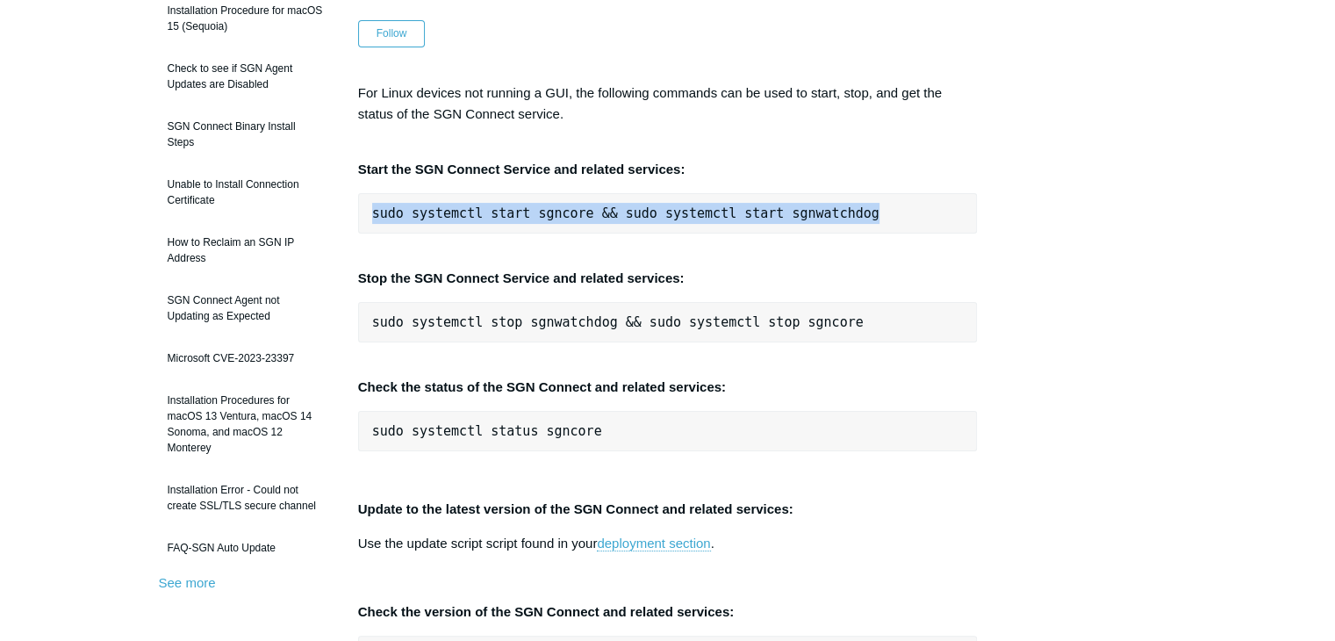
scroll to position [200, 0]
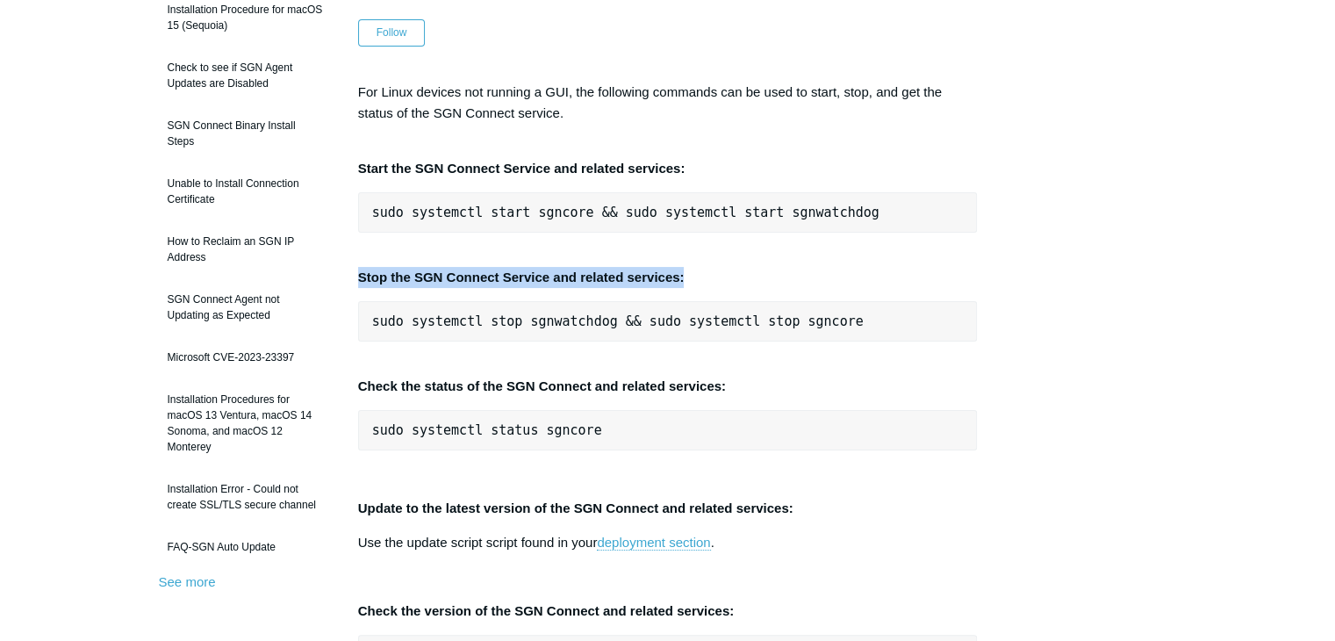
drag, startPoint x: 688, startPoint y: 283, endPoint x: 352, endPoint y: 279, distance: 336.1
copy strong "Stop the SGN Connect Service and related services:"
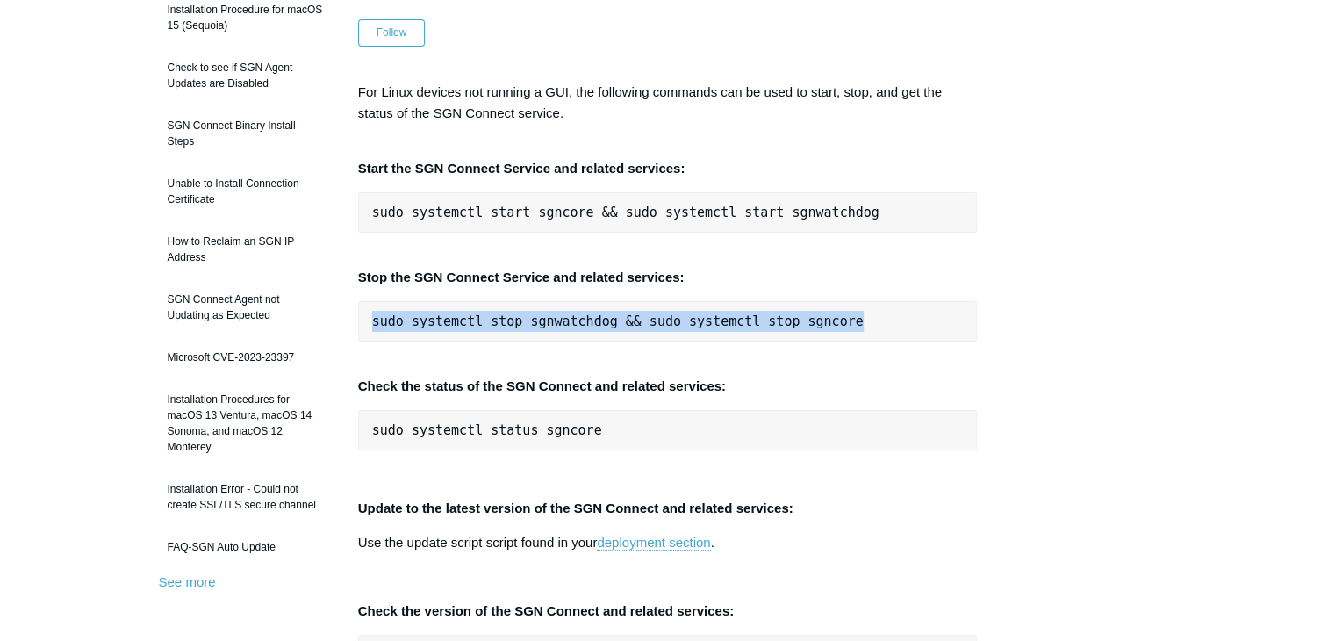
drag, startPoint x: 835, startPoint y: 311, endPoint x: 362, endPoint y: 308, distance: 472.2
click at [362, 308] on pre "sudo systemctl stop sgnwatchdog && sudo systemctl stop sgncore" at bounding box center [668, 321] width 620 height 40
copy pre "sudo systemctl stop sgnwatchdog && sudo systemctl stop sgncore"
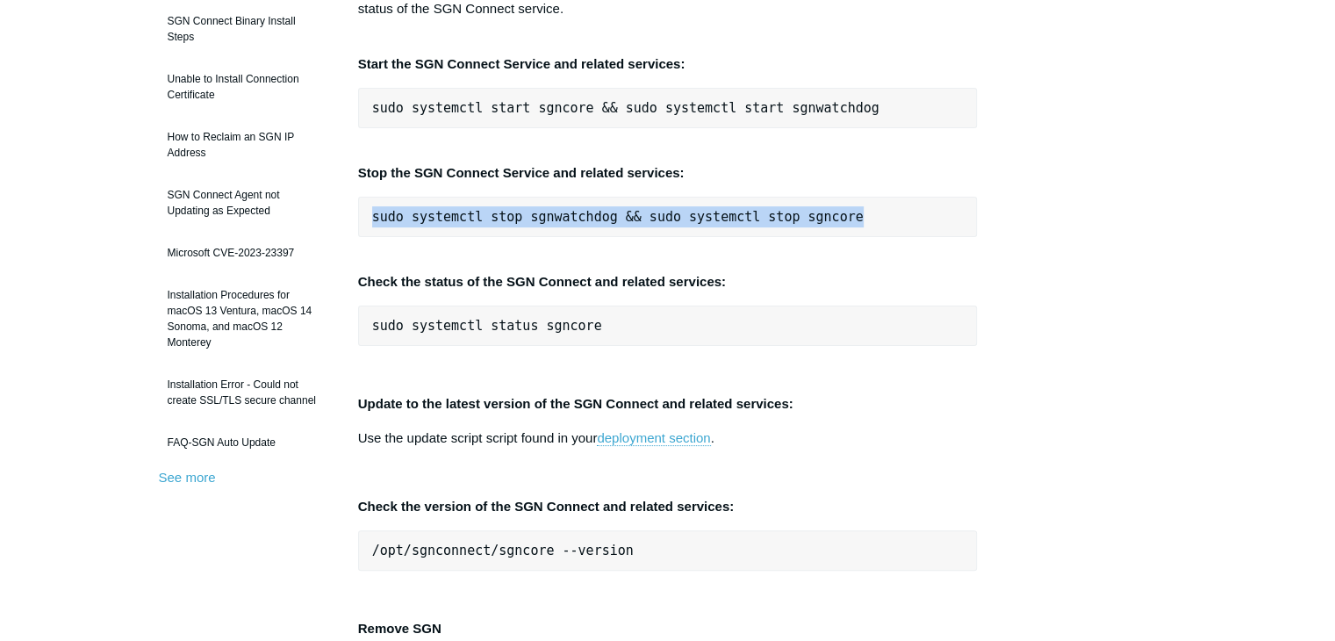
scroll to position [309, 0]
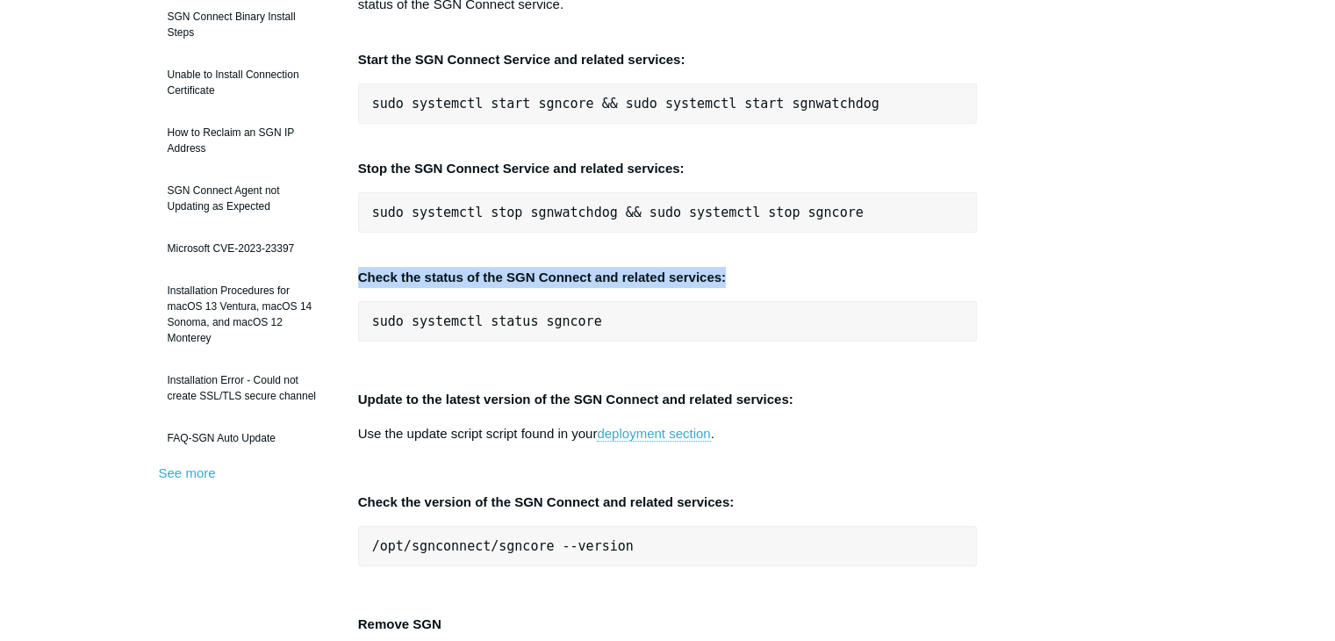
drag, startPoint x: 730, startPoint y: 268, endPoint x: 357, endPoint y: 275, distance: 373.0
click at [358, 275] on p "Check the status of the SGN Connect and related services:" at bounding box center [668, 267] width 620 height 42
copy strong "Check the status of the SGN Connect and related services:"
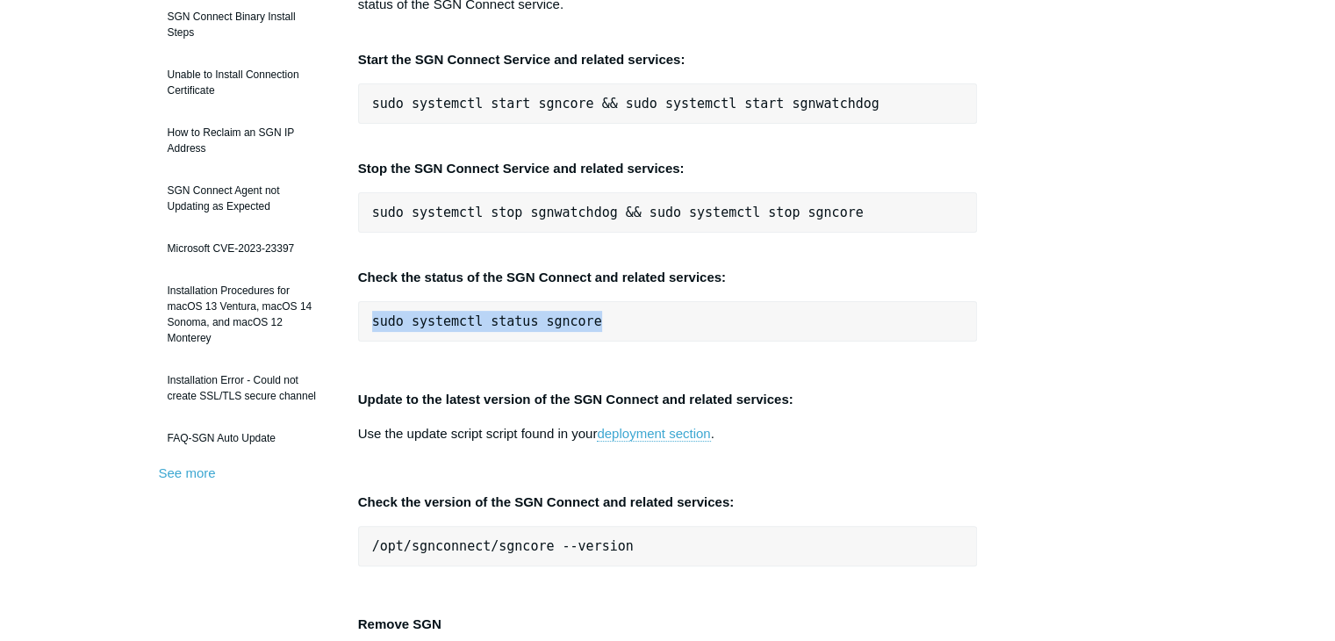
drag, startPoint x: 601, startPoint y: 319, endPoint x: 371, endPoint y: 331, distance: 230.2
click at [371, 331] on pre "sudo systemctl status sgncore" at bounding box center [668, 321] width 620 height 40
copy pre "sudo systemctl status sgncore"
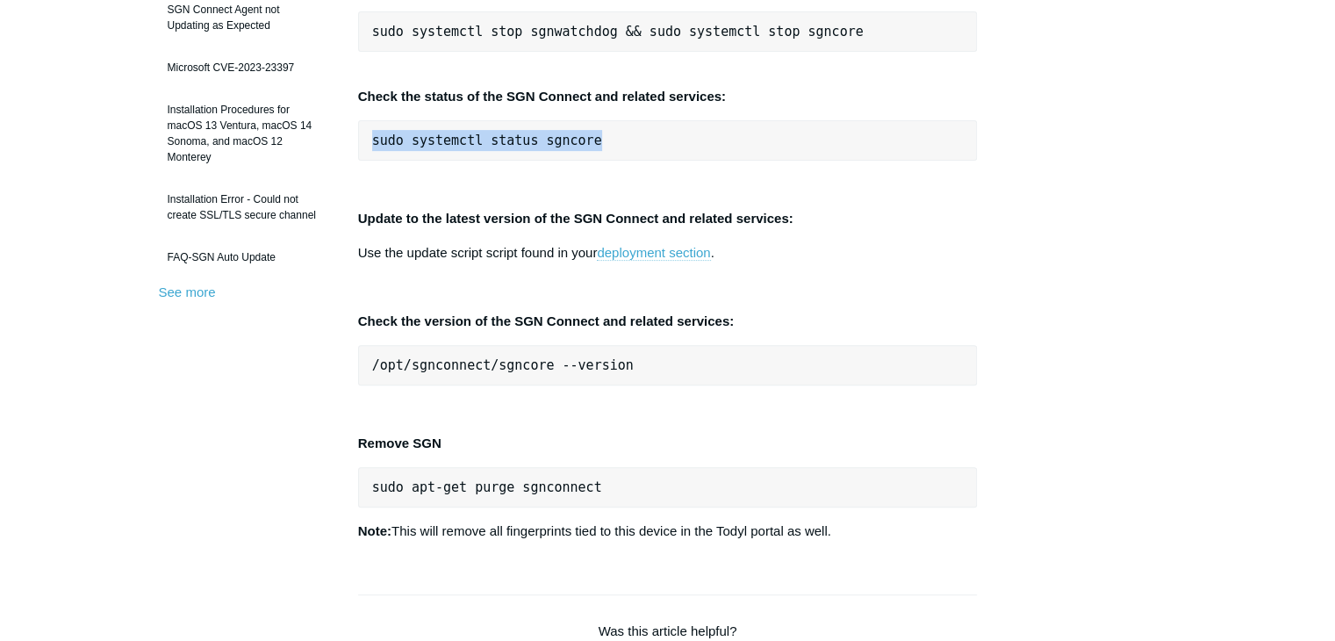
click at [662, 248] on link "deployment section" at bounding box center [653, 253] width 113 height 16
click at [623, 245] on link "deployment section" at bounding box center [653, 253] width 113 height 16
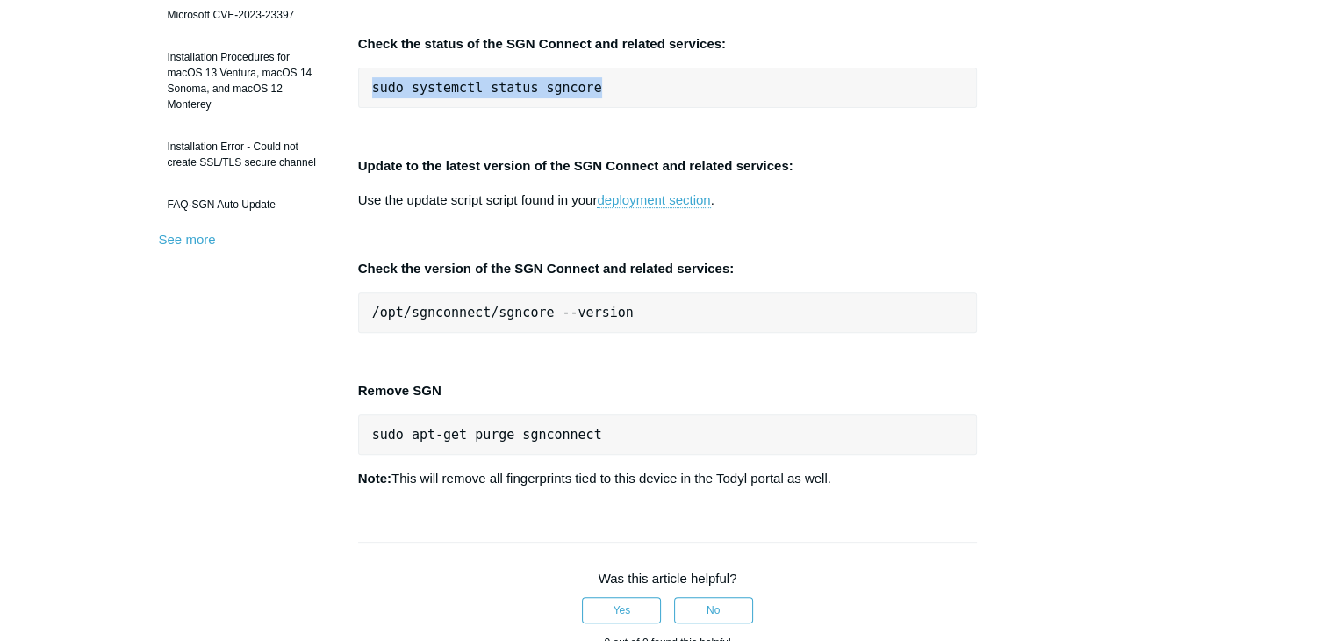
scroll to position [541, 0]
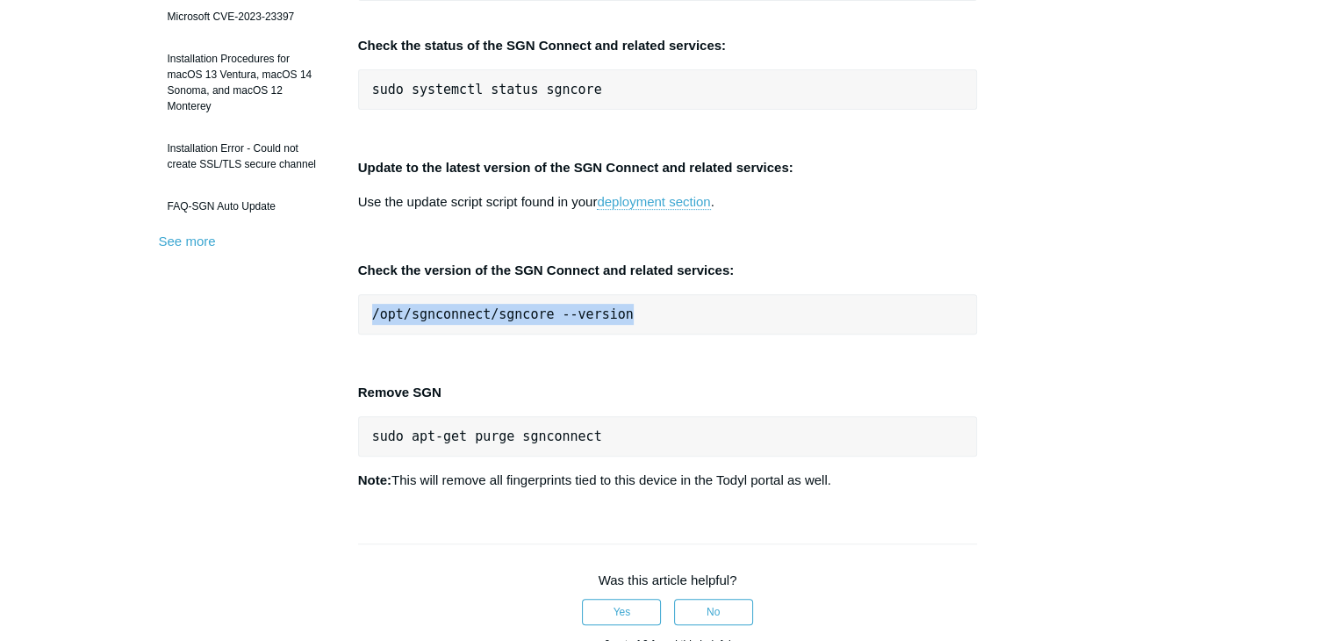
drag, startPoint x: 635, startPoint y: 322, endPoint x: 359, endPoint y: 301, distance: 276.4
click at [359, 301] on pre "/opt/sgnconnect/sgncore --version" at bounding box center [668, 314] width 620 height 40
copy pre "/opt/sgnconnect/sgncore --version"
drag, startPoint x: 857, startPoint y: 478, endPoint x: 341, endPoint y: 395, distance: 523.6
click at [341, 395] on article "SGN Connect for Linux CLI Controls Follow Not yet followed by anyone For Linux …" at bounding box center [668, 353] width 672 height 1470
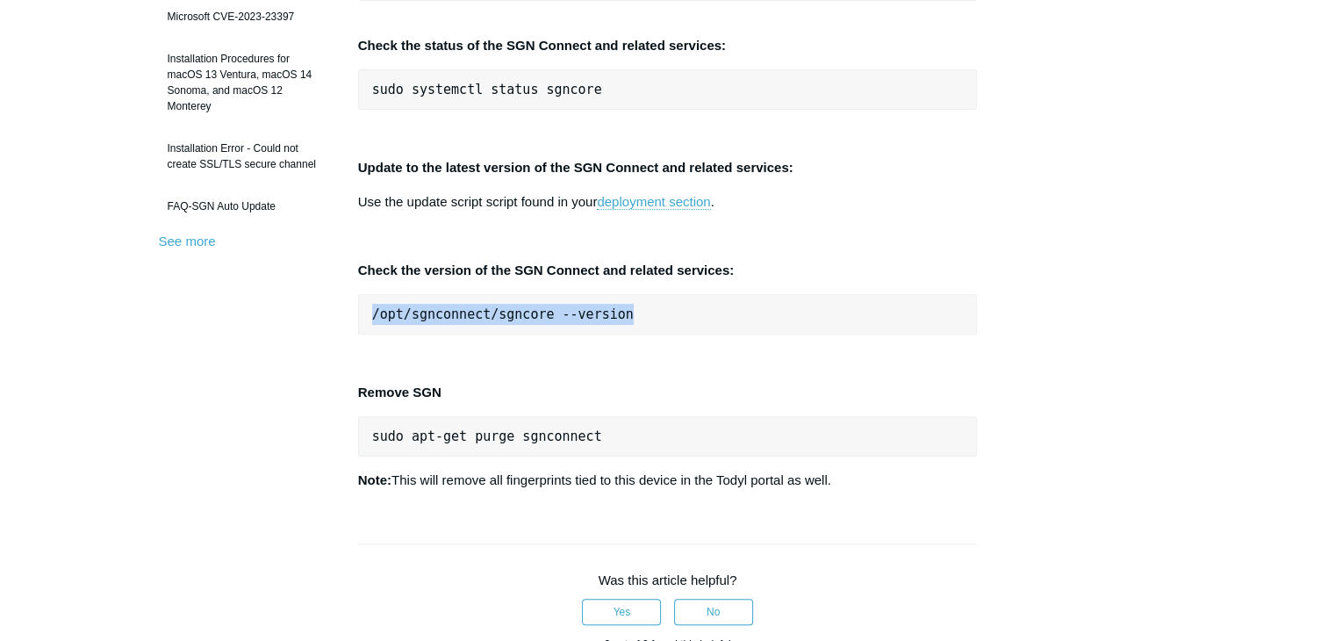
copy div "Remove SGN sudo apt-get purge sgnconnect Note: This will remove all fingerprint…"
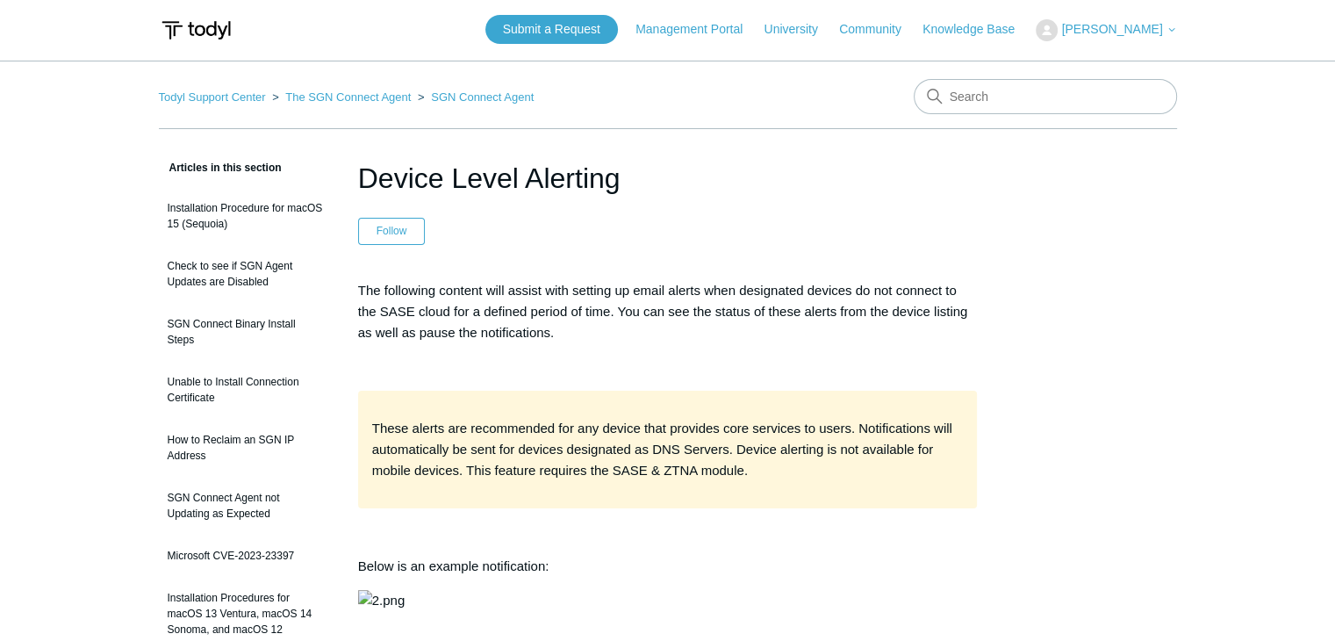
scroll to position [3, 0]
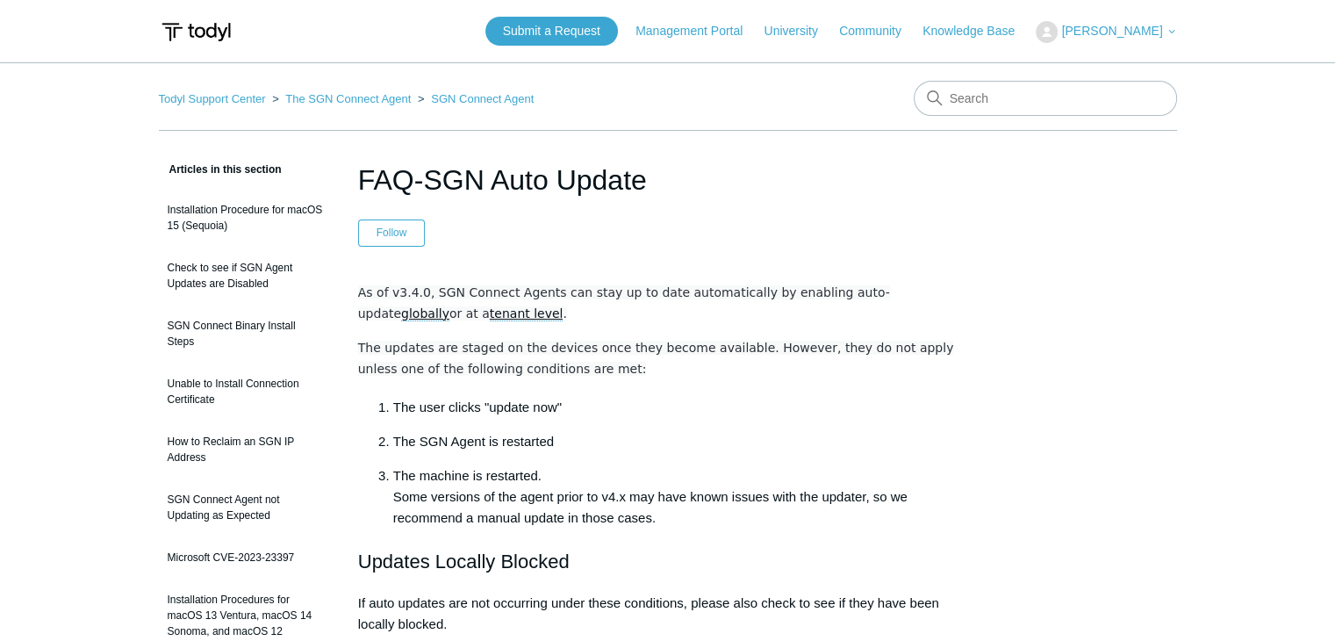
drag, startPoint x: 685, startPoint y: 176, endPoint x: 358, endPoint y: 177, distance: 326.5
click at [358, 177] on h1 "FAQ-SGN Auto Update" at bounding box center [668, 180] width 620 height 42
copy h1 "FAQ-SGN Auto Update"
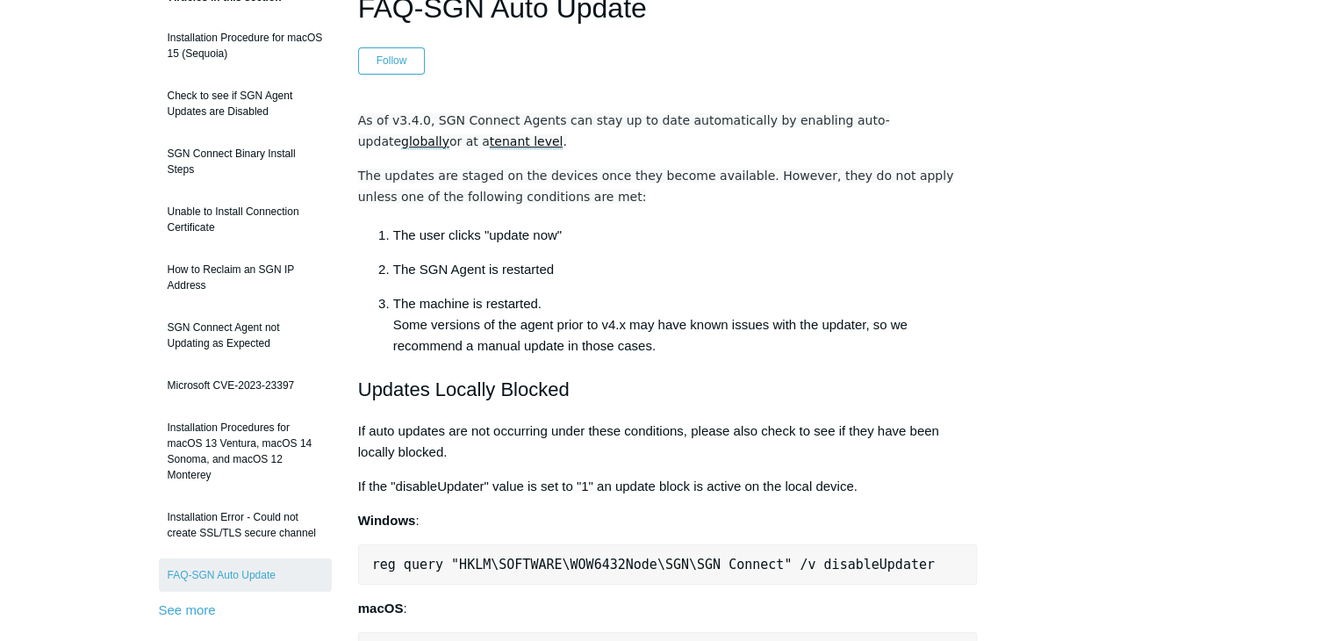
scroll to position [172, 0]
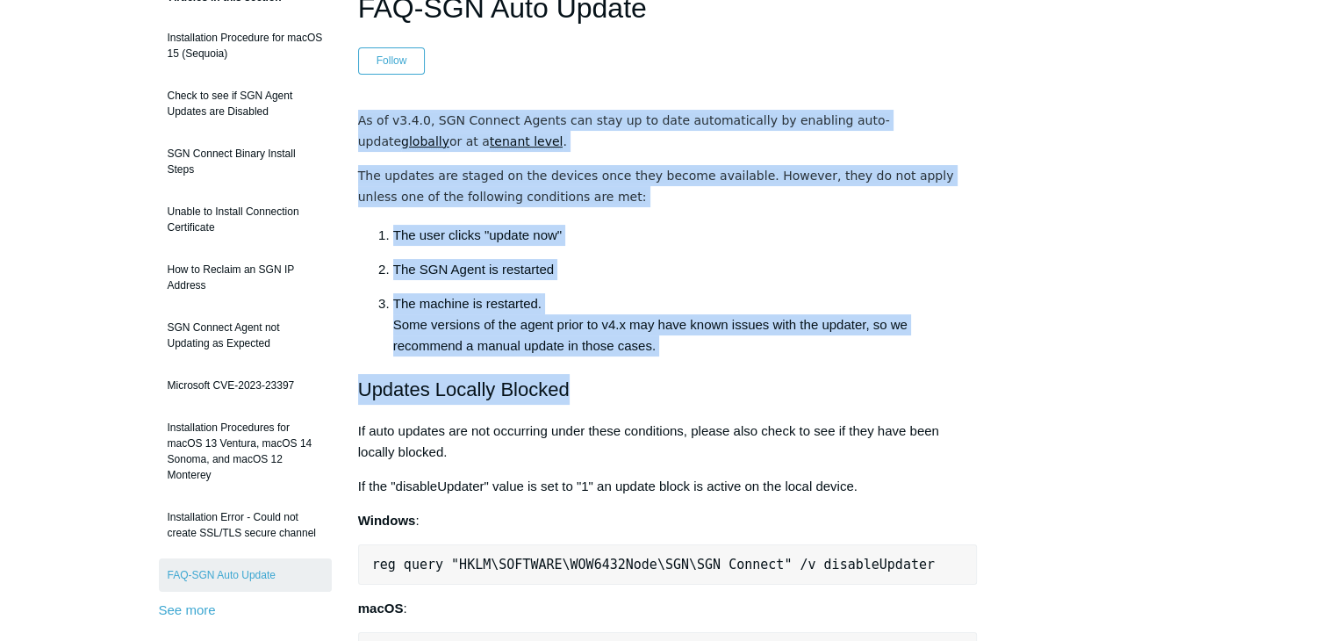
drag, startPoint x: 589, startPoint y: 389, endPoint x: 355, endPoint y: 117, distance: 359.1
copy div "As of v3.4.0, SGN Connect Agents can stay up to date automatically by enabling …"
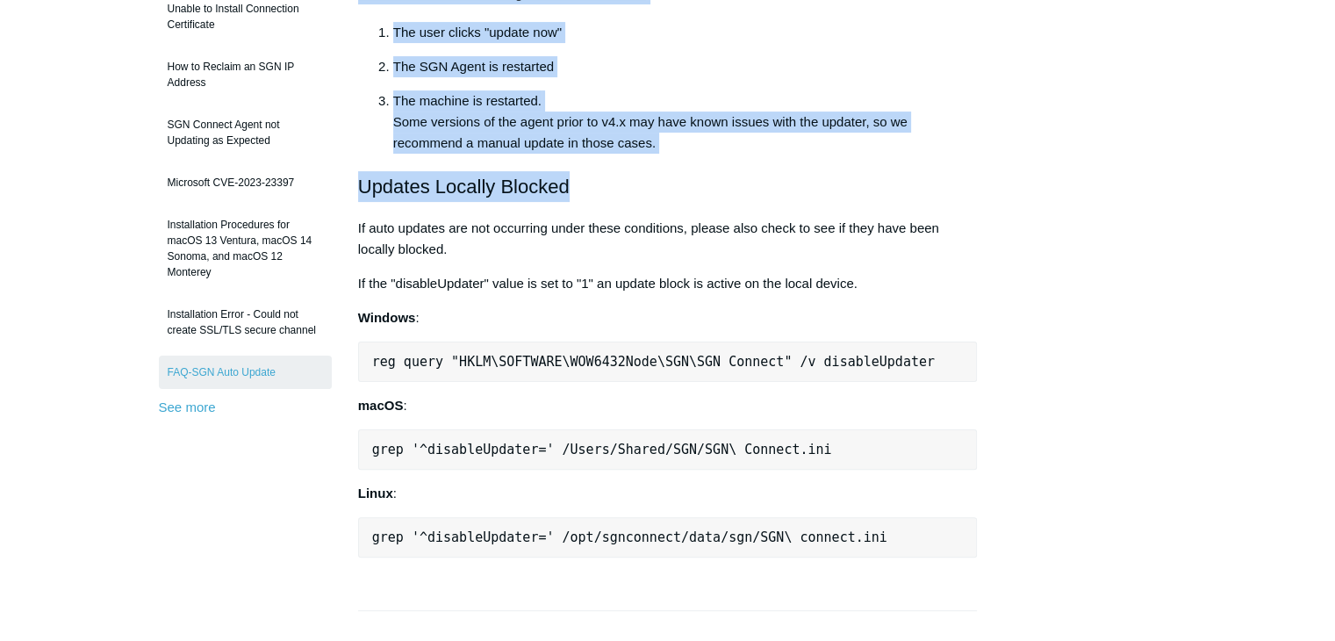
scroll to position [375, 0]
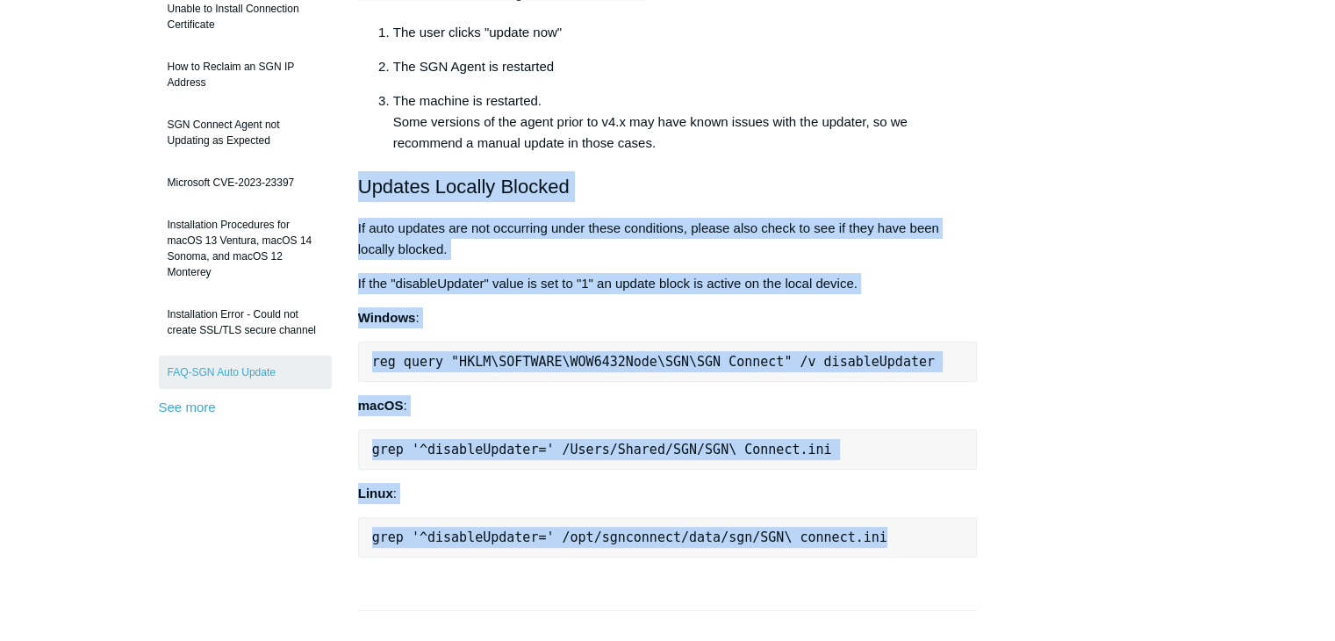
drag, startPoint x: 856, startPoint y: 527, endPoint x: 348, endPoint y: 184, distance: 612.4
click at [348, 184] on article "FAQ-SGN Auto Update Follow Not yet followed by anyone As of v3.4.0, SGN Connect…" at bounding box center [668, 460] width 672 height 1352
copy div "Updates Locally Blocked If auto updates are not occurring under these condition…"
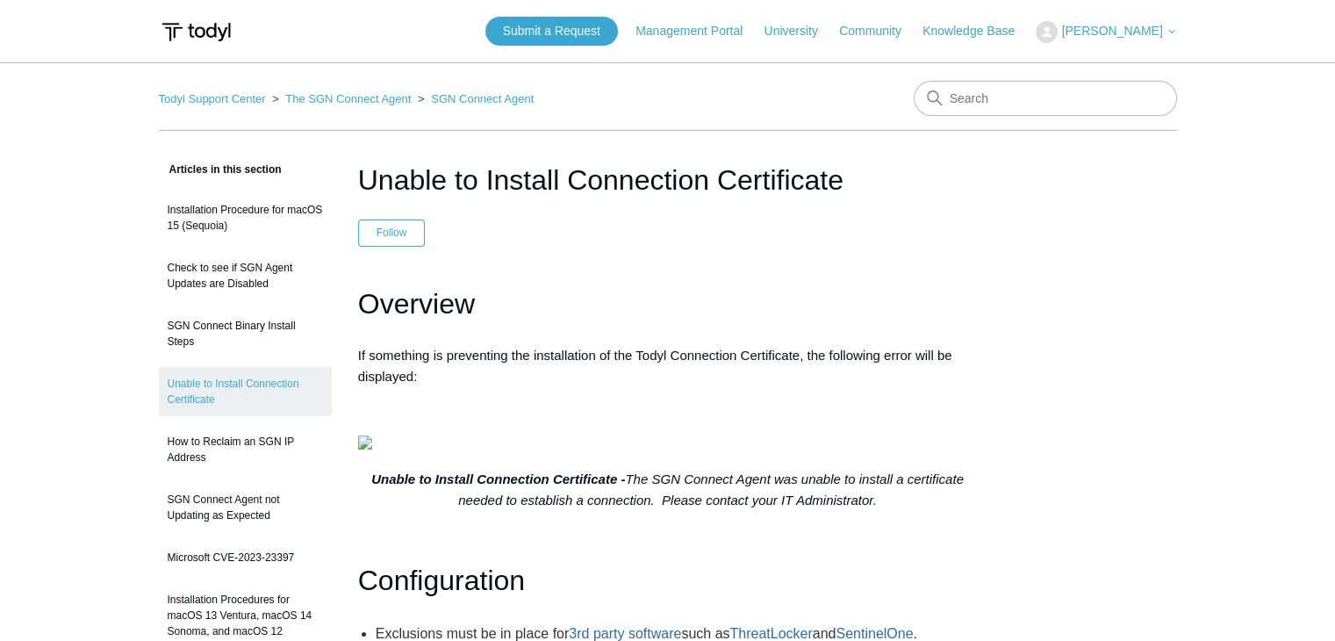
drag, startPoint x: 569, startPoint y: 178, endPoint x: 915, endPoint y: 167, distance: 346.8
click at [915, 167] on h1 "Unable to Install Connection Certificate" at bounding box center [668, 180] width 620 height 42
copy h1 "Connection Certificate"
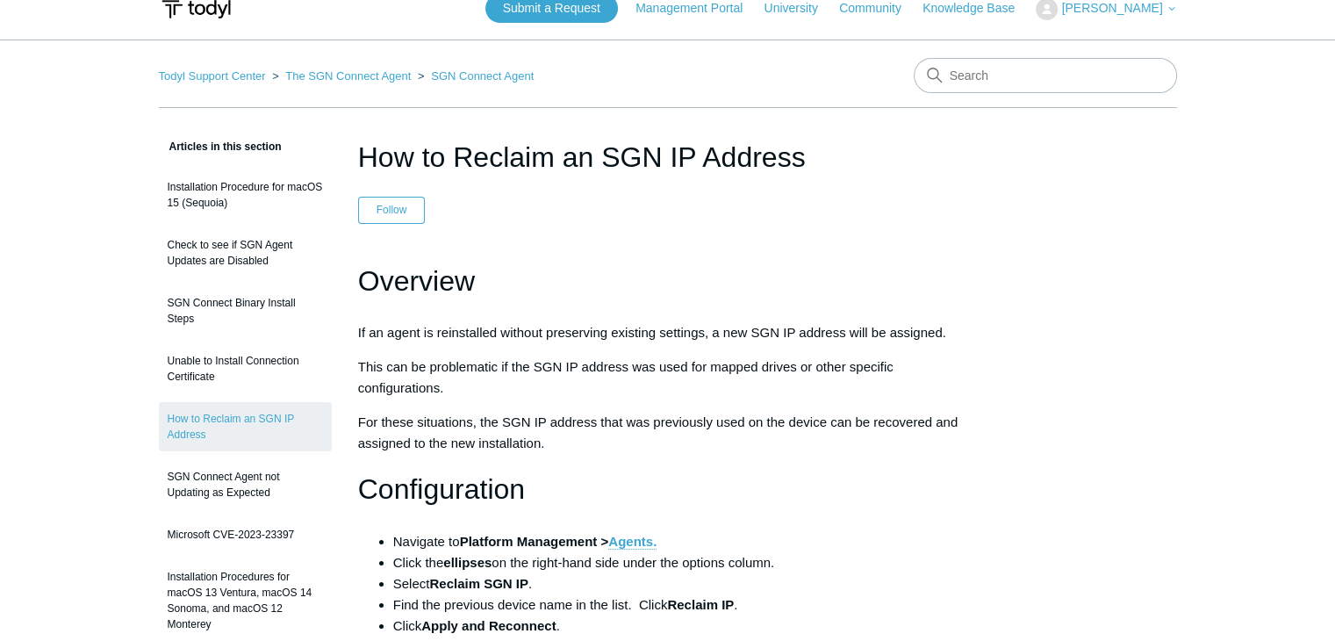
scroll to position [21, 0]
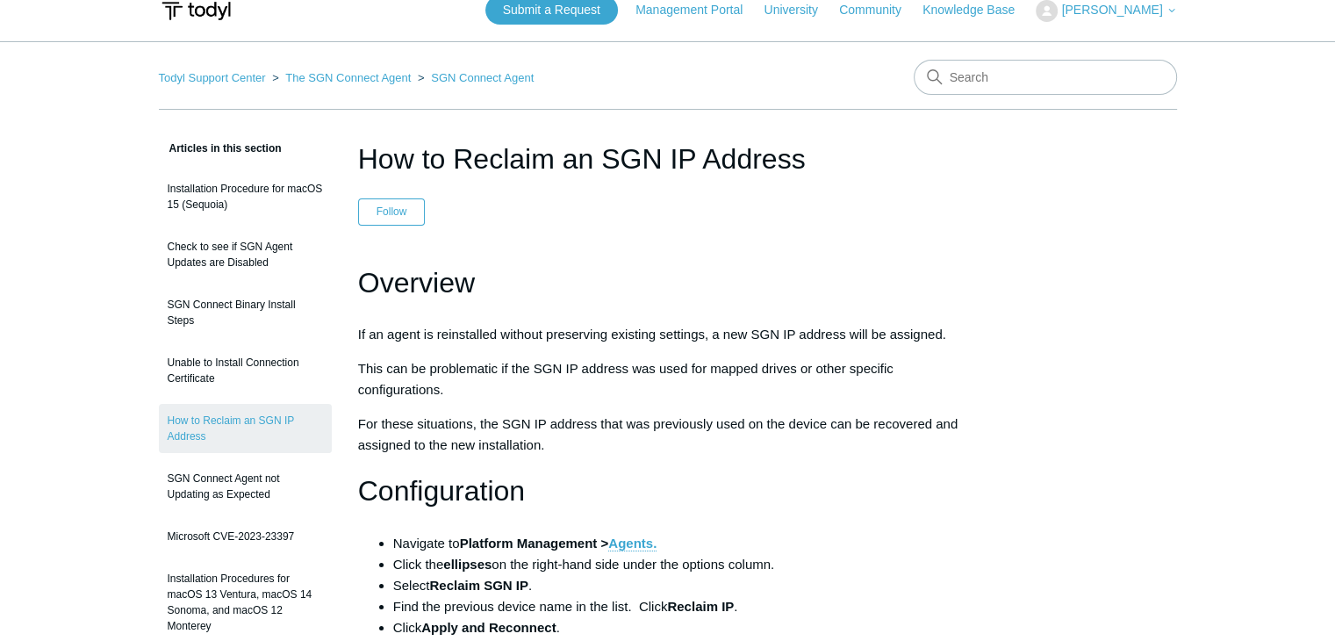
drag, startPoint x: 804, startPoint y: 170, endPoint x: 365, endPoint y: 170, distance: 438.8
click at [365, 170] on h1 "How to Reclaim an SGN IP Address" at bounding box center [668, 159] width 620 height 42
copy h1 "How to Reclaim an SGN IP Address"
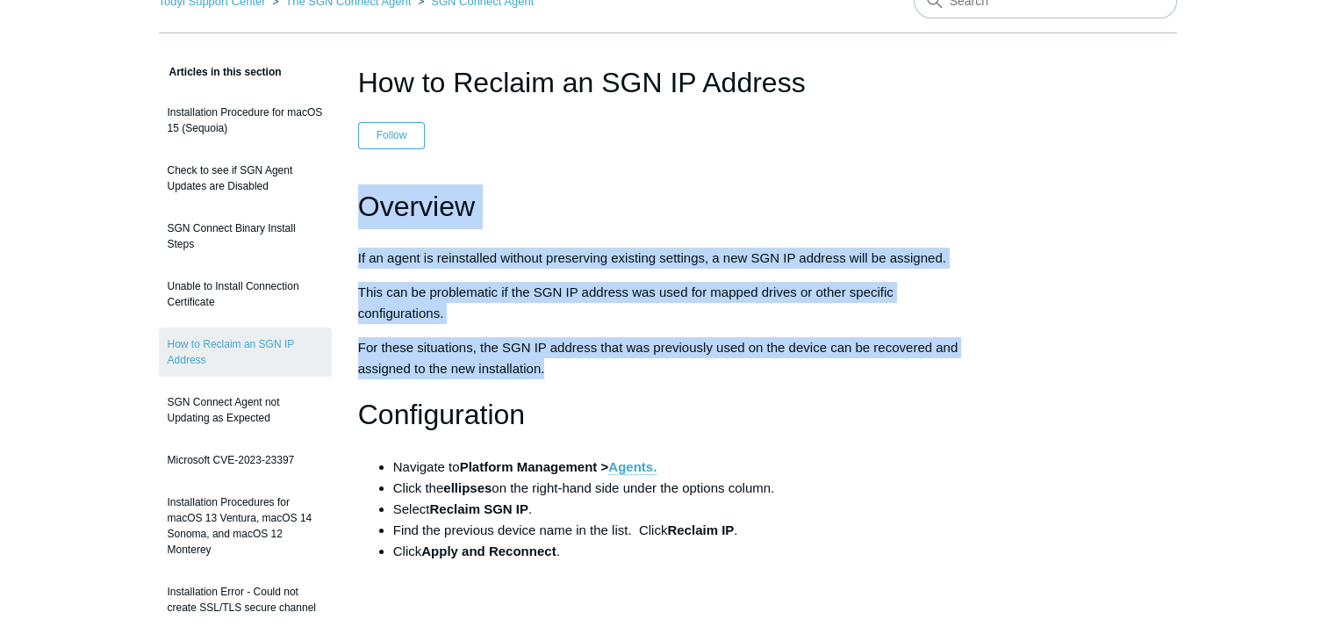
drag, startPoint x: 545, startPoint y: 371, endPoint x: 355, endPoint y: 193, distance: 260.8
copy div "Overview If an agent is reinstalled without preserving existing settings, a new…"
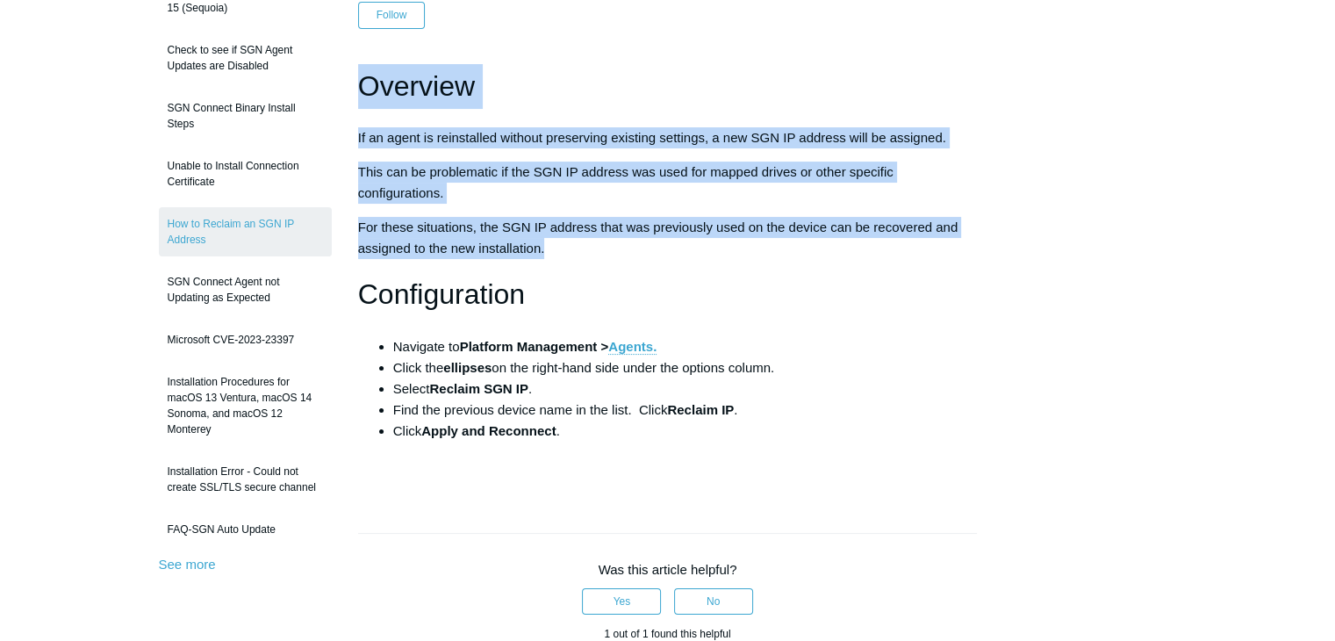
scroll to position [219, 0]
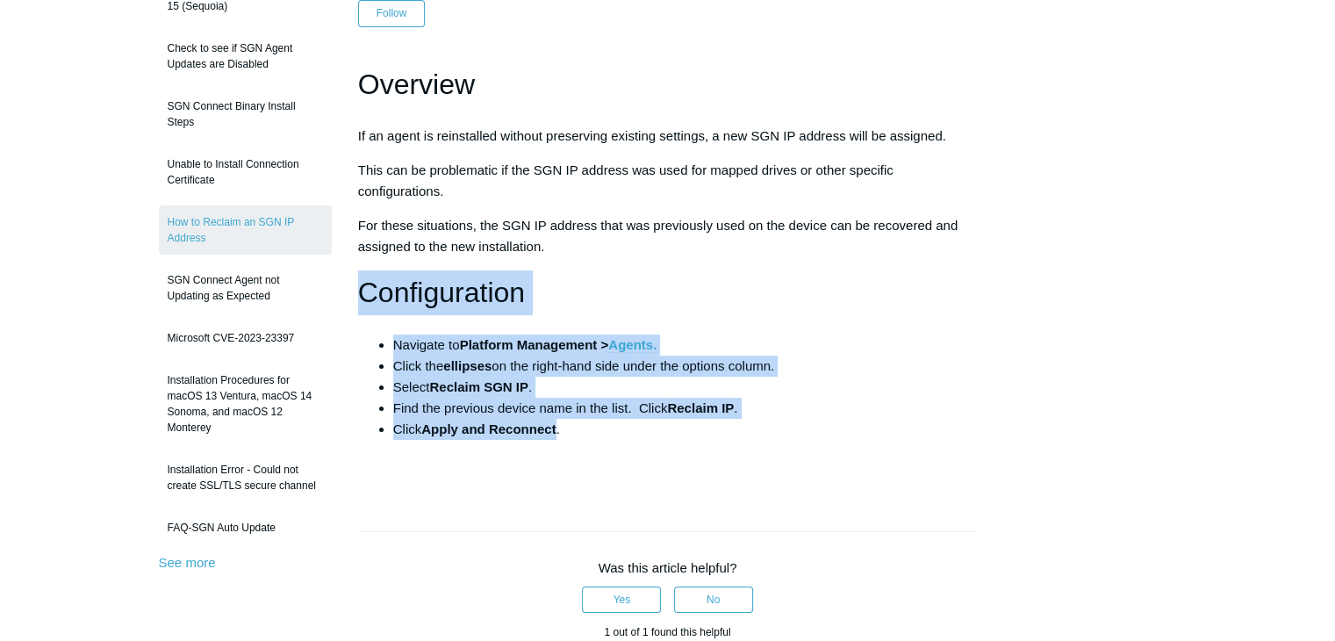
drag, startPoint x: 561, startPoint y: 428, endPoint x: 351, endPoint y: 289, distance: 251.9
click at [351, 289] on article "How to Reclaim an SGN IP Address Follow Not yet followed by anyone Overview If …" at bounding box center [668, 537] width 672 height 1196
copy div "Configuration Navigate to Platform Management > Agents. Click the ellipses on t…"
